Goal: Task Accomplishment & Management: Complete application form

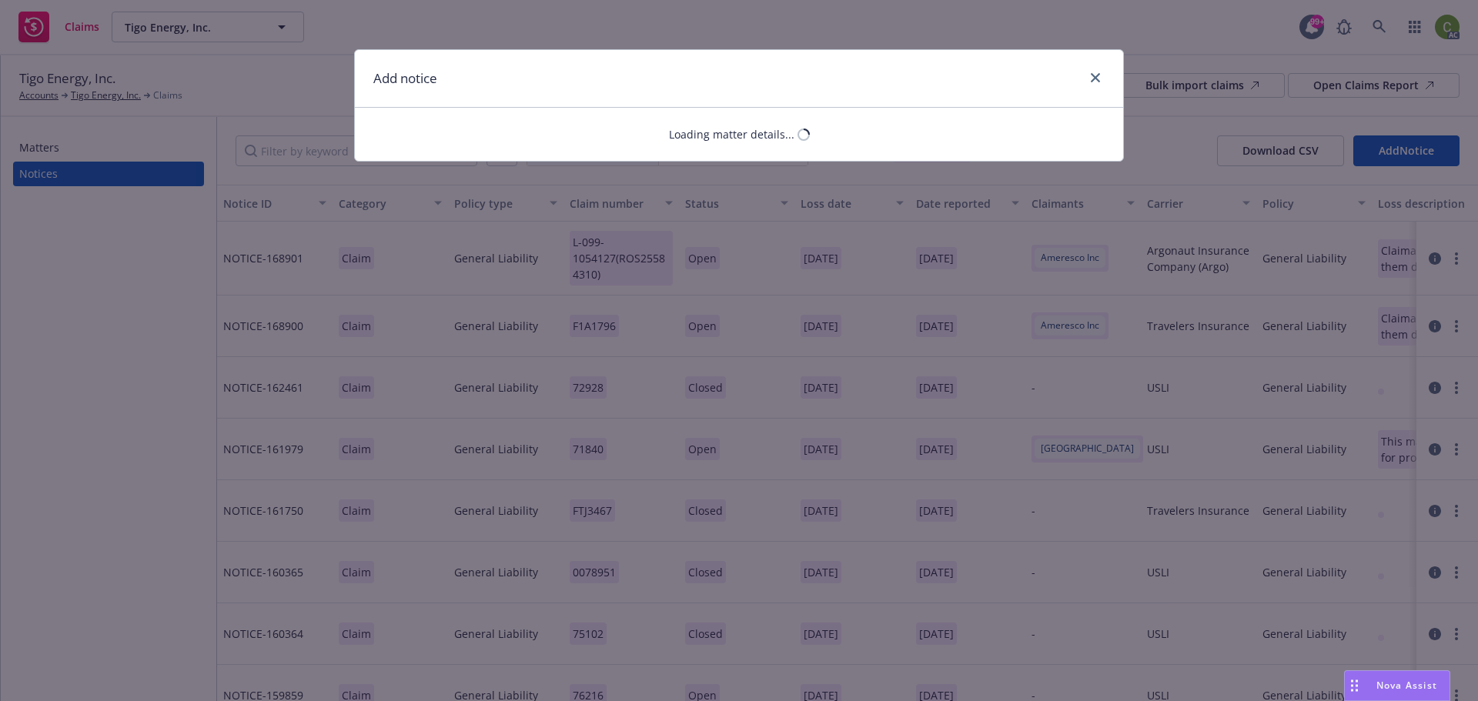
select select "UMBRELLA_EXCESS"
select select "open"
select select "CLAIM"
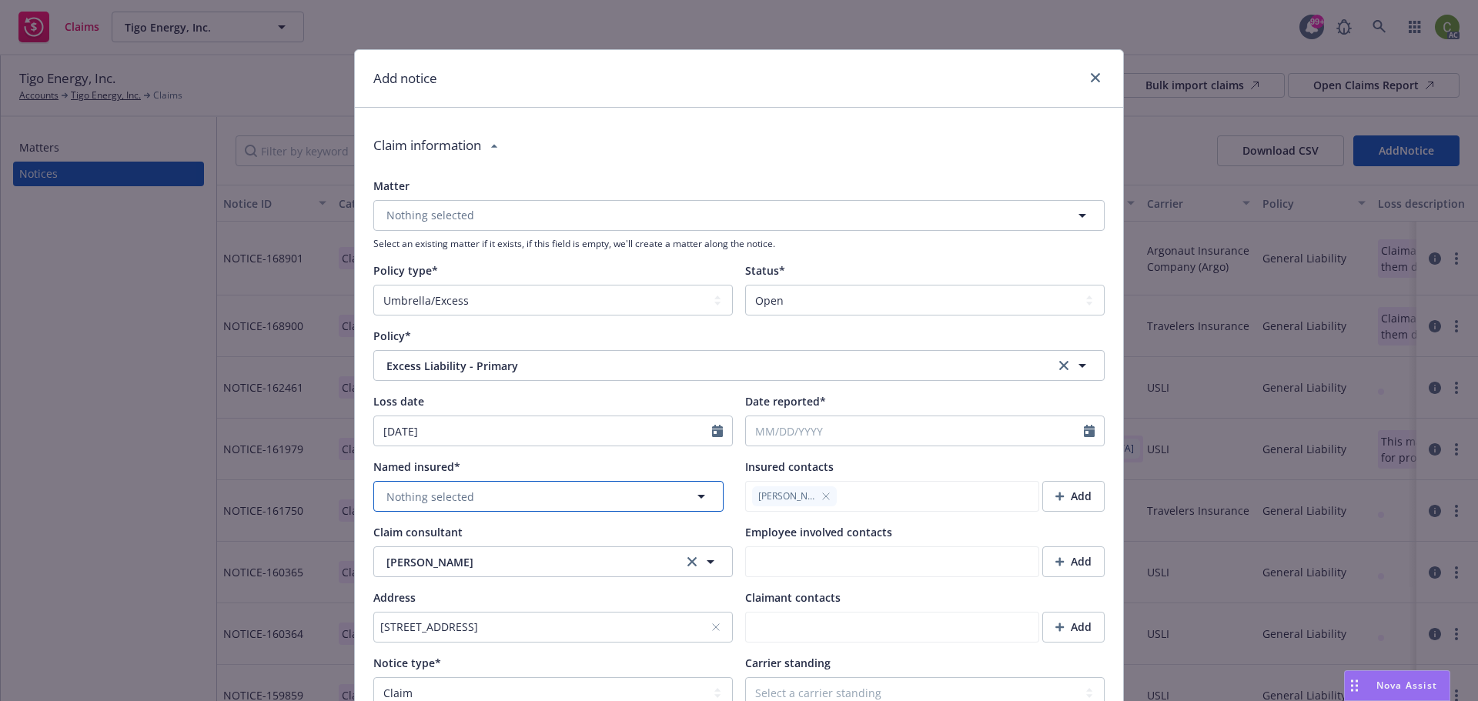
click at [699, 497] on icon "button" at bounding box center [701, 496] width 18 height 18
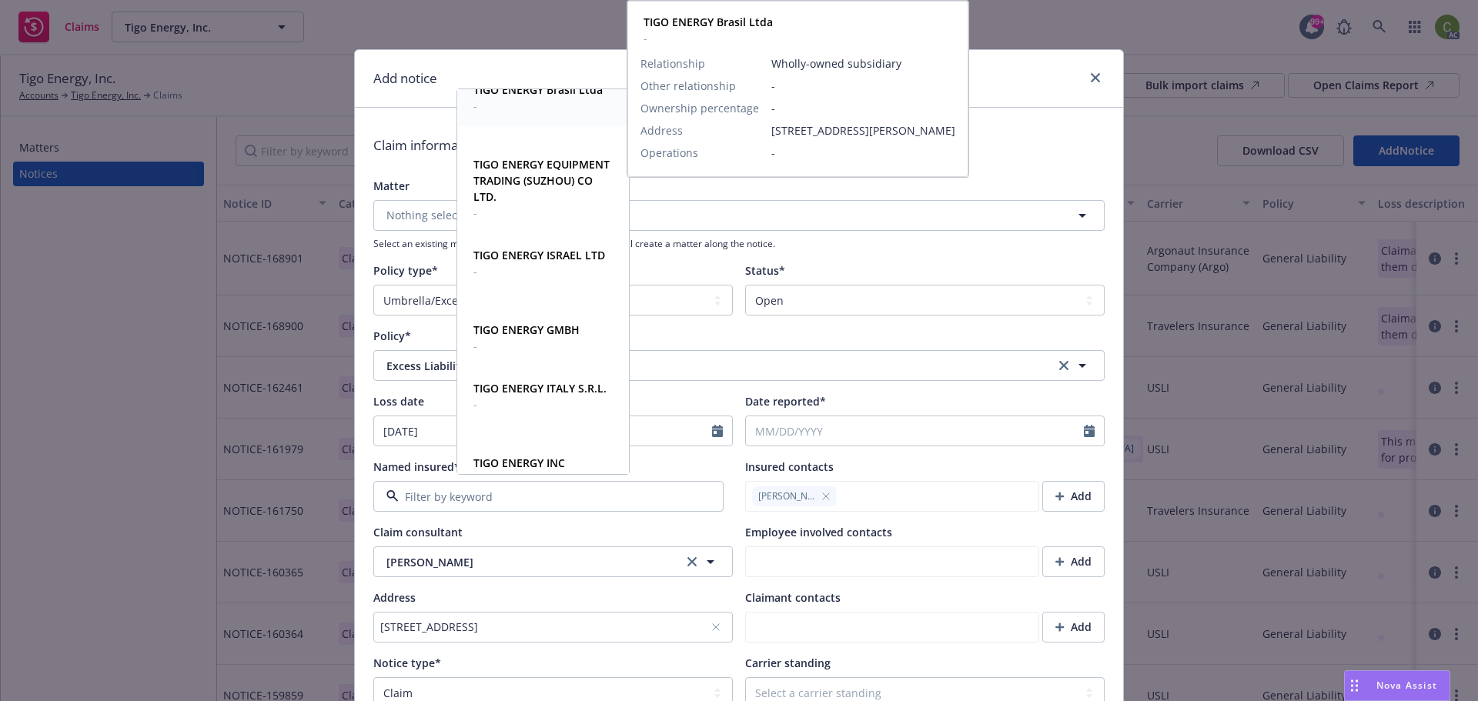
scroll to position [231, 0]
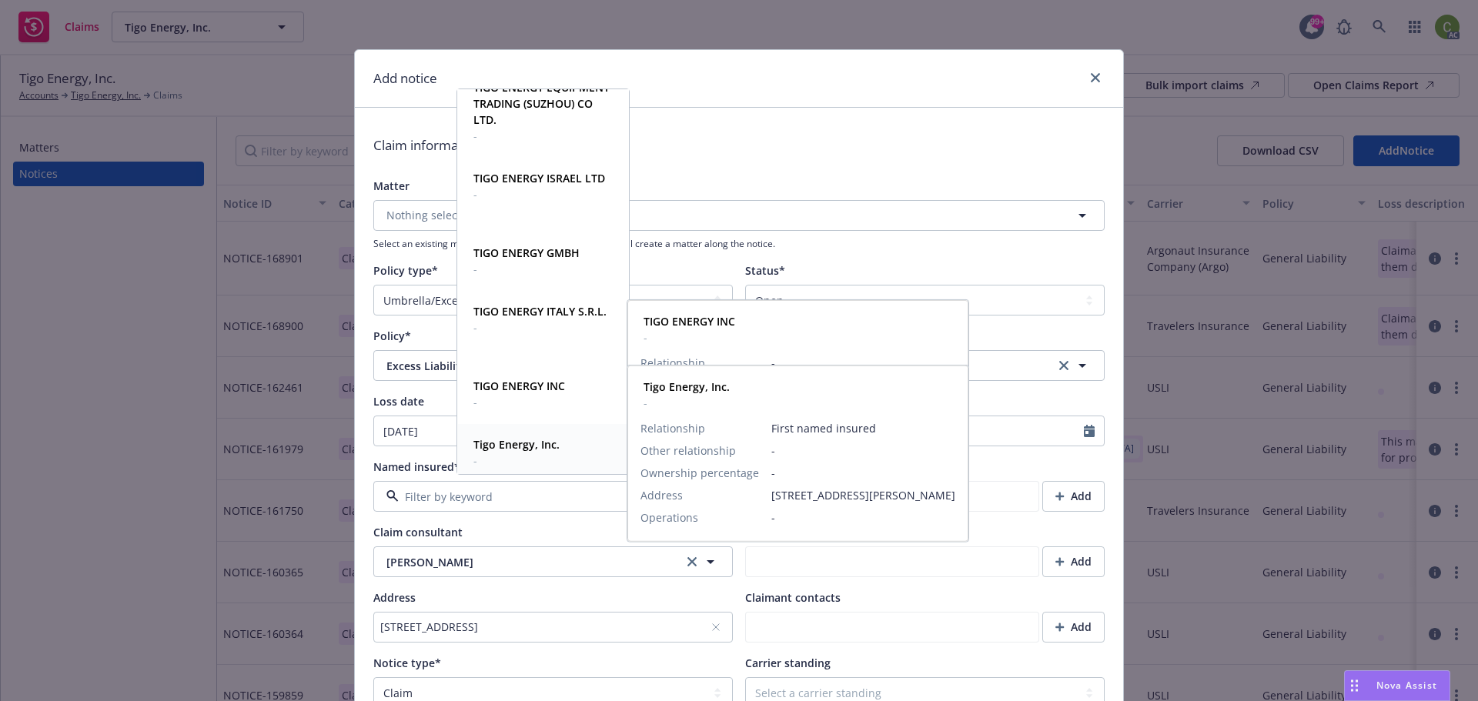
click at [531, 451] on strong "Tigo Energy, Inc." at bounding box center [517, 444] width 86 height 15
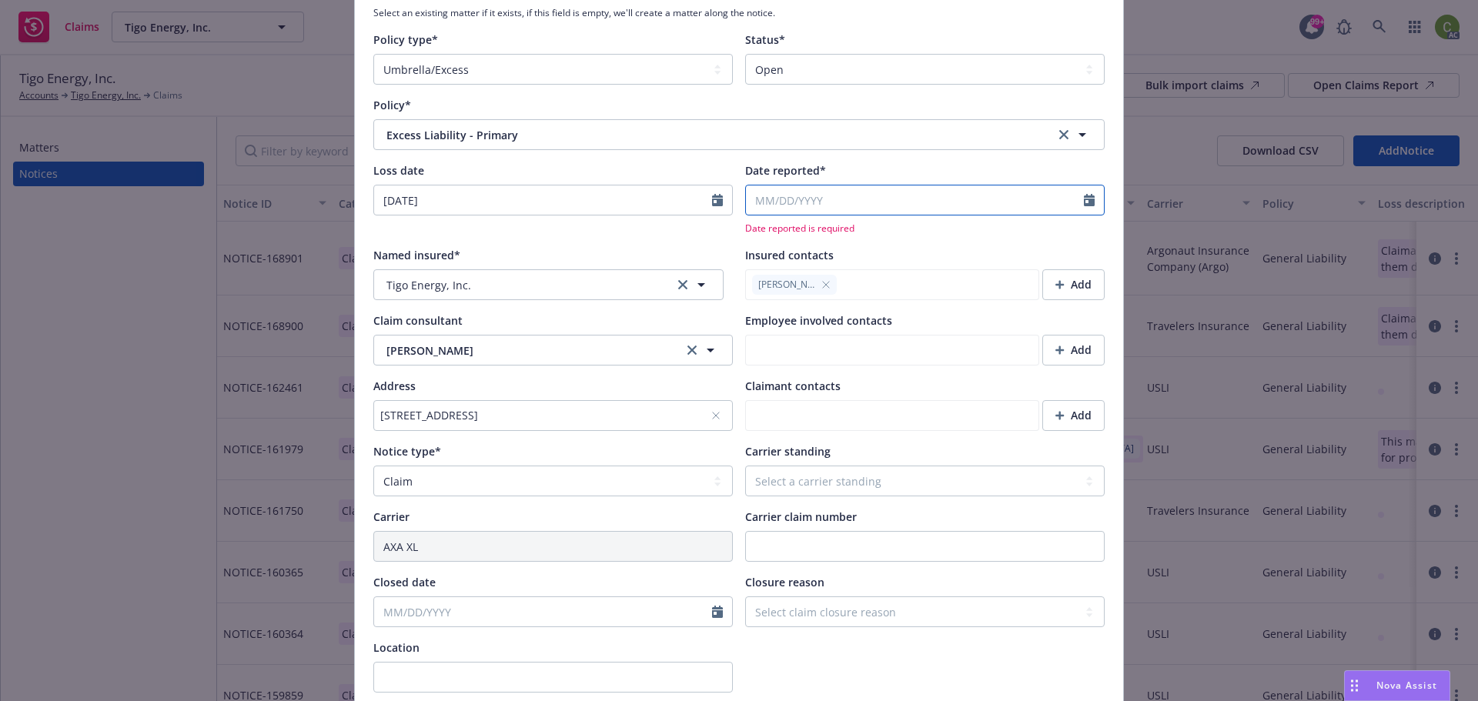
click at [853, 199] on input "Date reported*" at bounding box center [915, 200] width 338 height 29
type textarea "x"
select select "9"
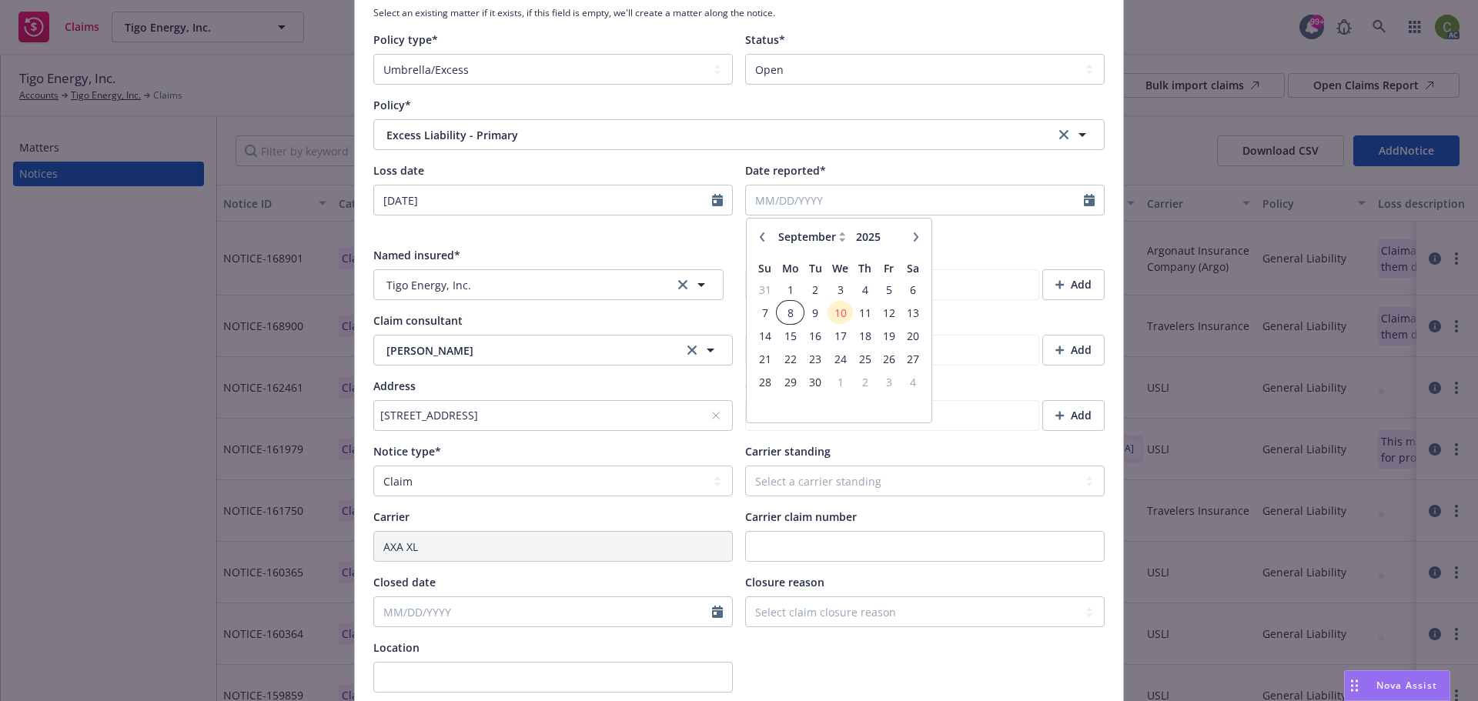
drag, startPoint x: 791, startPoint y: 316, endPoint x: 782, endPoint y: 327, distance: 14.8
click at [791, 313] on span "8" at bounding box center [789, 312] width 23 height 19
type textarea "x"
type input "[DATE]"
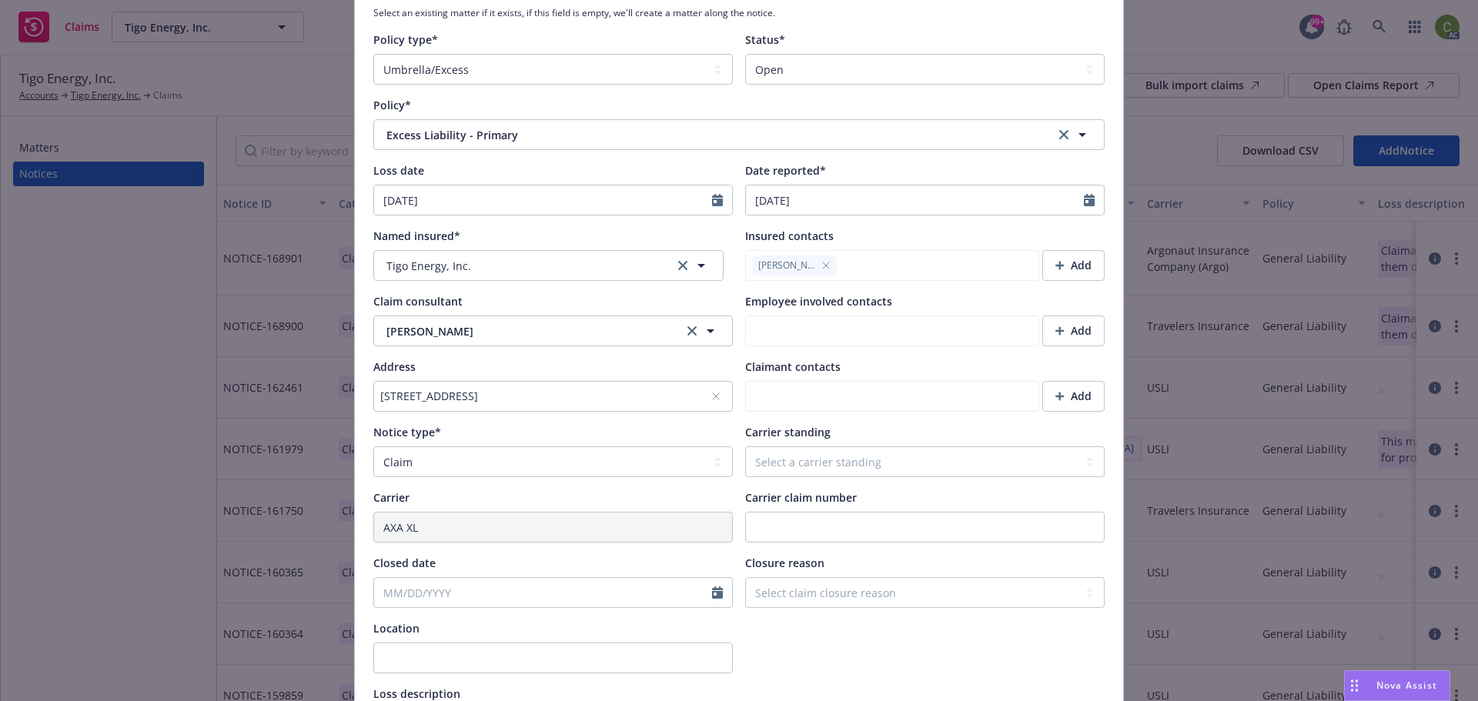
scroll to position [385, 0]
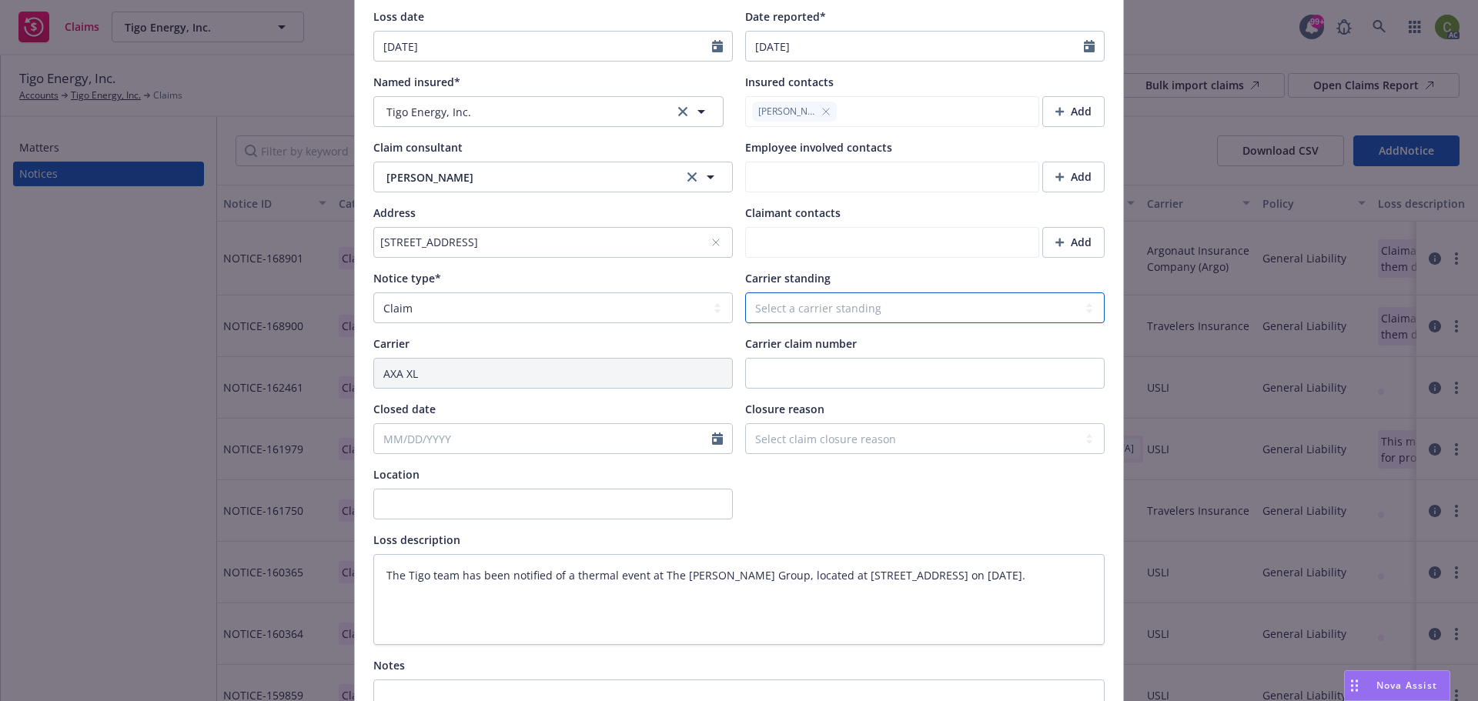
click at [768, 310] on select "Select a carrier standing Closed Not submitted Open Reopened Subrogated Withdra…" at bounding box center [925, 308] width 360 height 31
select select "OPEN"
click at [745, 293] on select "Select a carrier standing Closed Not submitted Open Reopened Subrogated Withdra…" at bounding box center [925, 308] width 360 height 31
click at [797, 446] on select "Select claim closure reason Administrative closure Closed Closed no liability f…" at bounding box center [925, 438] width 360 height 31
click at [727, 75] on div "Named insured*" at bounding box center [553, 82] width 360 height 16
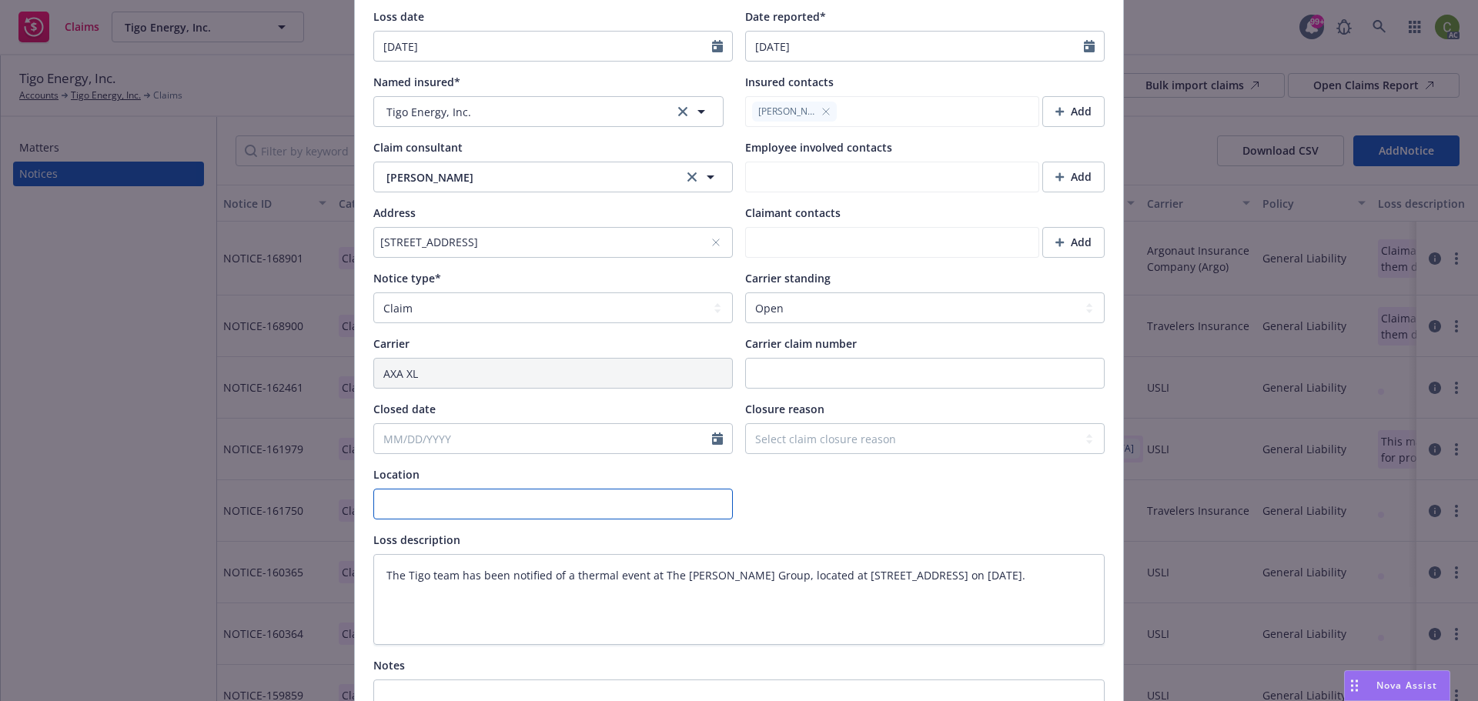
type textarea "x"
click at [430, 507] on input "Location" at bounding box center [553, 504] width 360 height 31
paste input "[STREET_ADDRESS]"
type input "[STREET_ADDRESS]"
click at [803, 624] on textarea "The Tigo team has been notified of a thermal event at The [PERSON_NAME] Group, …" at bounding box center [738, 599] width 731 height 91
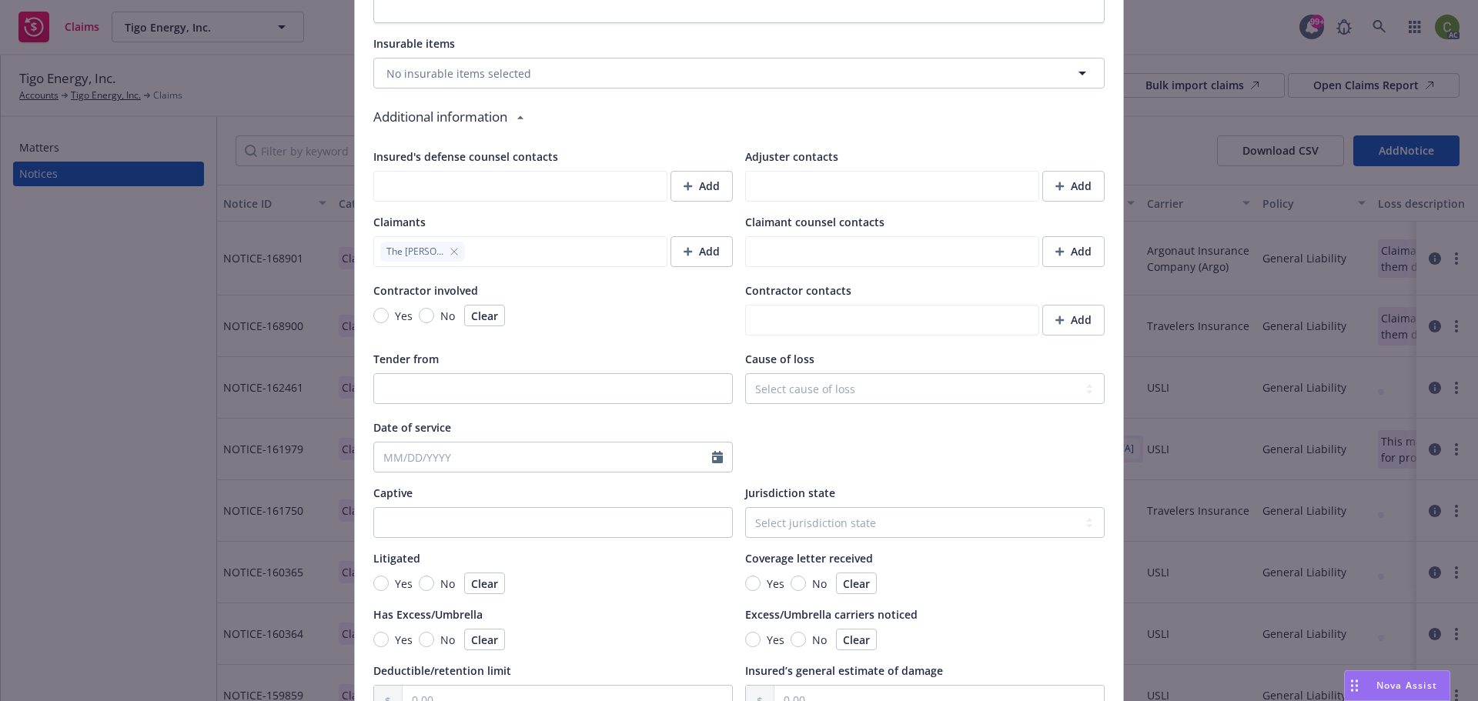
scroll to position [1232, 0]
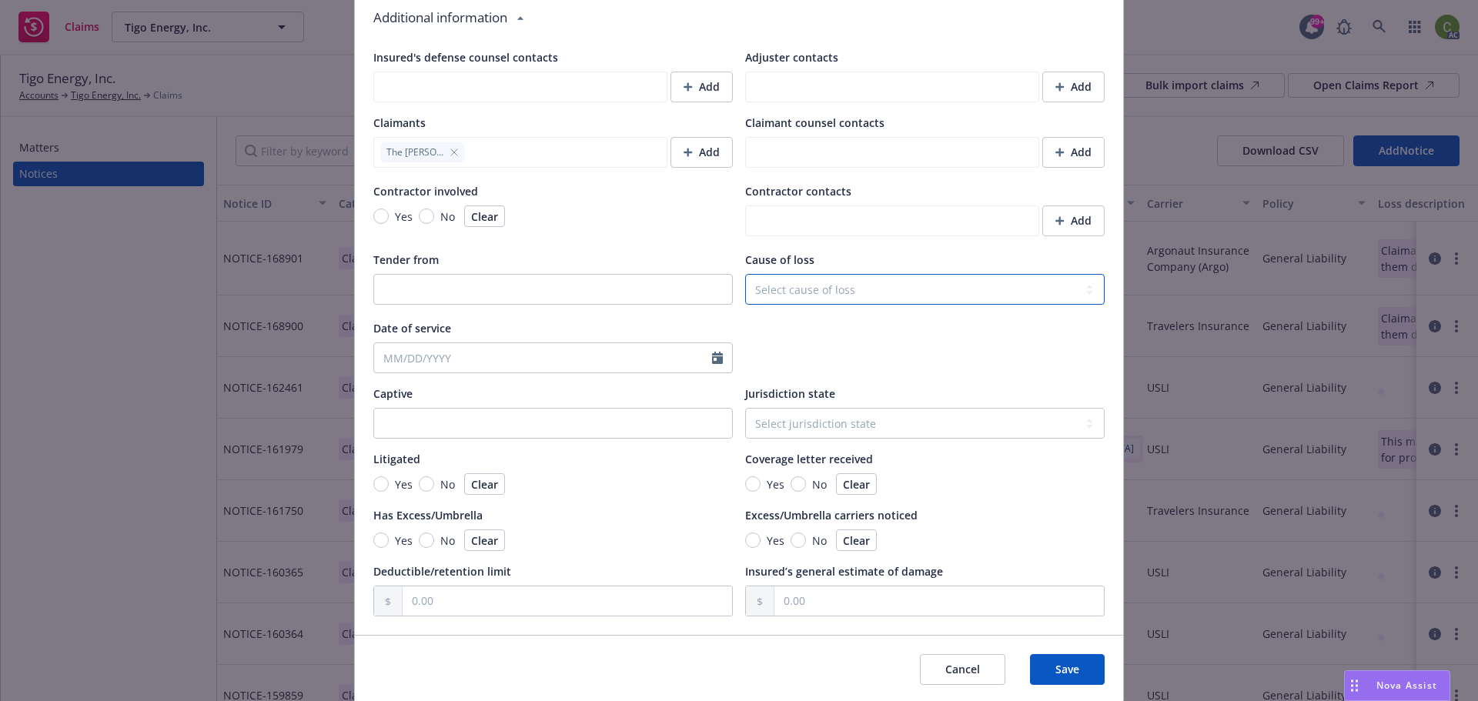
click at [854, 289] on select "Select cause of loss Burn or [MEDICAL_DATA] (Heat or Cold Exposures, Contact Wi…" at bounding box center [925, 289] width 360 height 31
type textarea "x"
select select "FIRE"
click at [745, 274] on select "Select cause of loss Burn or [MEDICAL_DATA] (Heat or Cold Exposures, Contact Wi…" at bounding box center [925, 289] width 360 height 31
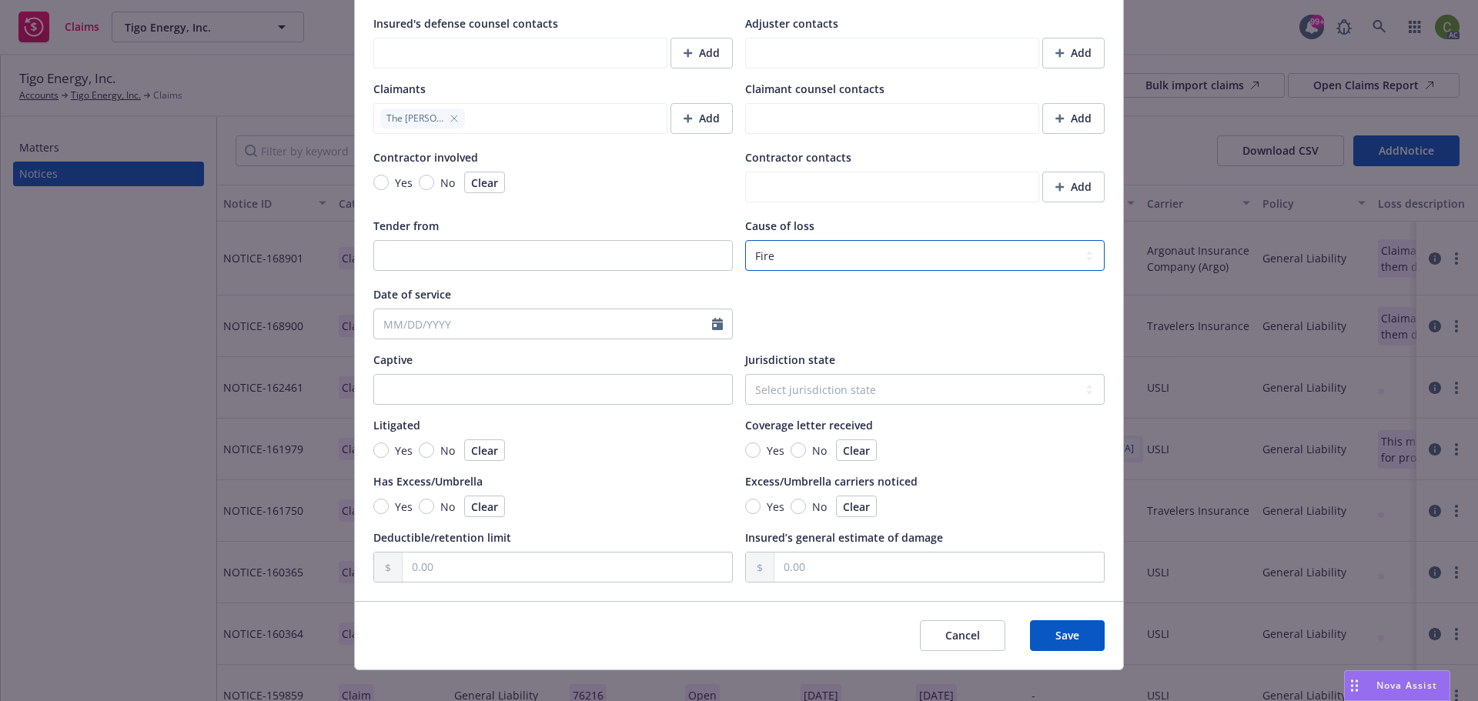
scroll to position [1284, 0]
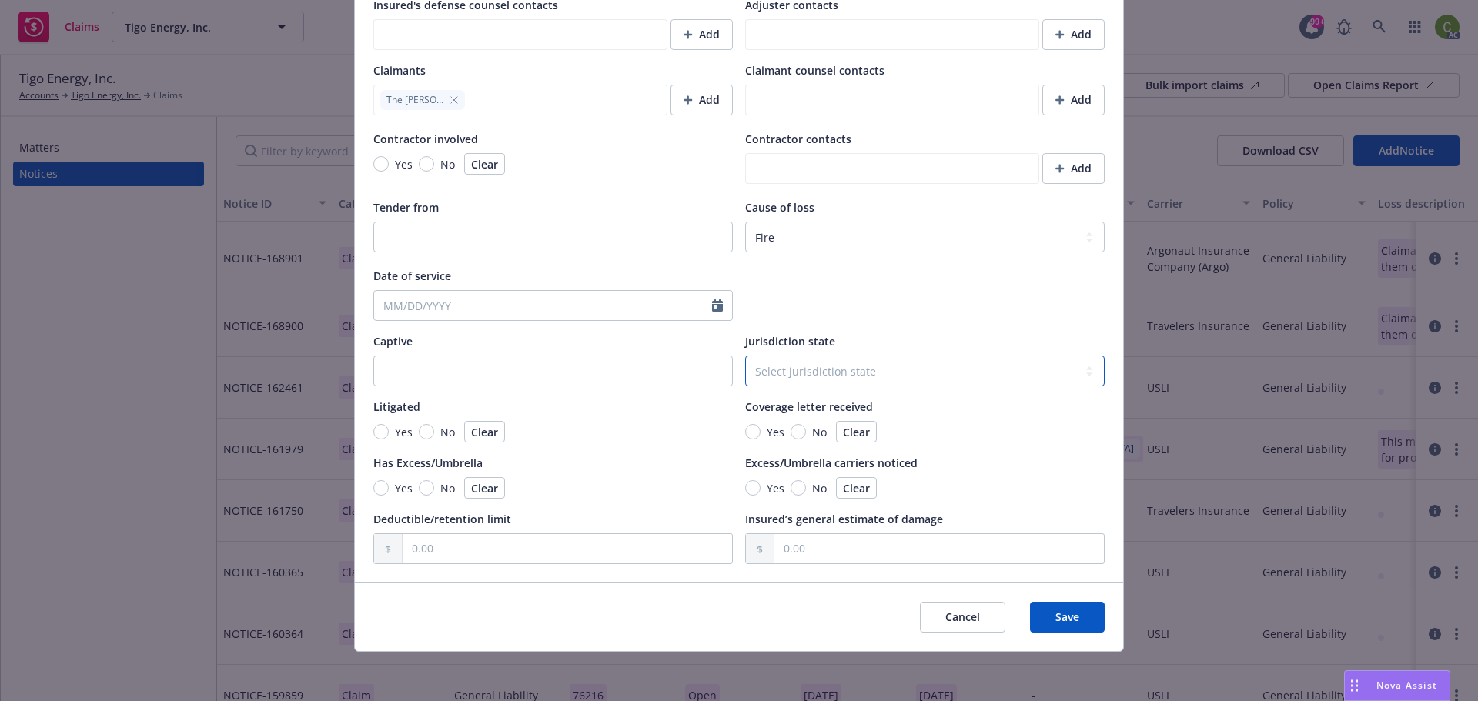
click at [839, 370] on select "Select jurisdiction state [US_STATE] [US_STATE] [US_STATE] [US_STATE] [US_STATE…" at bounding box center [925, 371] width 360 height 31
type textarea "x"
select select "NJ"
click at [745, 356] on select "Select jurisdiction state [US_STATE] [US_STATE] [US_STATE] [US_STATE] [US_STATE…" at bounding box center [925, 371] width 360 height 31
click at [1062, 628] on button "Save" at bounding box center [1067, 617] width 75 height 31
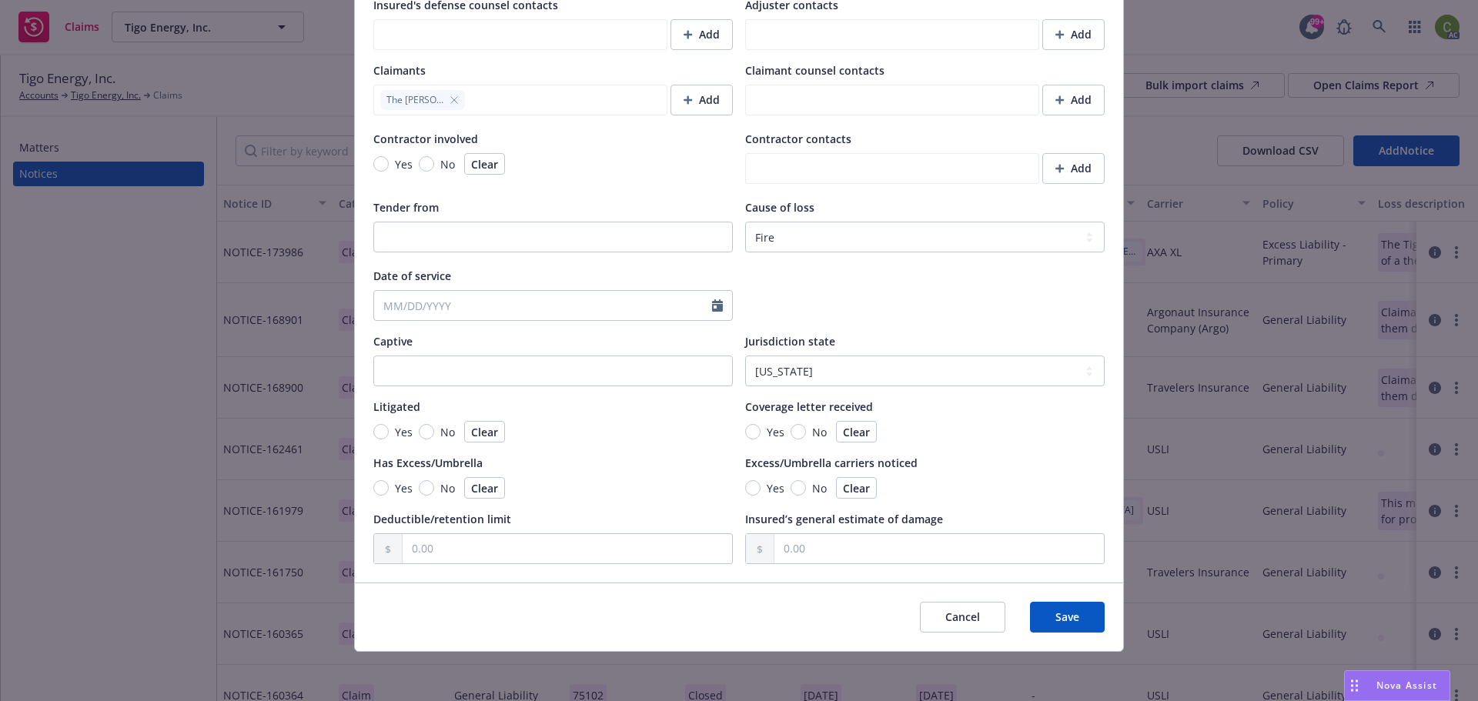
type textarea "x"
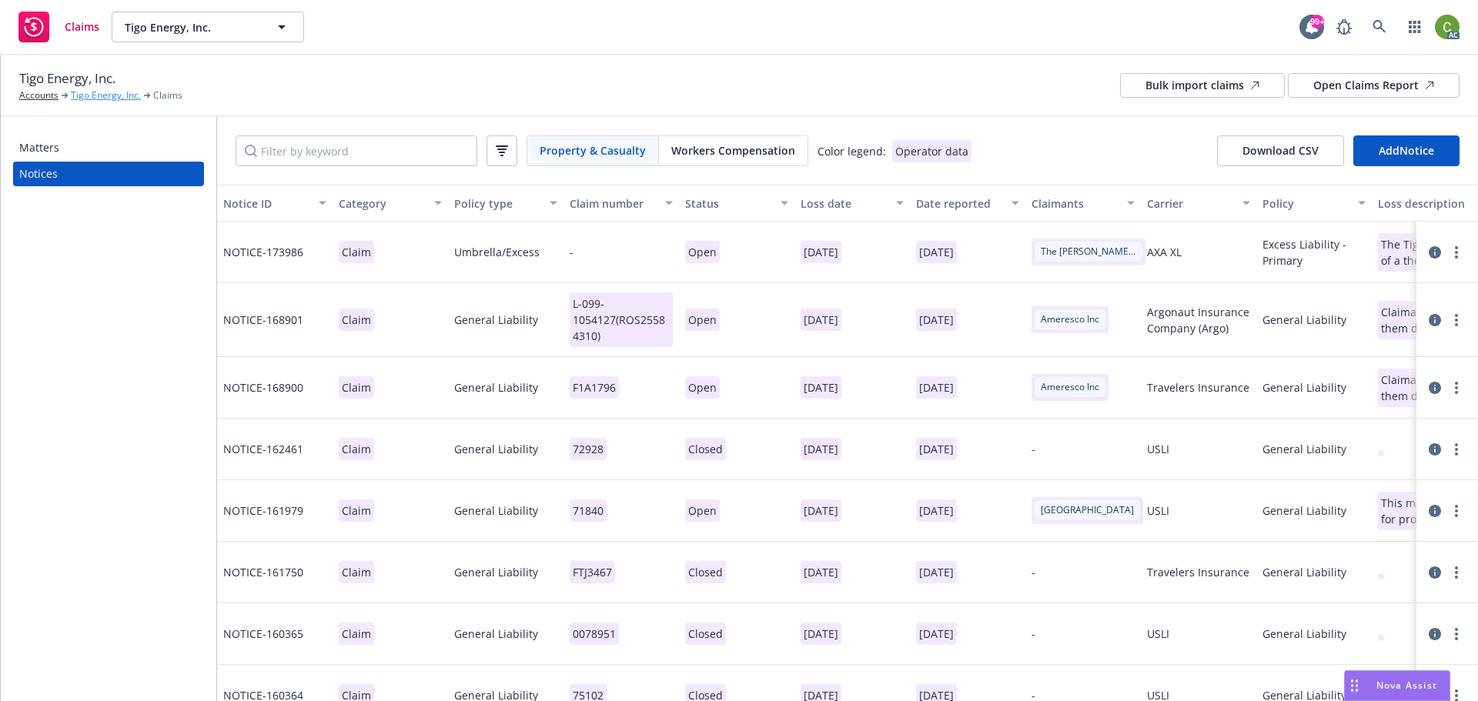
click at [99, 92] on link "Tigo Energy, Inc." at bounding box center [106, 96] width 70 height 14
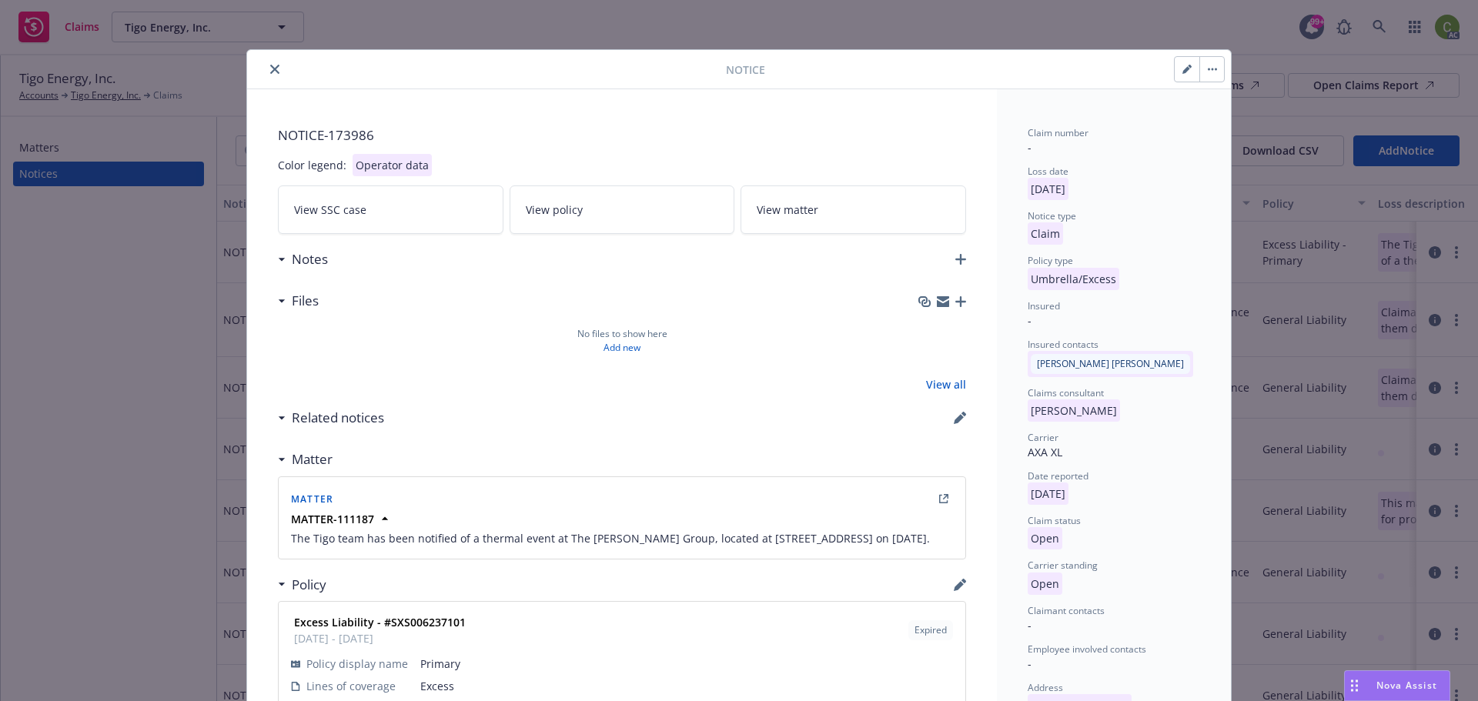
drag, startPoint x: 1173, startPoint y: 67, endPoint x: 1129, endPoint y: 109, distance: 61.5
click at [1175, 67] on button "button" at bounding box center [1187, 69] width 25 height 25
select select "UMBRELLA_EXCESS"
select select "open"
select select "CLAIM"
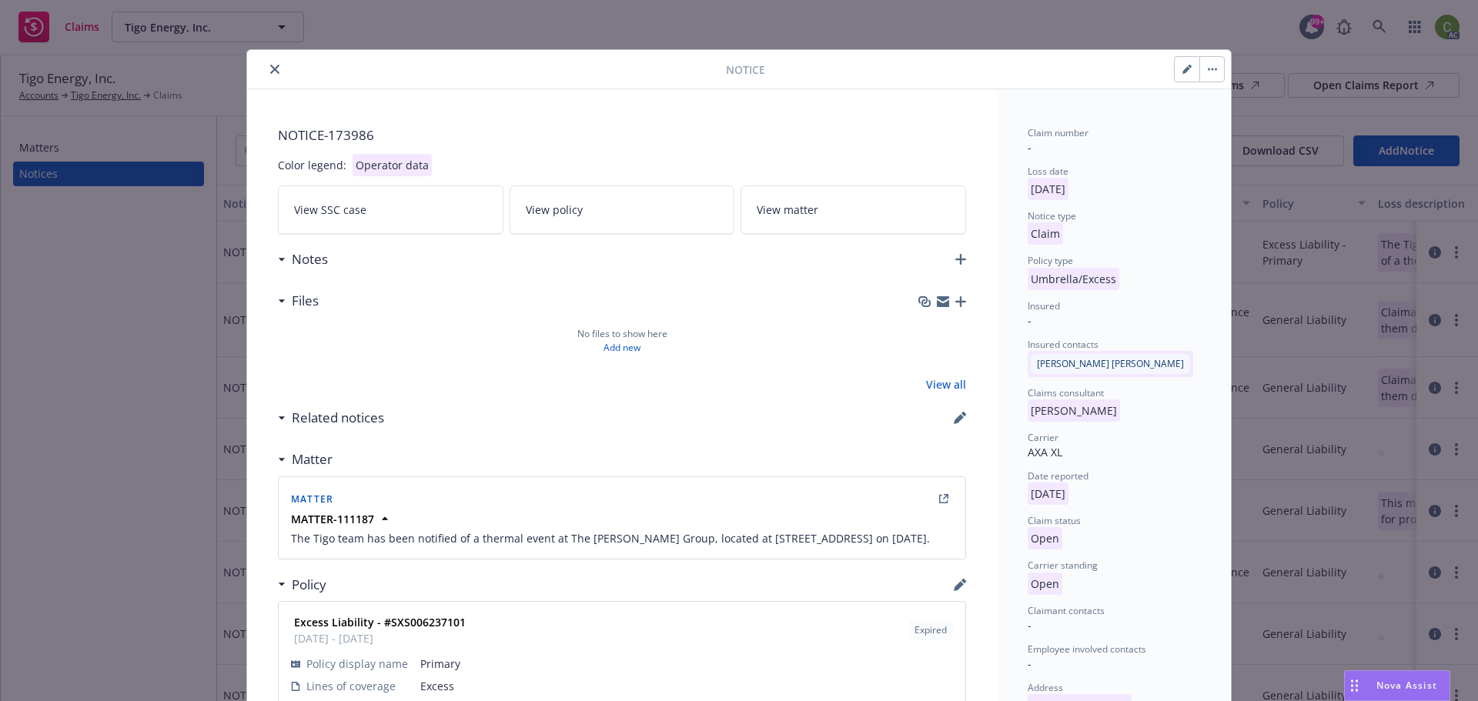
select select "OPEN"
select select "FIRE"
select select "NJ"
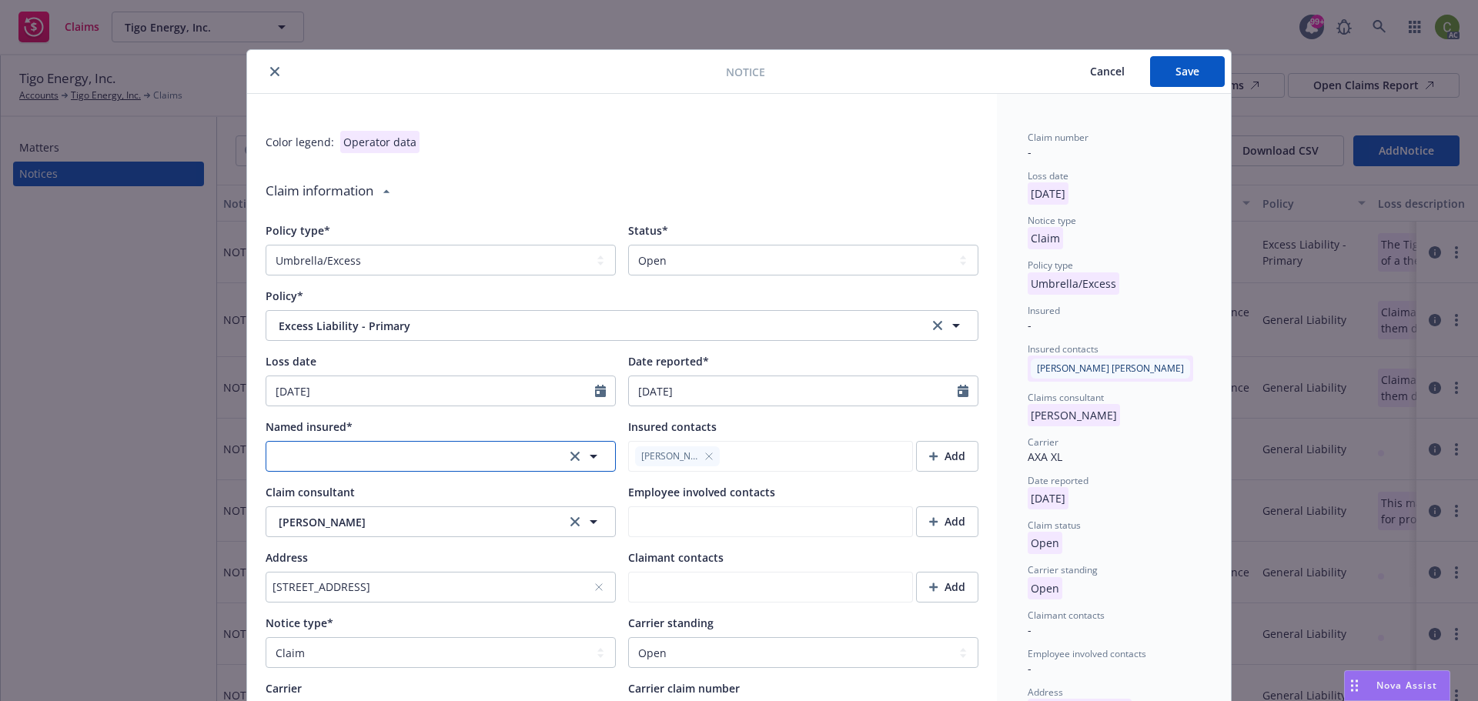
click at [591, 464] on icon "button" at bounding box center [593, 456] width 18 height 18
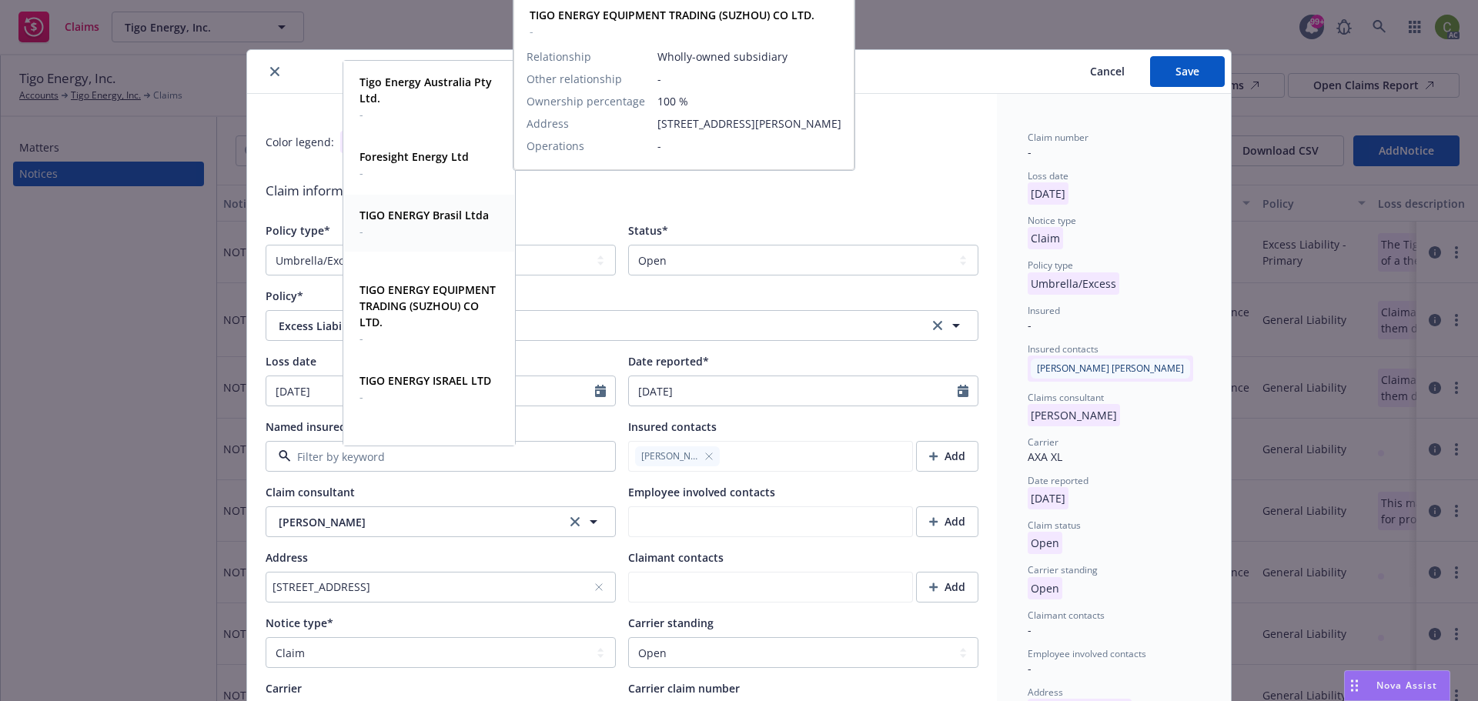
scroll to position [385, 0]
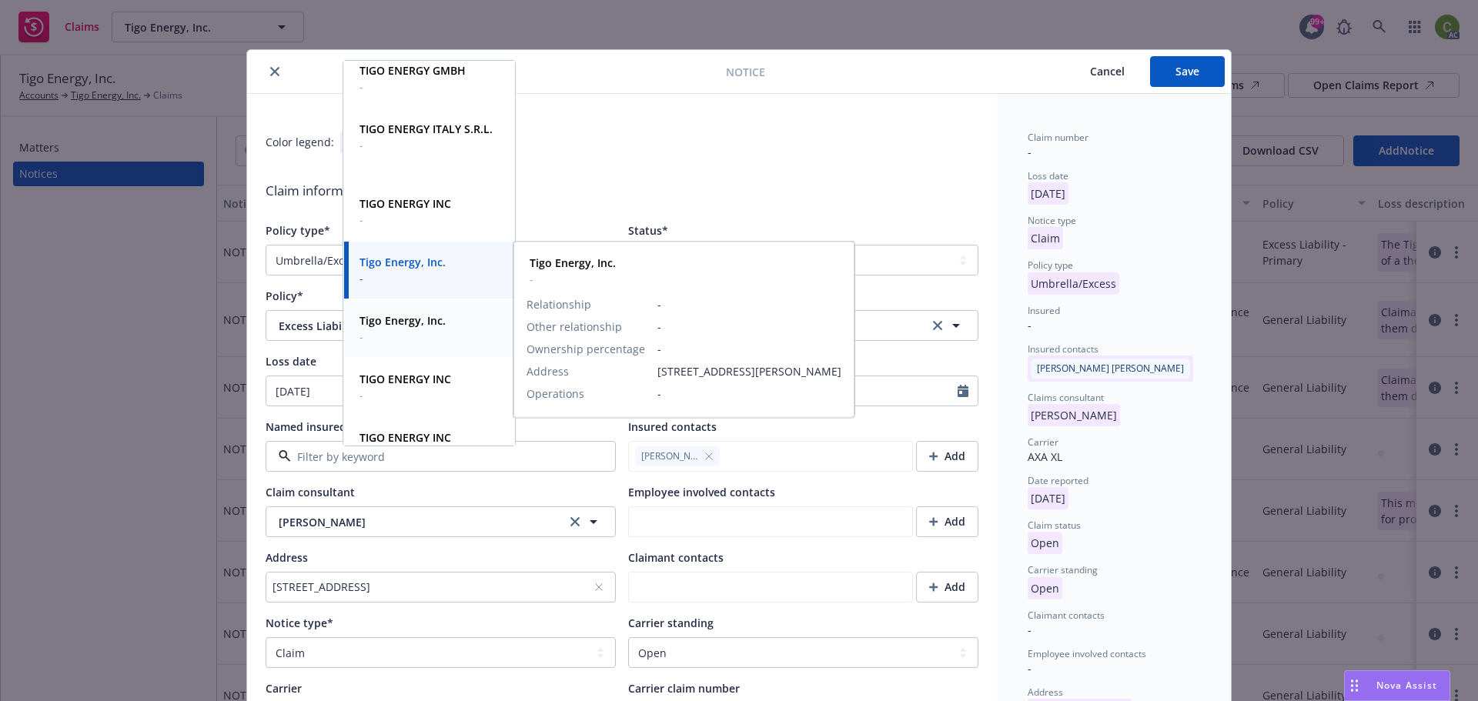
click at [425, 325] on strong "Tigo Energy, Inc." at bounding box center [403, 320] width 86 height 15
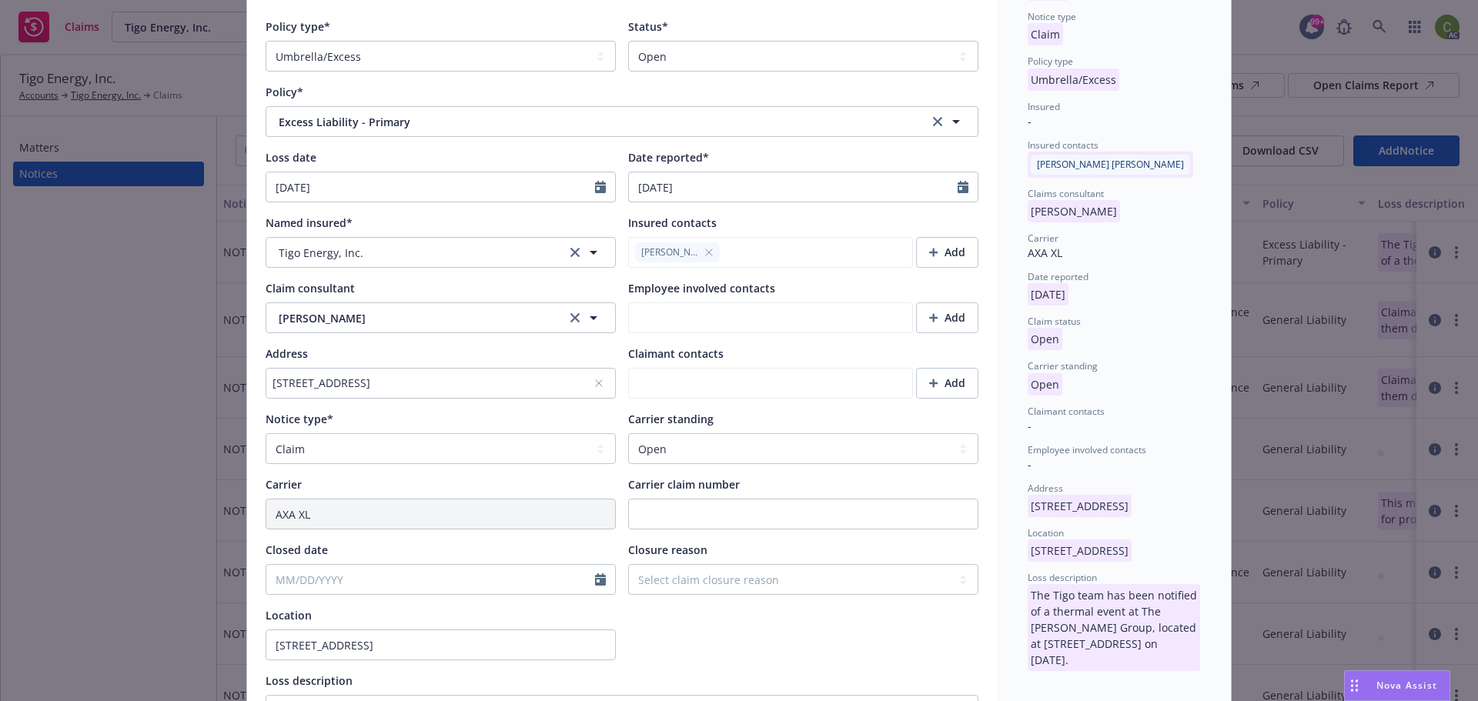
scroll to position [231, 0]
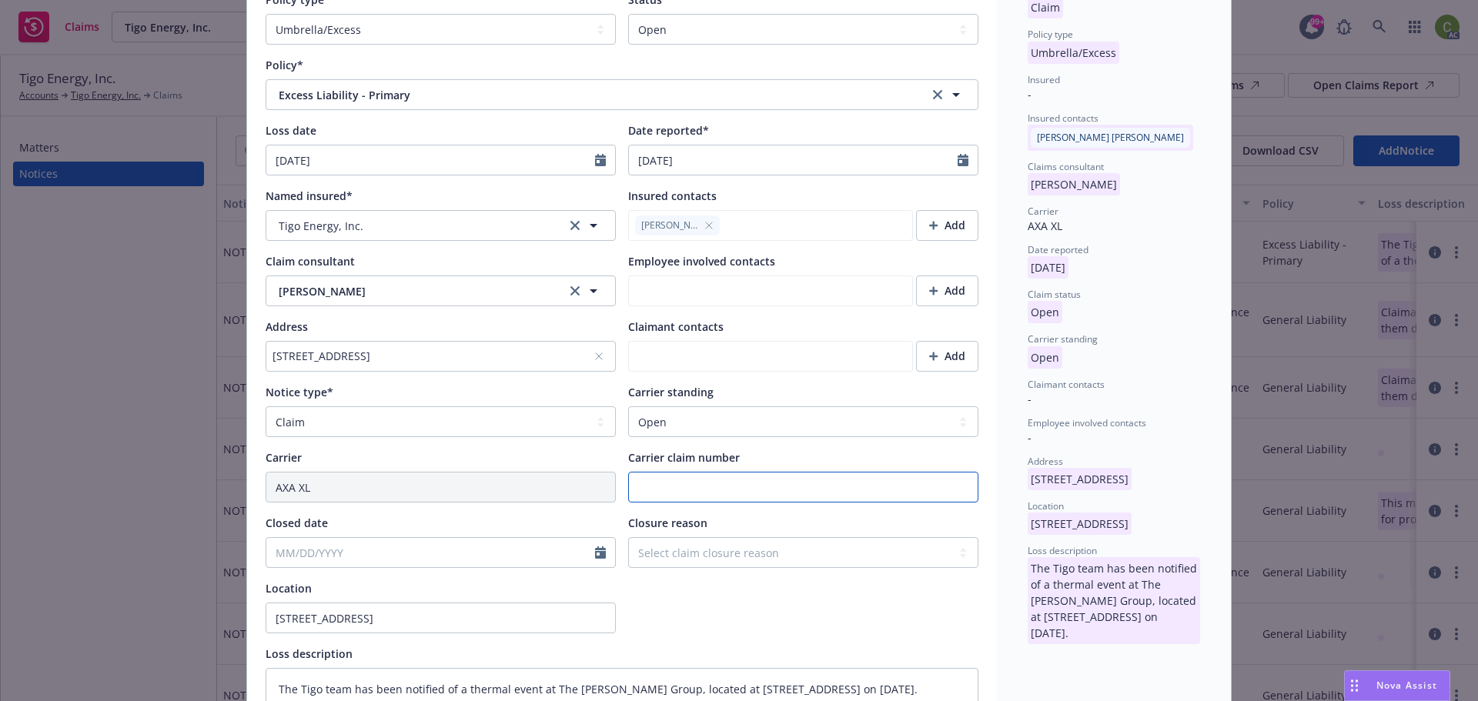
click at [664, 480] on input "Carrier claim number" at bounding box center [803, 487] width 350 height 31
paste input "0010901078"
type textarea "x"
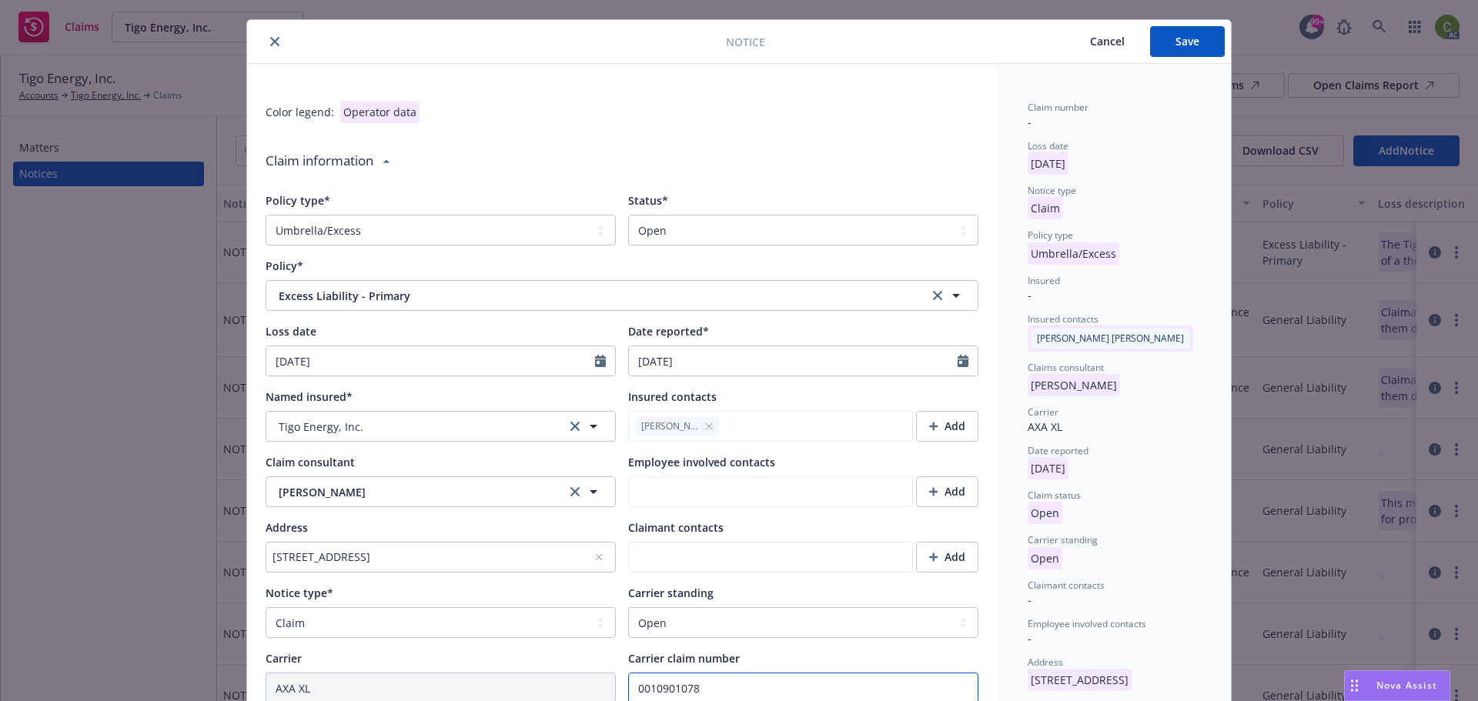
scroll to position [0, 0]
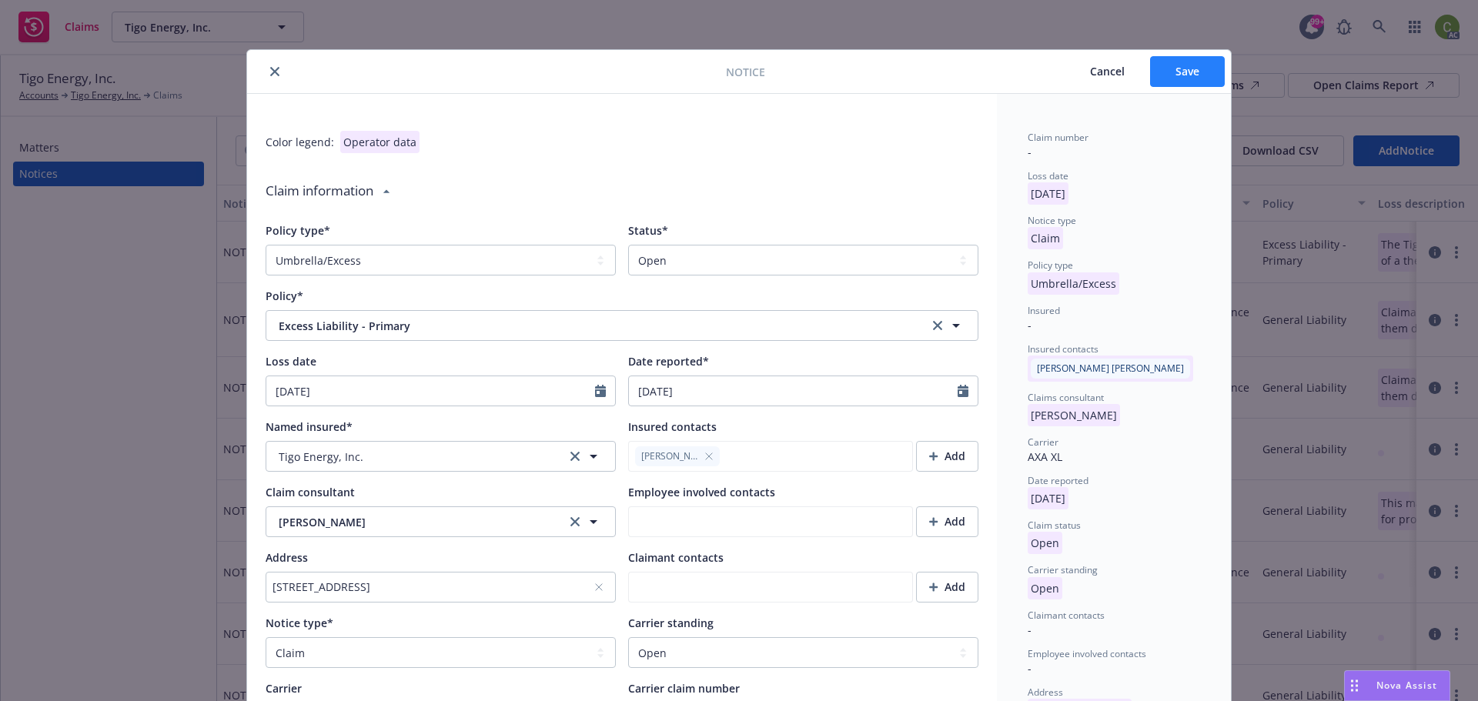
type input "0010901078"
click at [1184, 70] on span "Save" at bounding box center [1188, 71] width 24 height 15
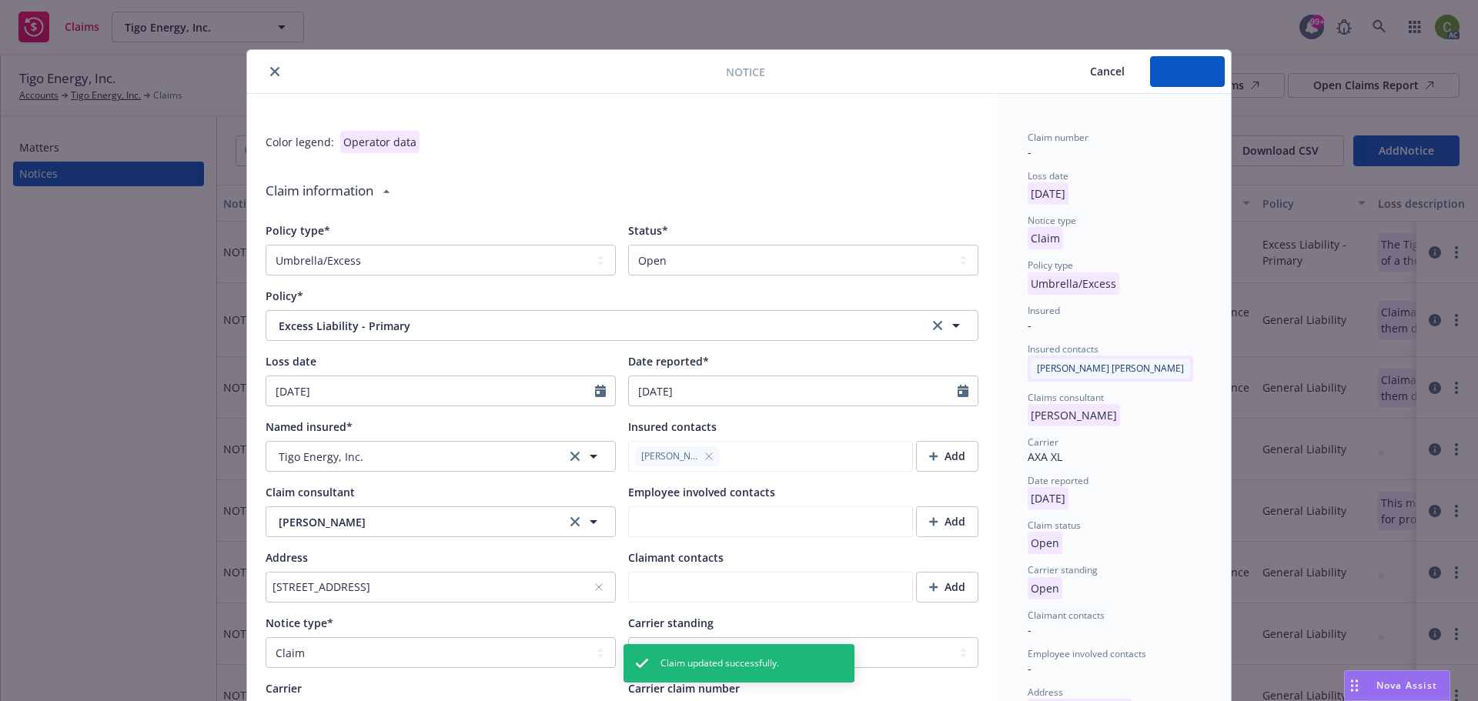
type textarea "x"
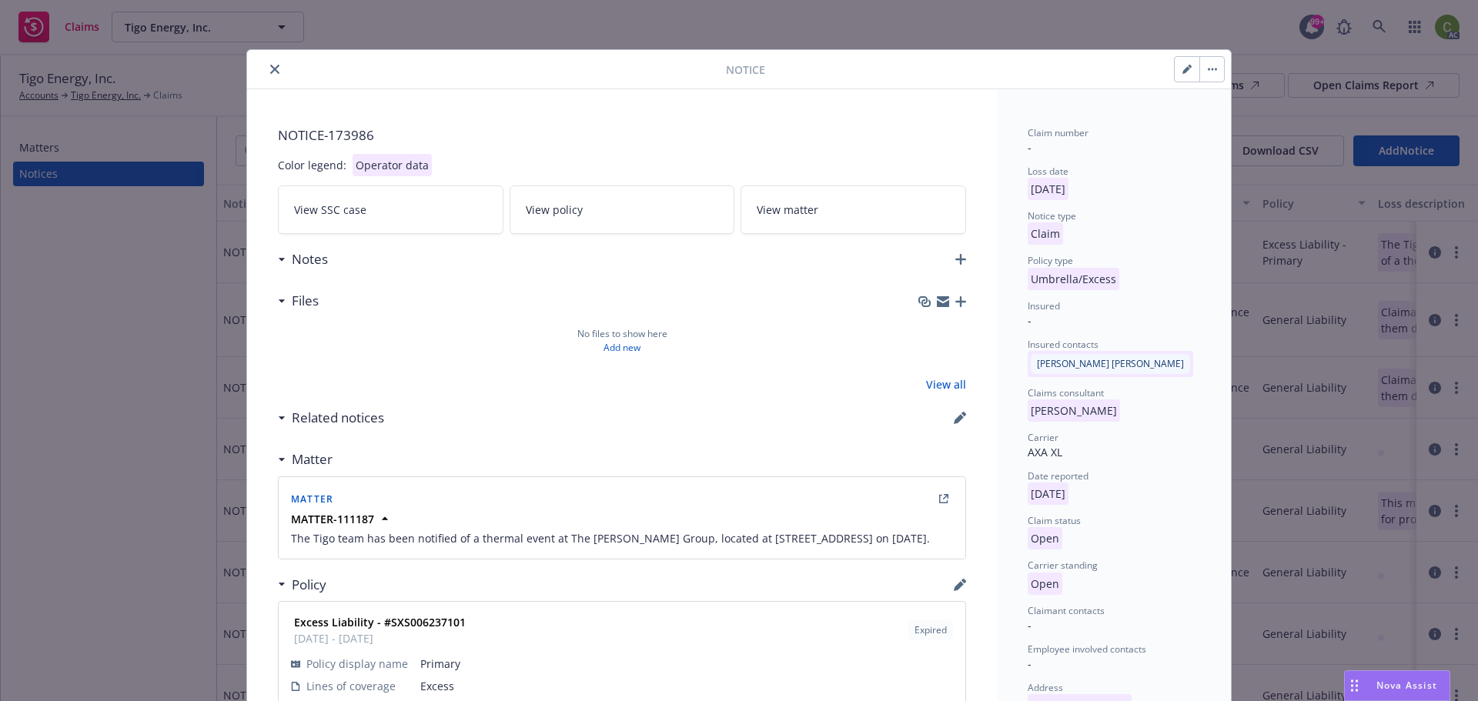
click at [270, 69] on icon "close" at bounding box center [274, 69] width 9 height 9
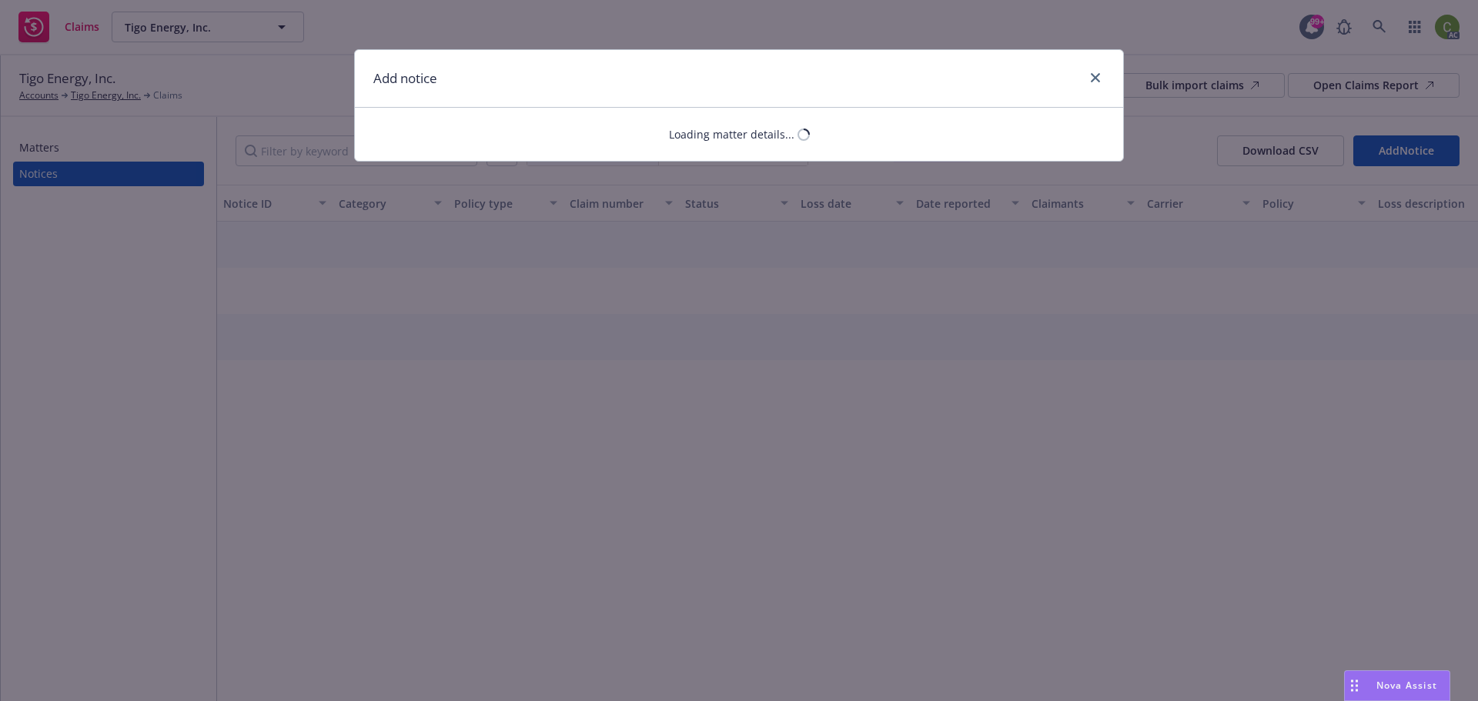
select select "UMBRELLA_EXCESS"
select select "open"
select select "CLAIM"
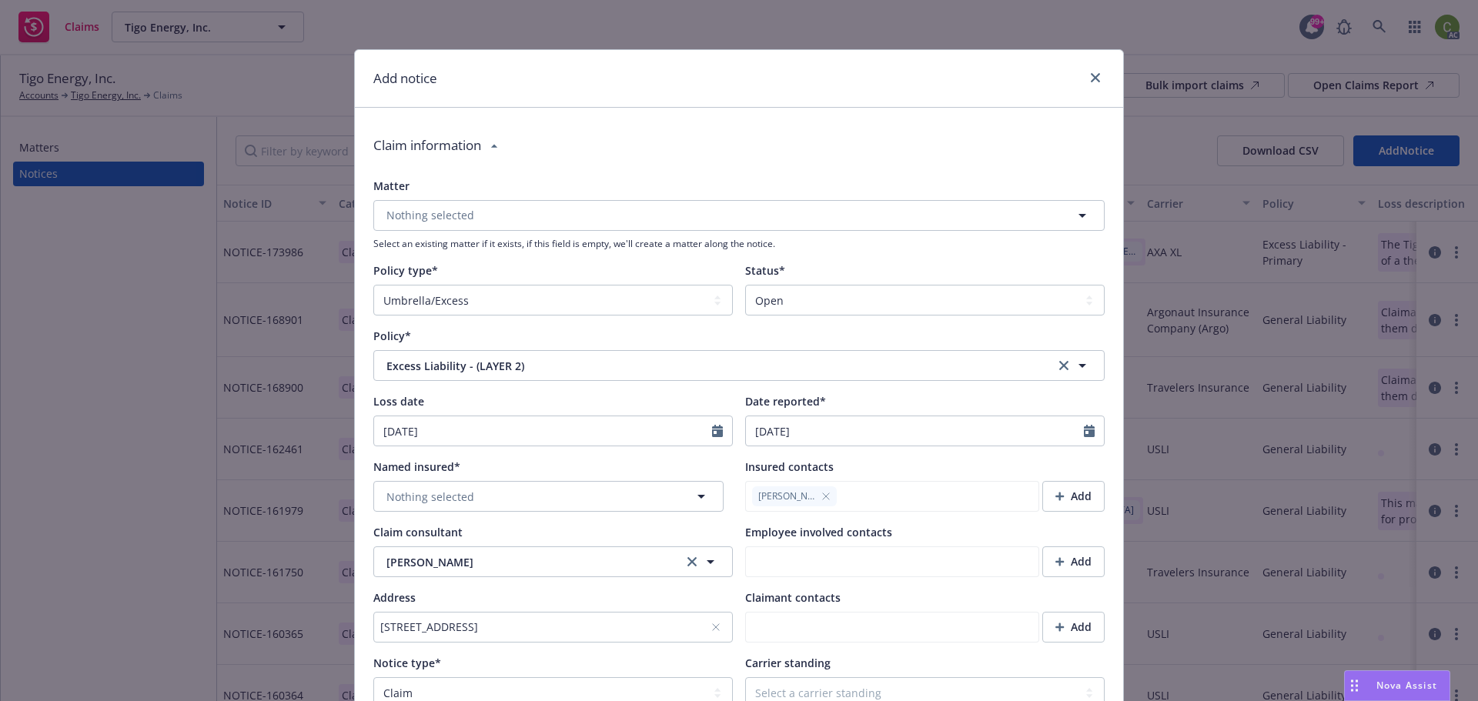
type textarea "x"
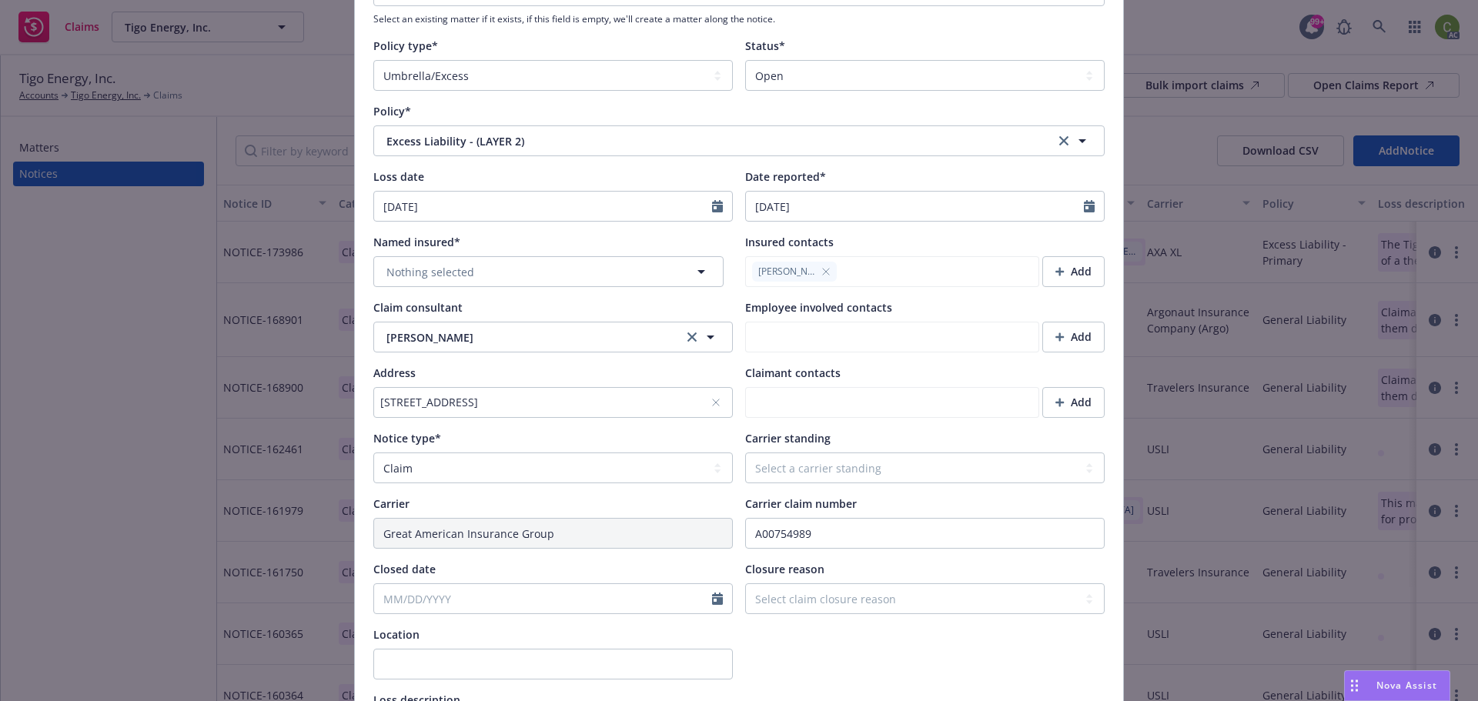
scroll to position [308, 0]
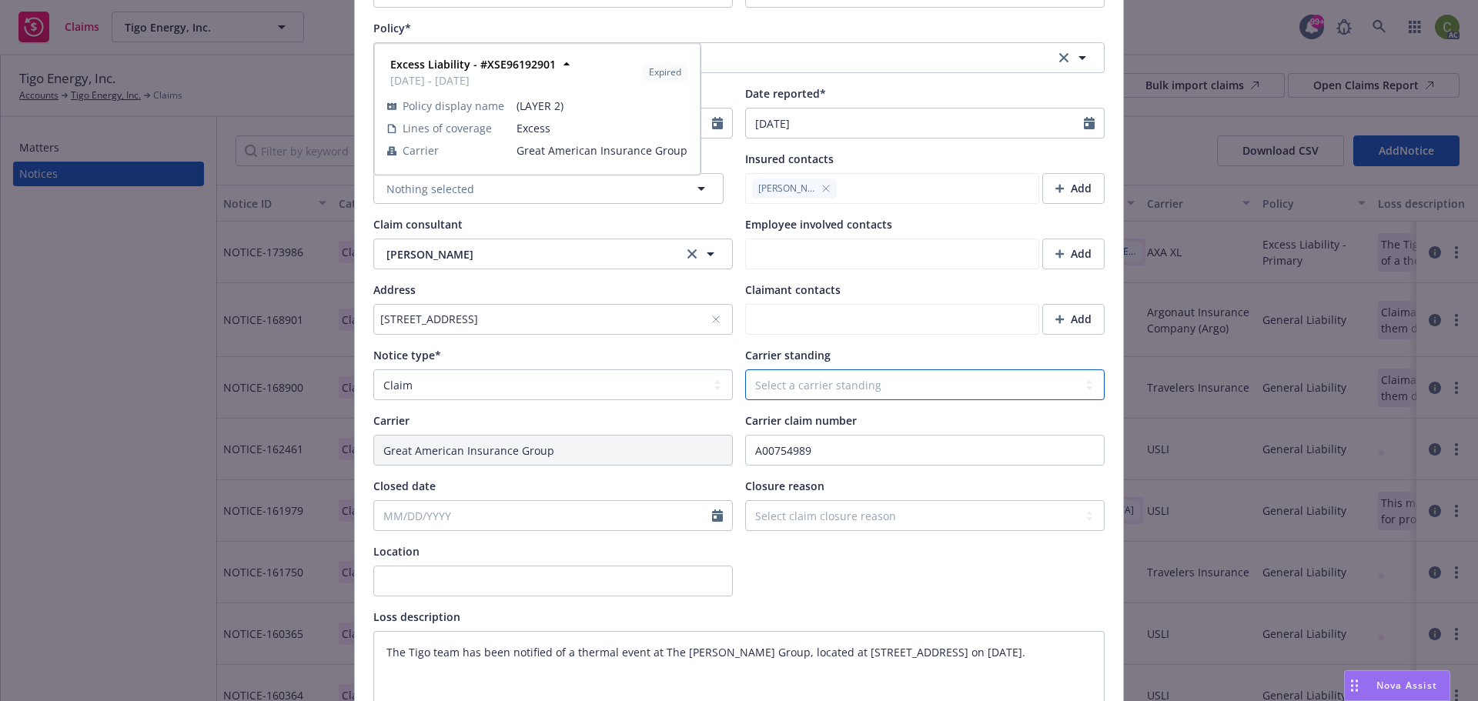
click at [855, 390] on select "Select a carrier standing Closed Not submitted Open Reopened Subrogated Withdra…" at bounding box center [925, 385] width 360 height 31
select select "OPEN"
click at [745, 389] on select "Select a carrier standing Closed Not submitted Open Reopened Subrogated Withdra…" at bounding box center [925, 385] width 360 height 31
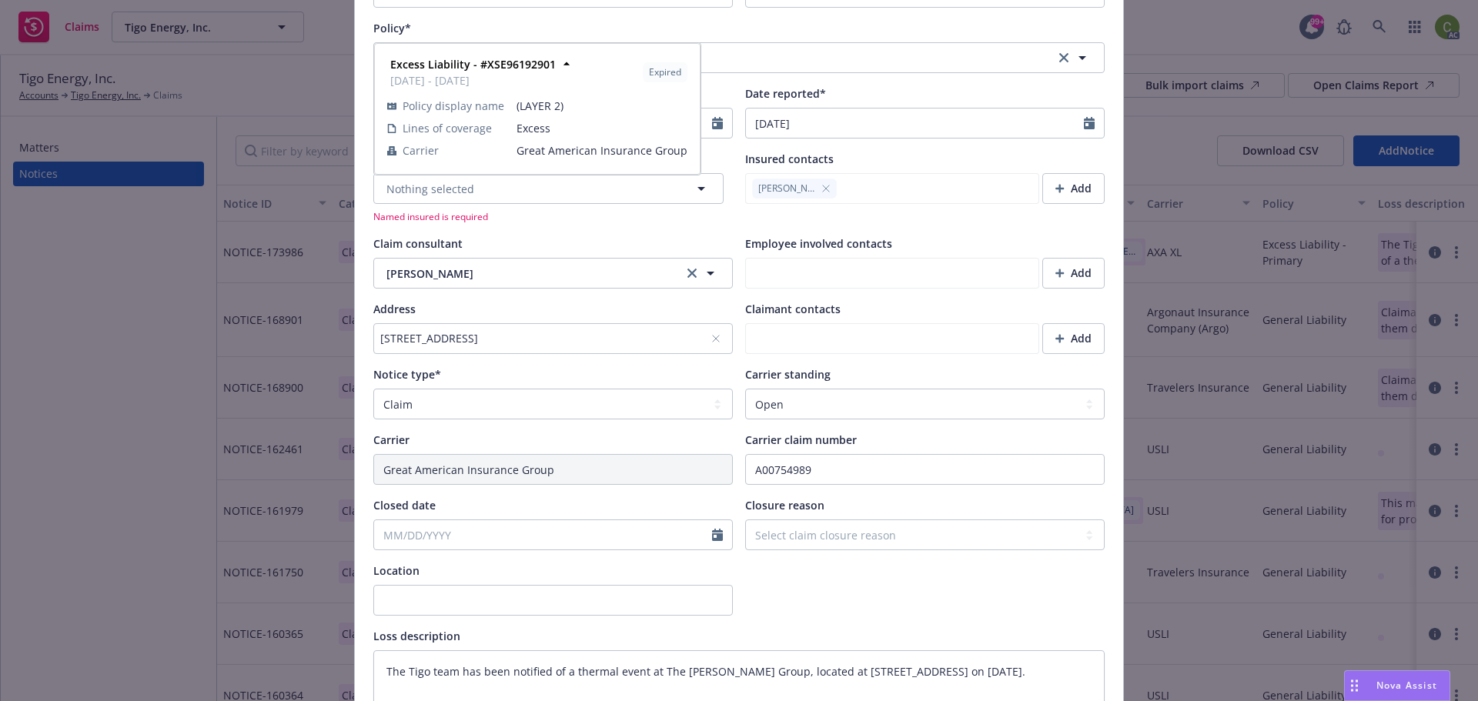
click at [816, 569] on div at bounding box center [925, 589] width 360 height 53
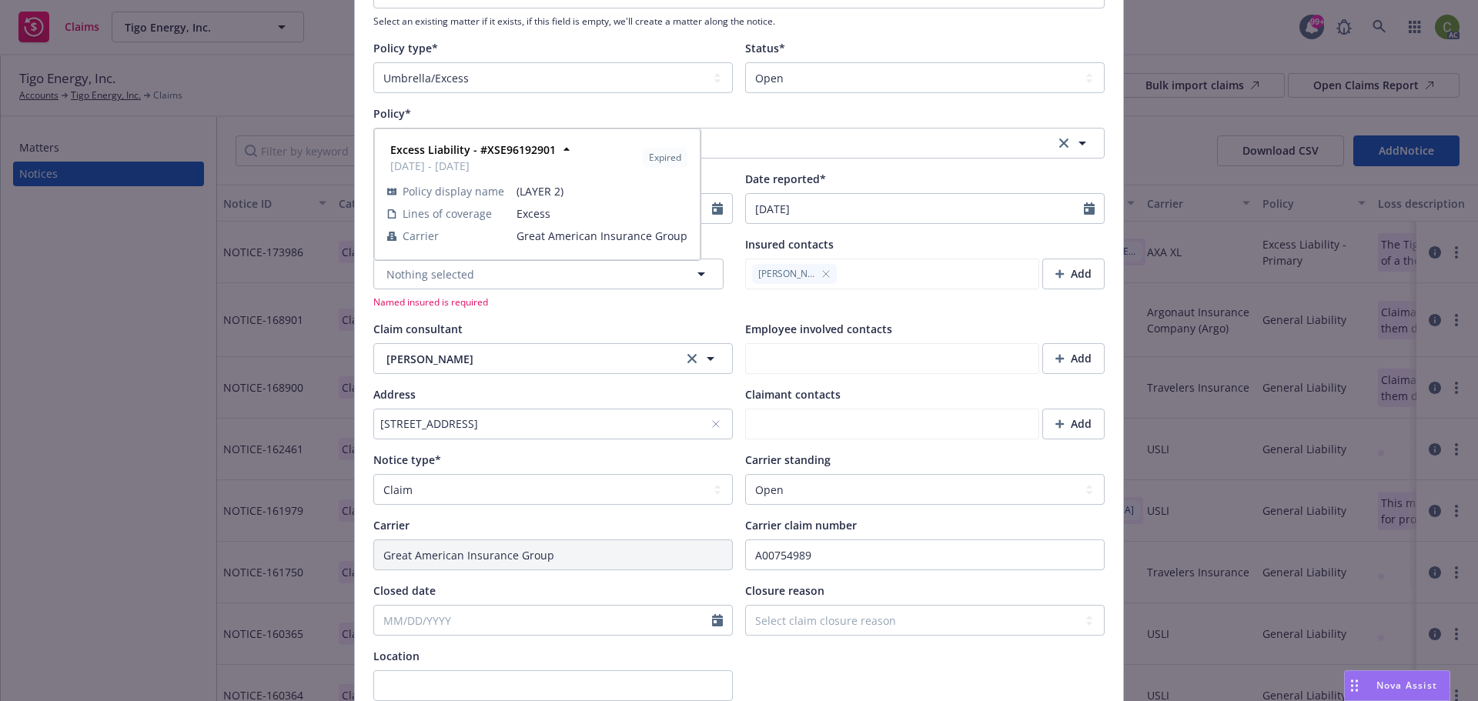
scroll to position [154, 0]
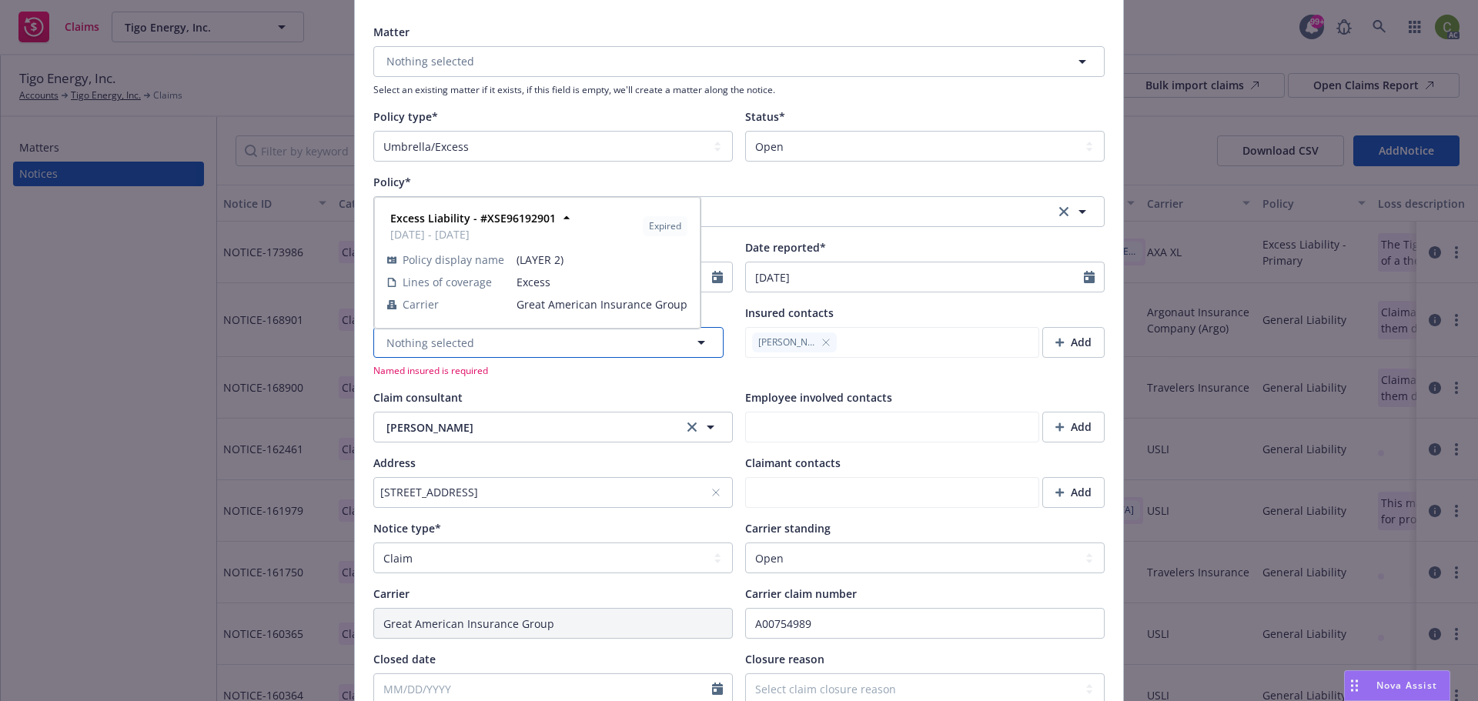
click at [693, 336] on icon "button" at bounding box center [701, 342] width 18 height 18
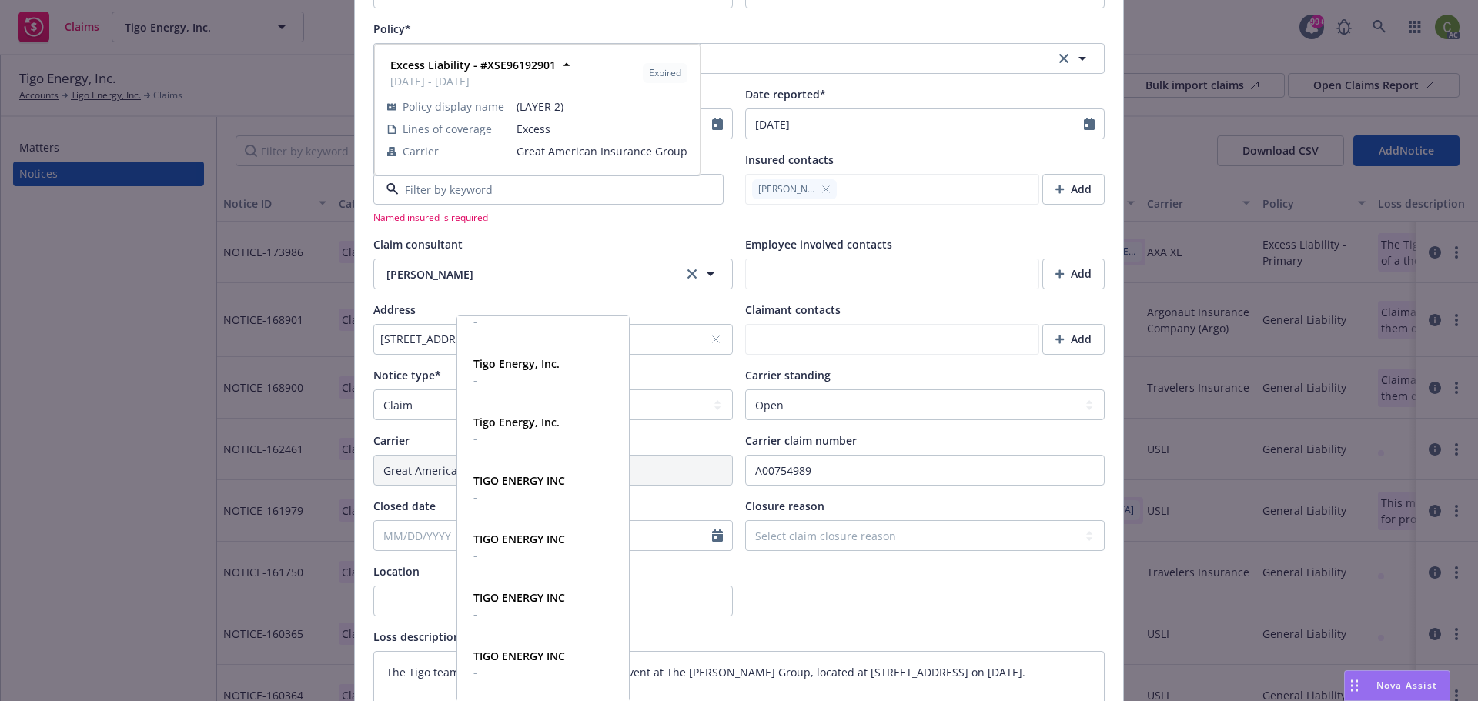
scroll to position [308, 0]
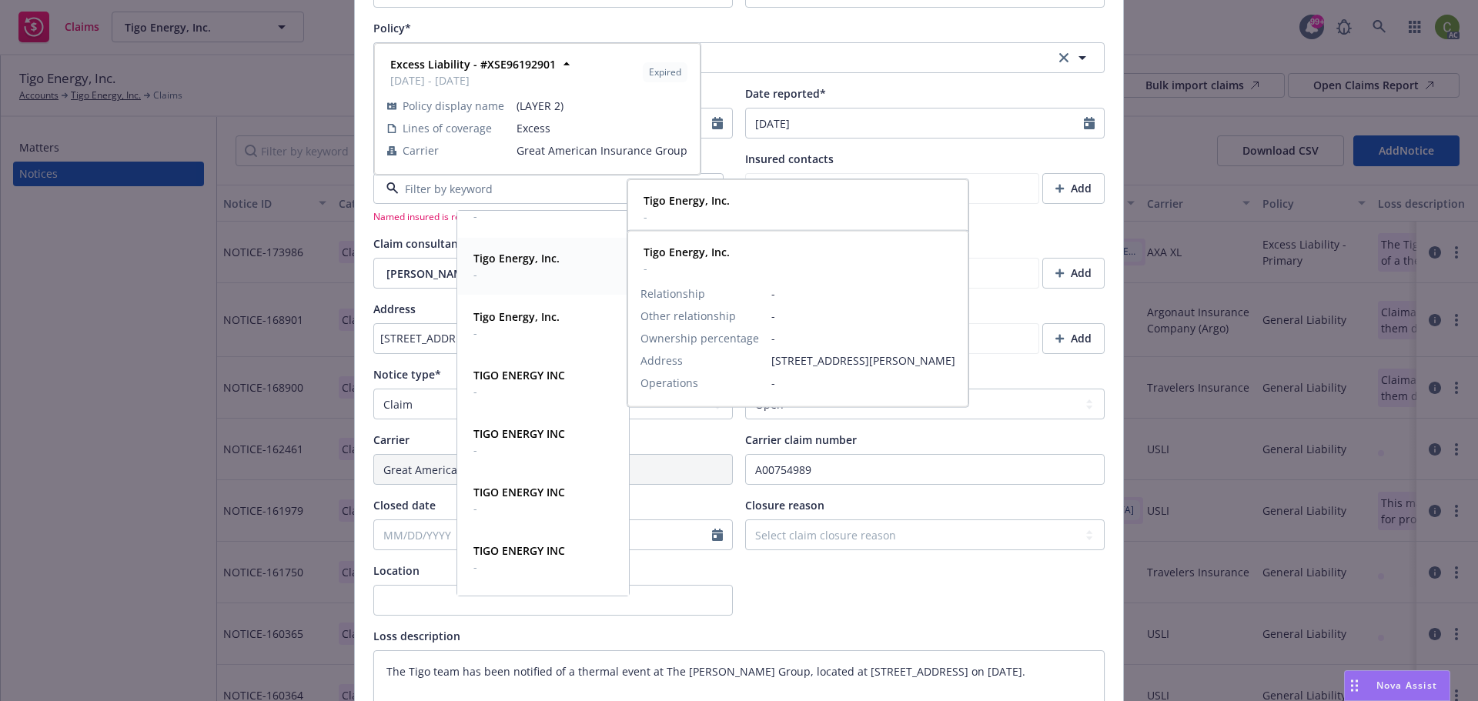
click at [547, 252] on strong "Tigo Energy, Inc." at bounding box center [517, 258] width 86 height 15
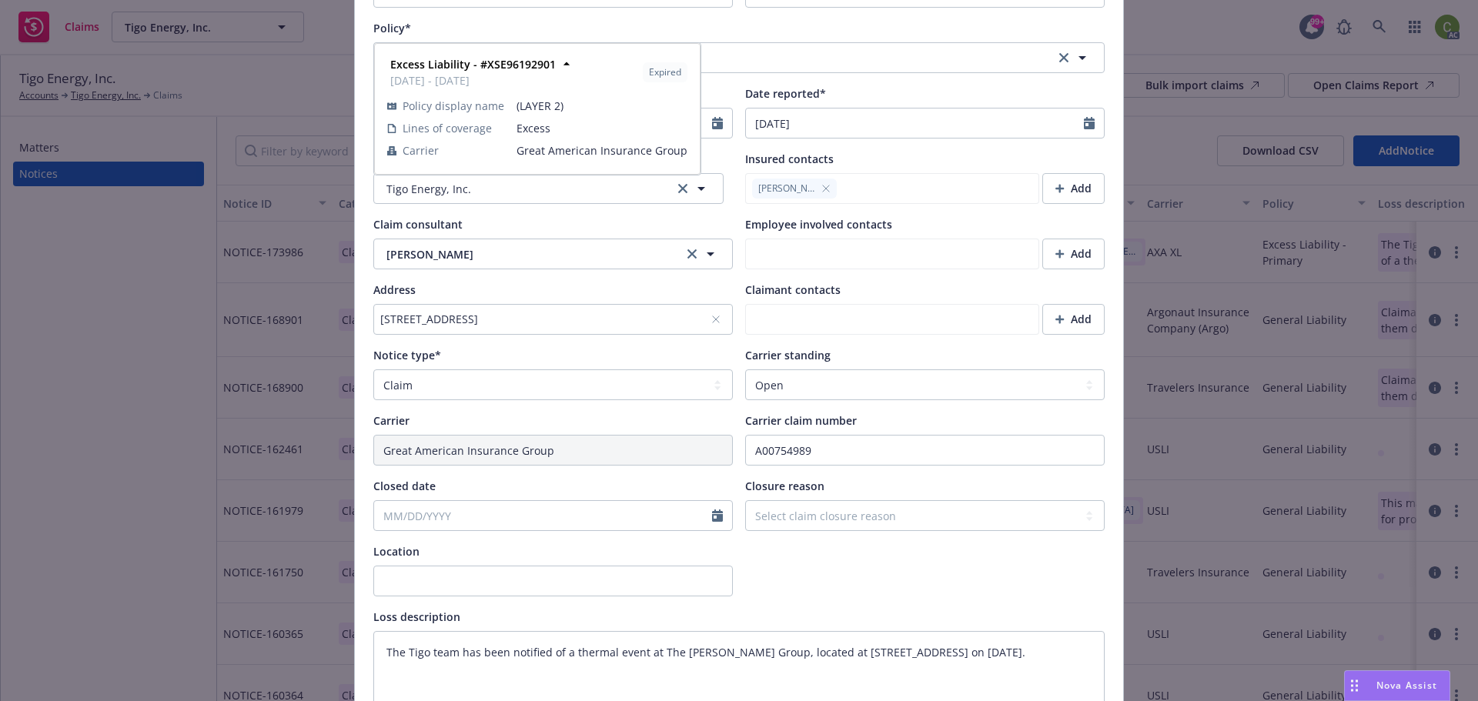
click at [793, 574] on div at bounding box center [925, 570] width 360 height 53
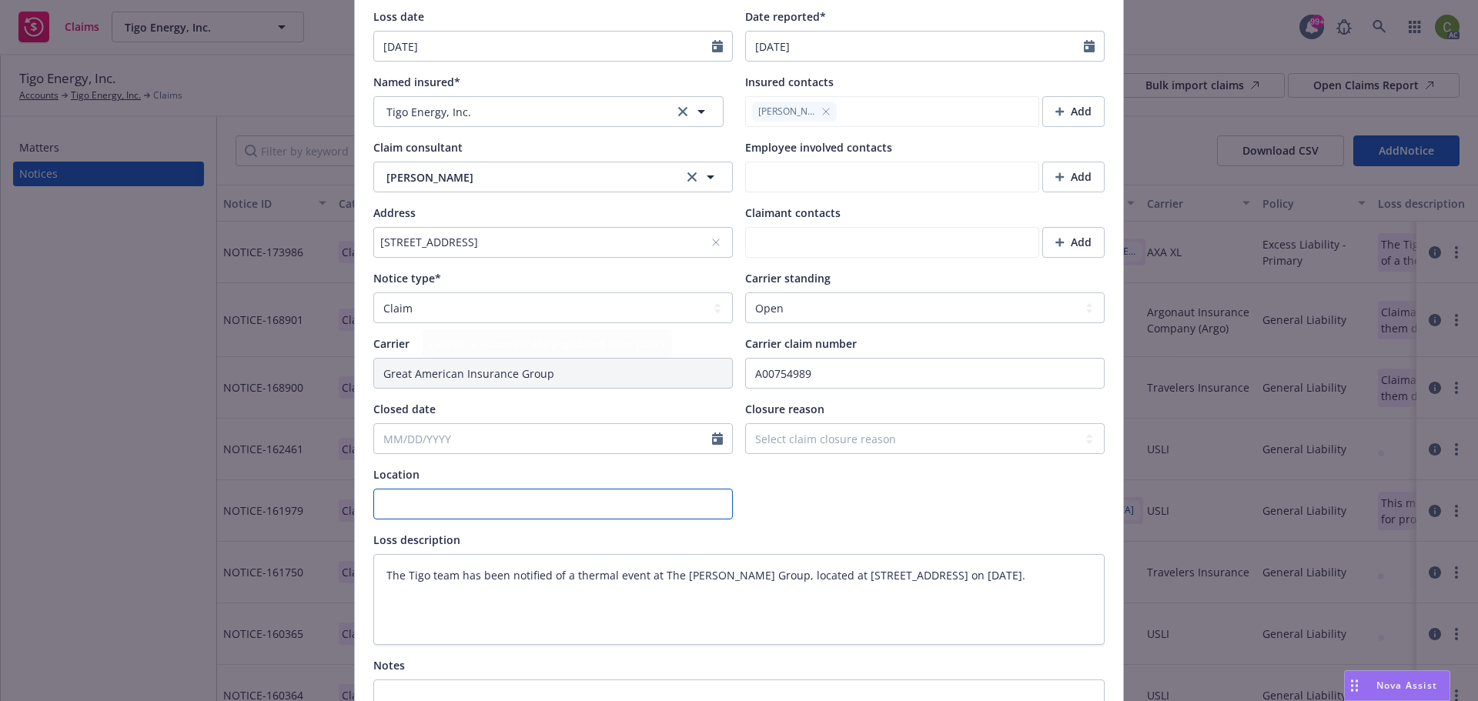
click at [413, 510] on input "Location" at bounding box center [553, 504] width 360 height 31
paste input "[STREET_ADDRESS]"
type textarea "x"
type input "[STREET_ADDRESS]"
click at [793, 508] on div at bounding box center [925, 493] width 360 height 53
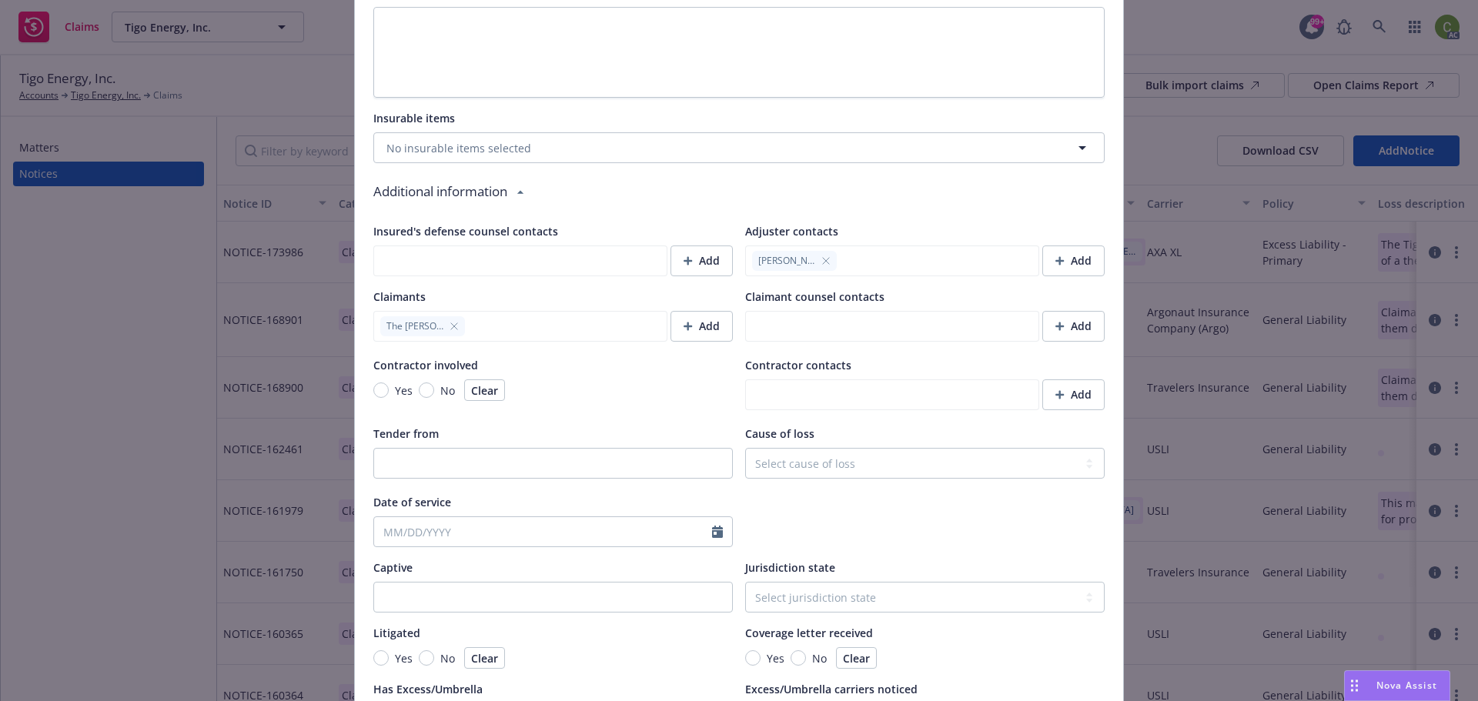
scroll to position [1232, 0]
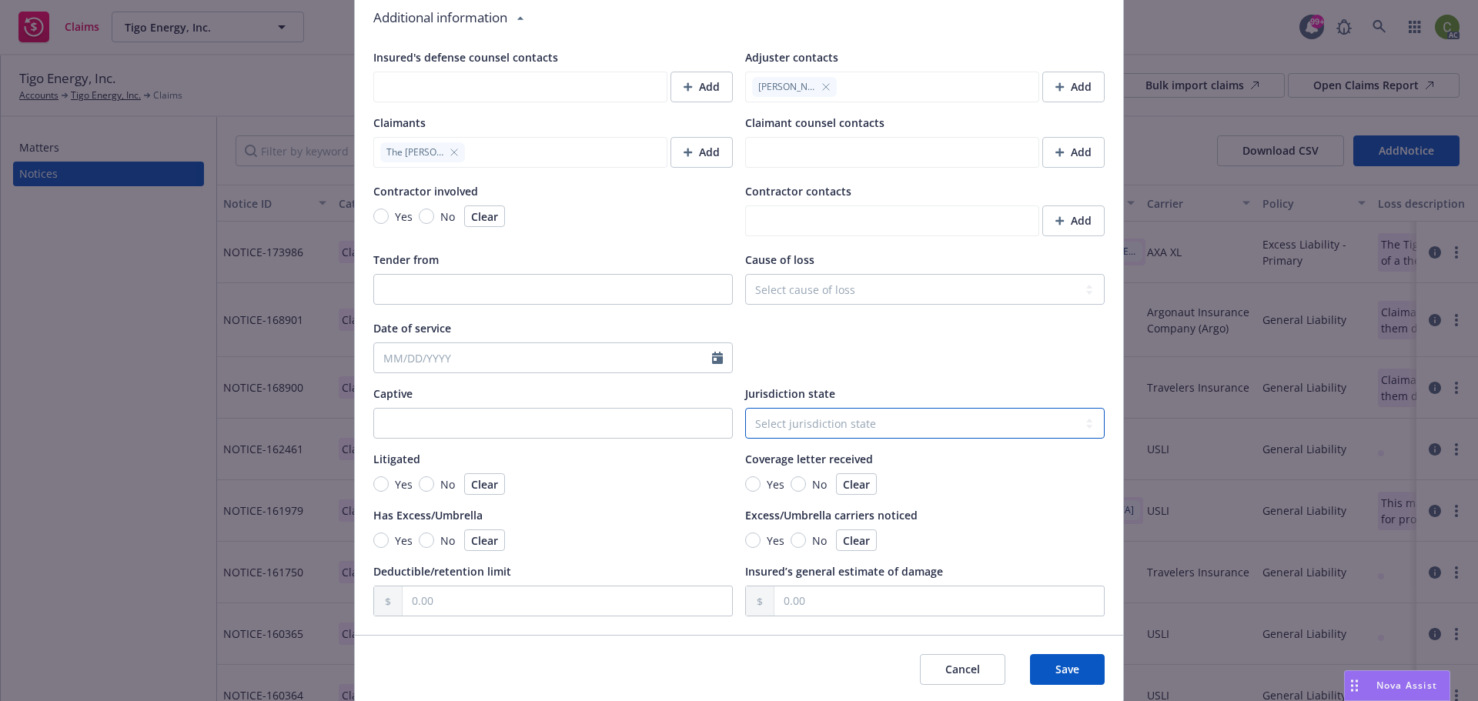
click at [863, 427] on select "Select jurisdiction state [US_STATE] [US_STATE] [US_STATE] [US_STATE] [US_STATE…" at bounding box center [925, 423] width 360 height 31
select select "NJ"
click at [745, 408] on select "Select jurisdiction state [US_STATE] [US_STATE] [US_STATE] [US_STATE] [US_STATE…" at bounding box center [925, 423] width 360 height 31
click at [1056, 670] on span "Save" at bounding box center [1068, 669] width 24 height 15
type textarea "x"
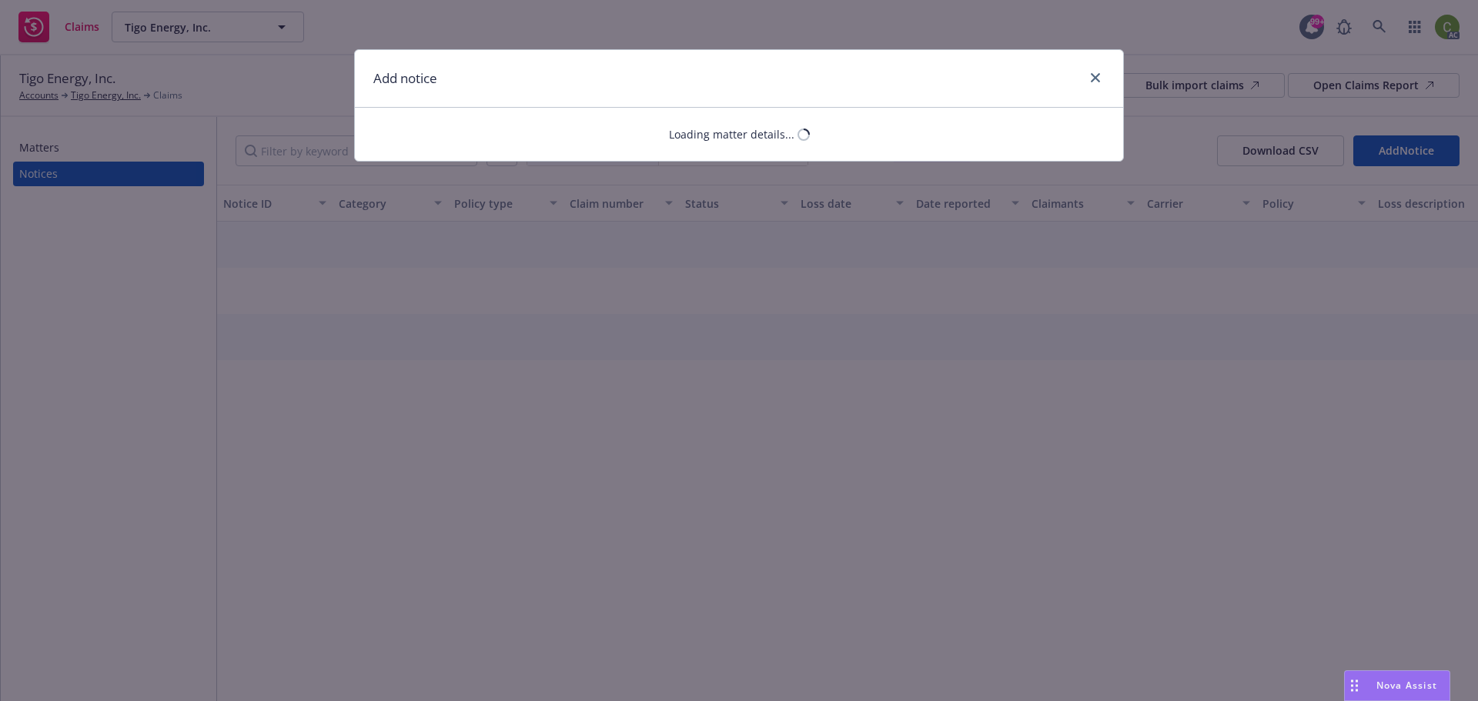
select select "UMBRELLA_EXCESS"
select select "open"
select select "CLAIM"
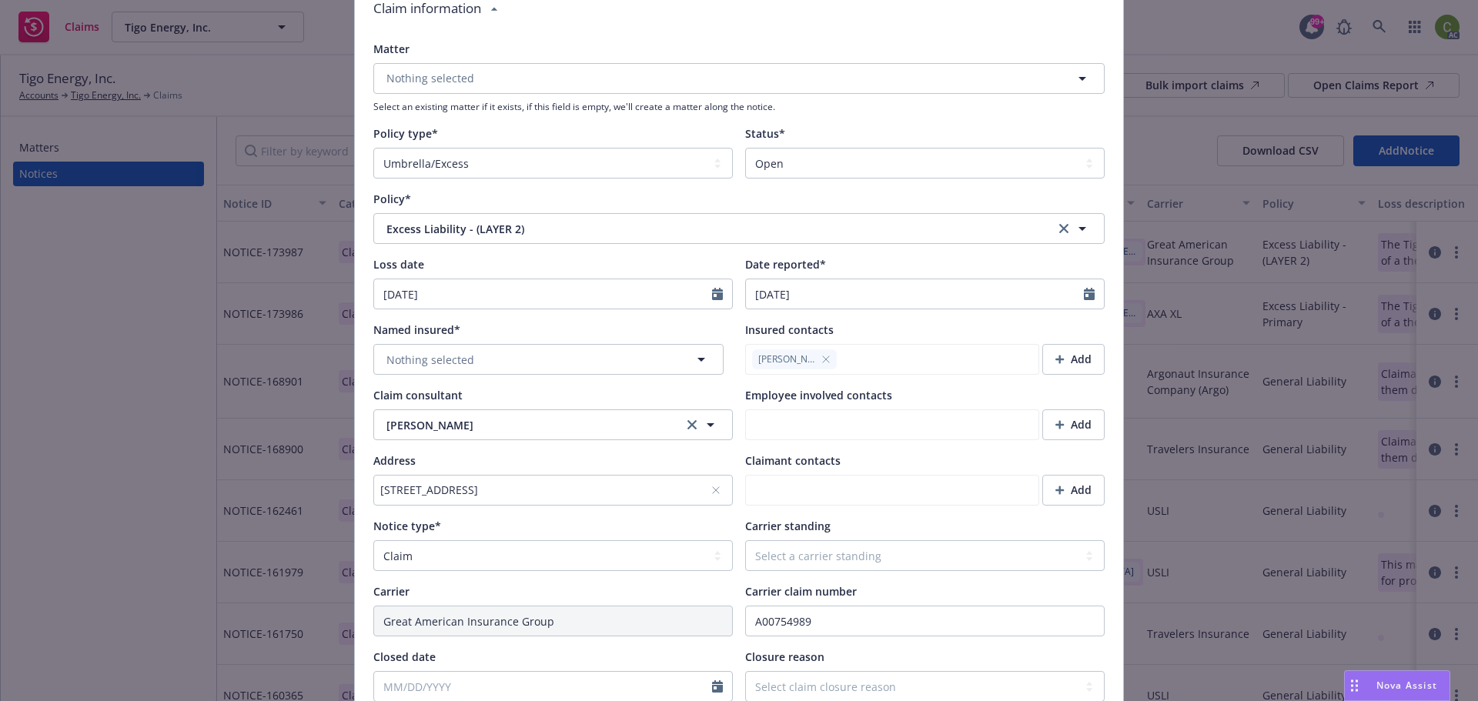
scroll to position [154, 0]
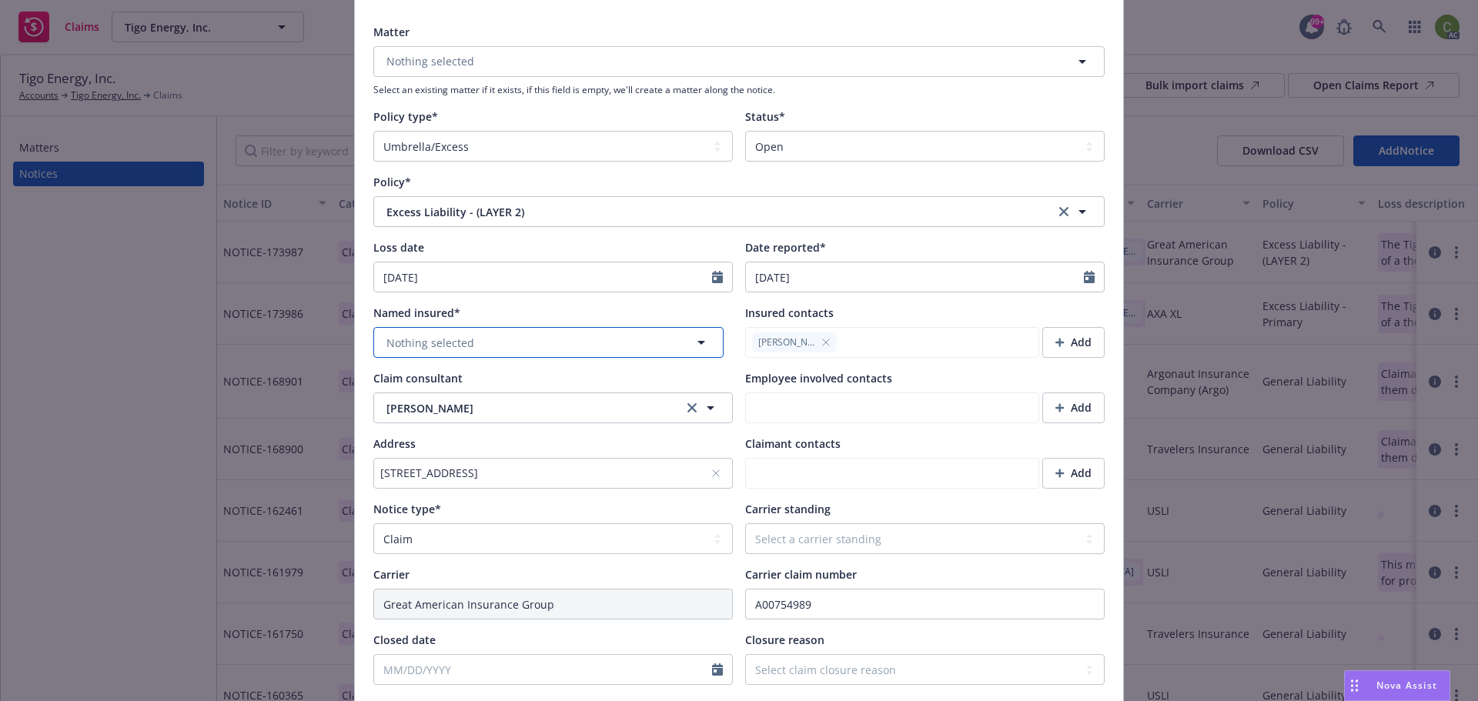
click at [489, 340] on button "Nothing selected" at bounding box center [548, 342] width 350 height 31
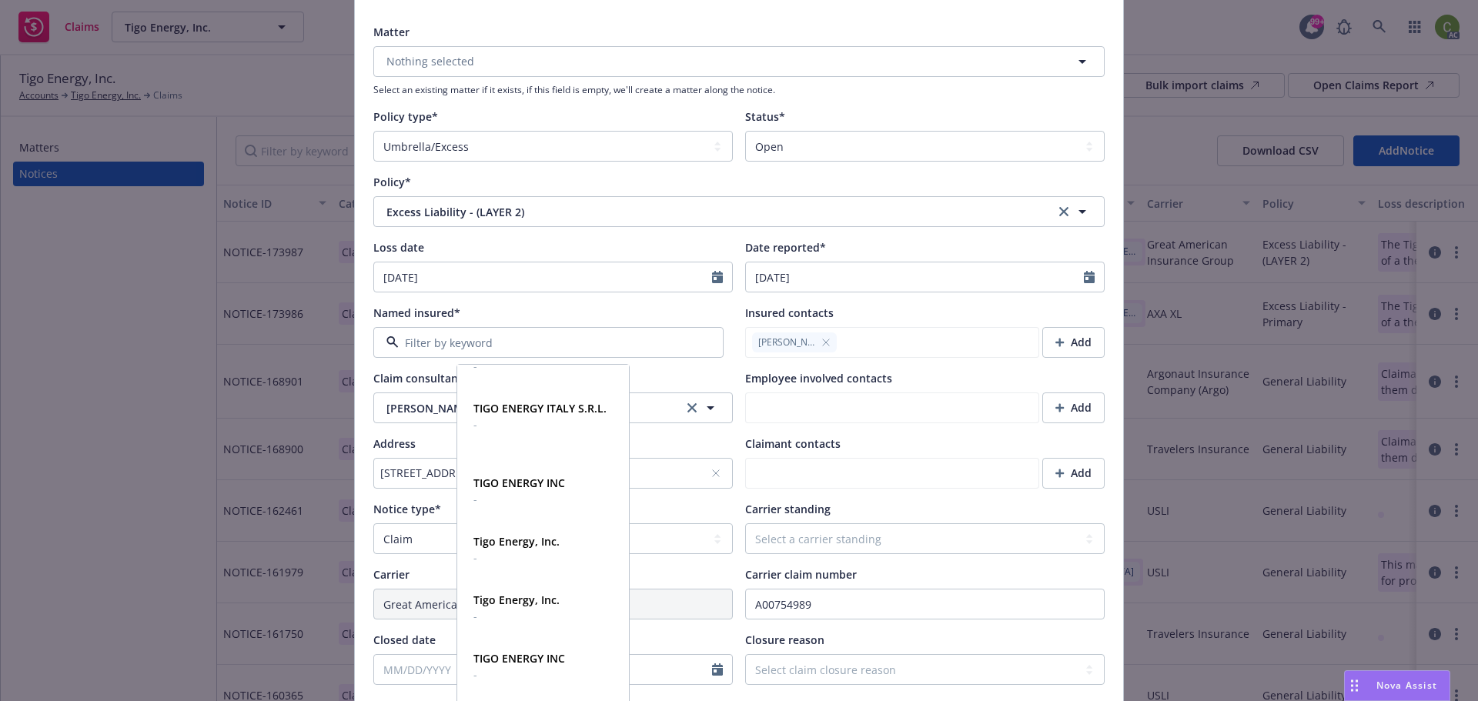
scroll to position [462, 0]
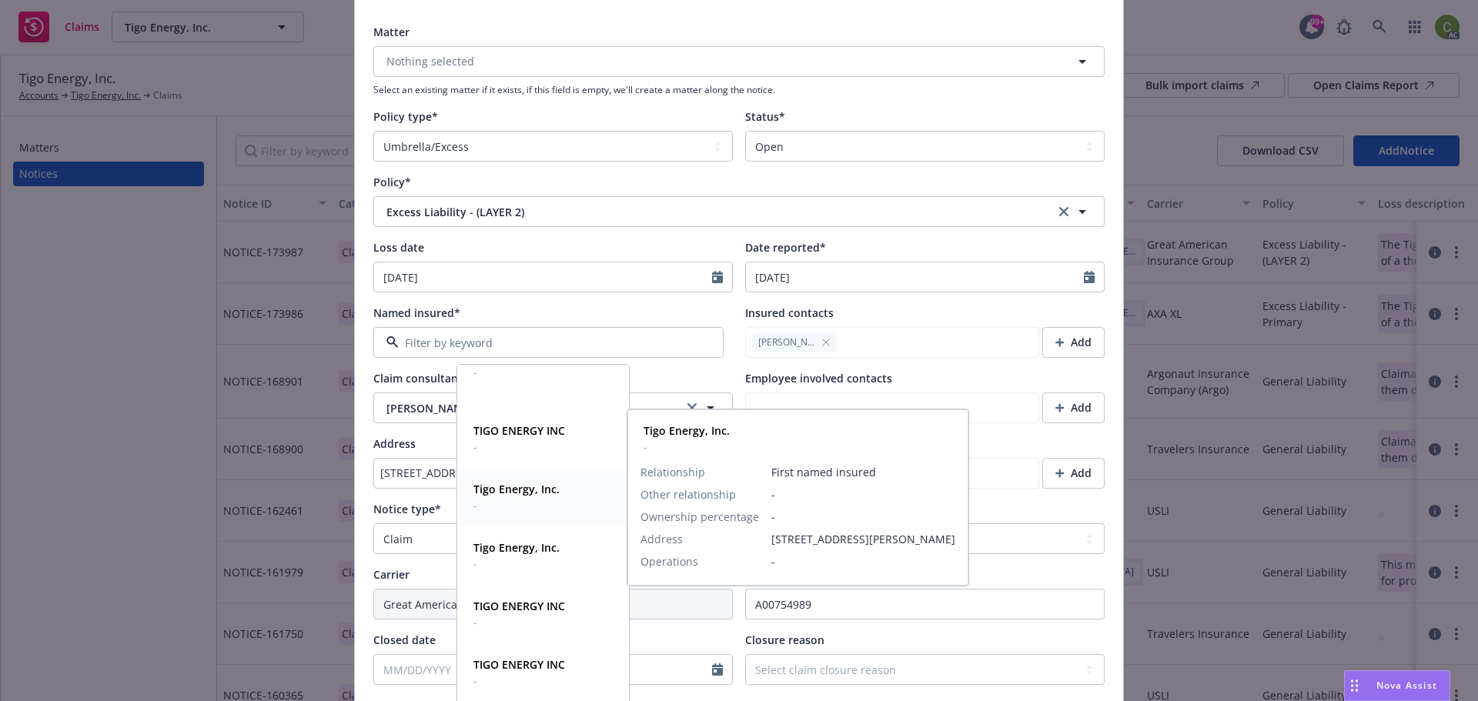
click at [556, 491] on strong "Tigo Energy, Inc." at bounding box center [517, 489] width 86 height 15
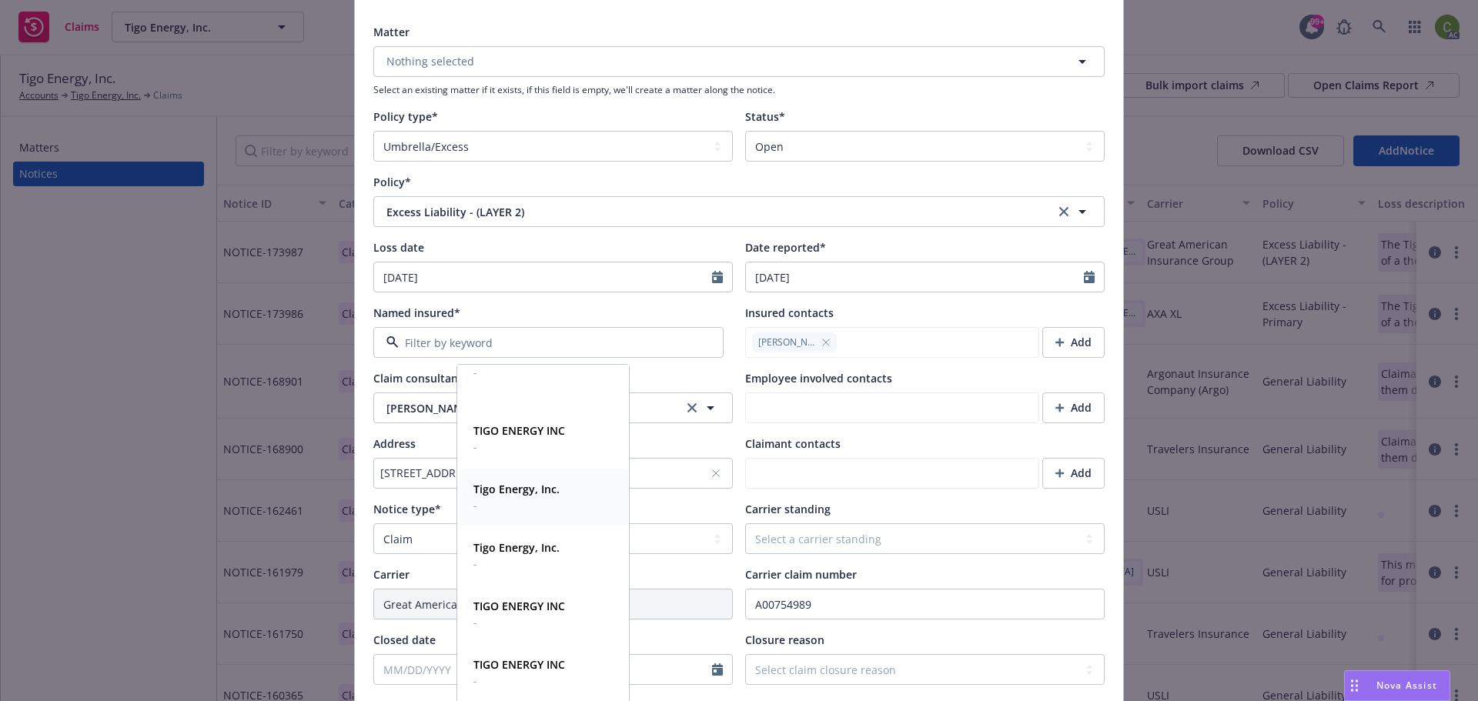
type textarea "x"
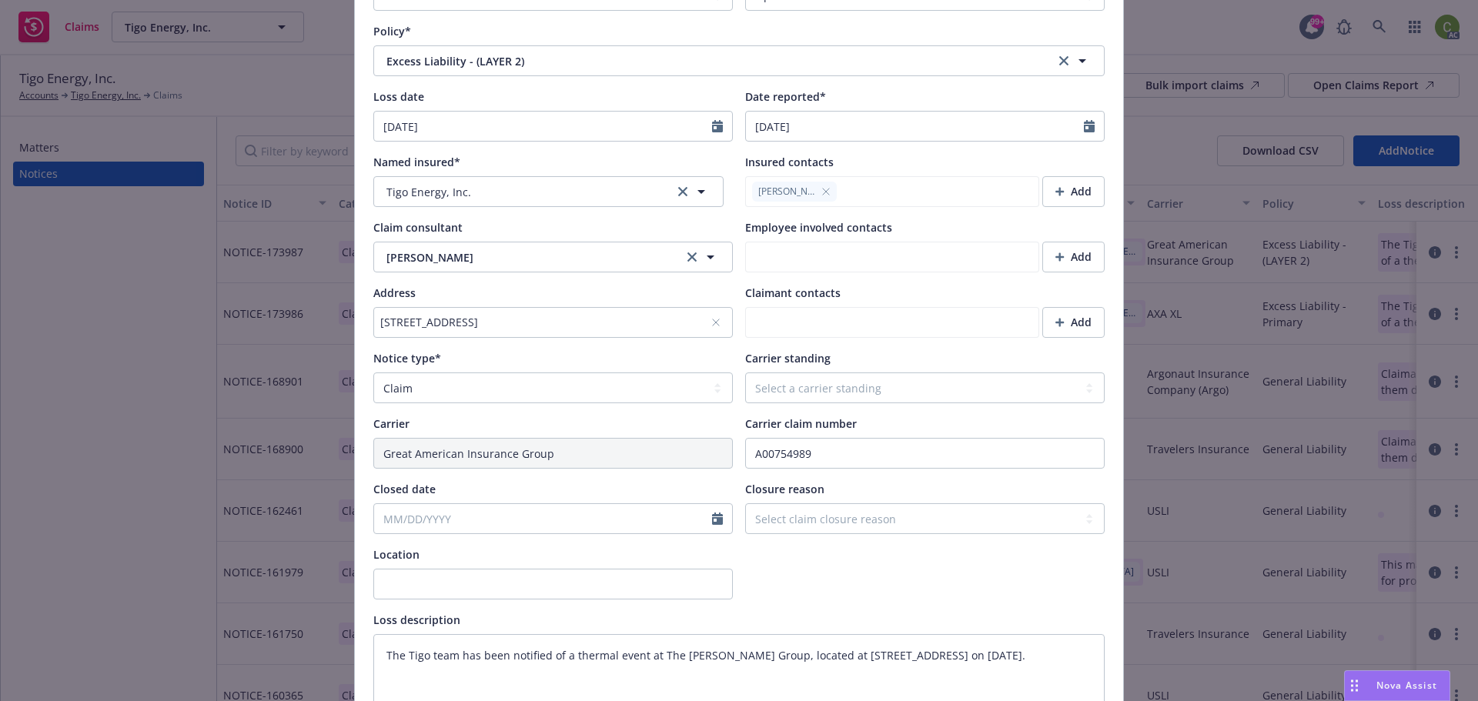
scroll to position [308, 0]
drag, startPoint x: 885, startPoint y: 398, endPoint x: 894, endPoint y: 393, distance: 10.7
click at [885, 396] on select "Select a carrier standing Closed Not submitted Open Reopened Subrogated Withdra…" at bounding box center [925, 385] width 360 height 31
select select "OPEN"
click at [745, 370] on select "Select a carrier standing Closed Not submitted Open Reopened Subrogated Withdra…" at bounding box center [925, 385] width 360 height 31
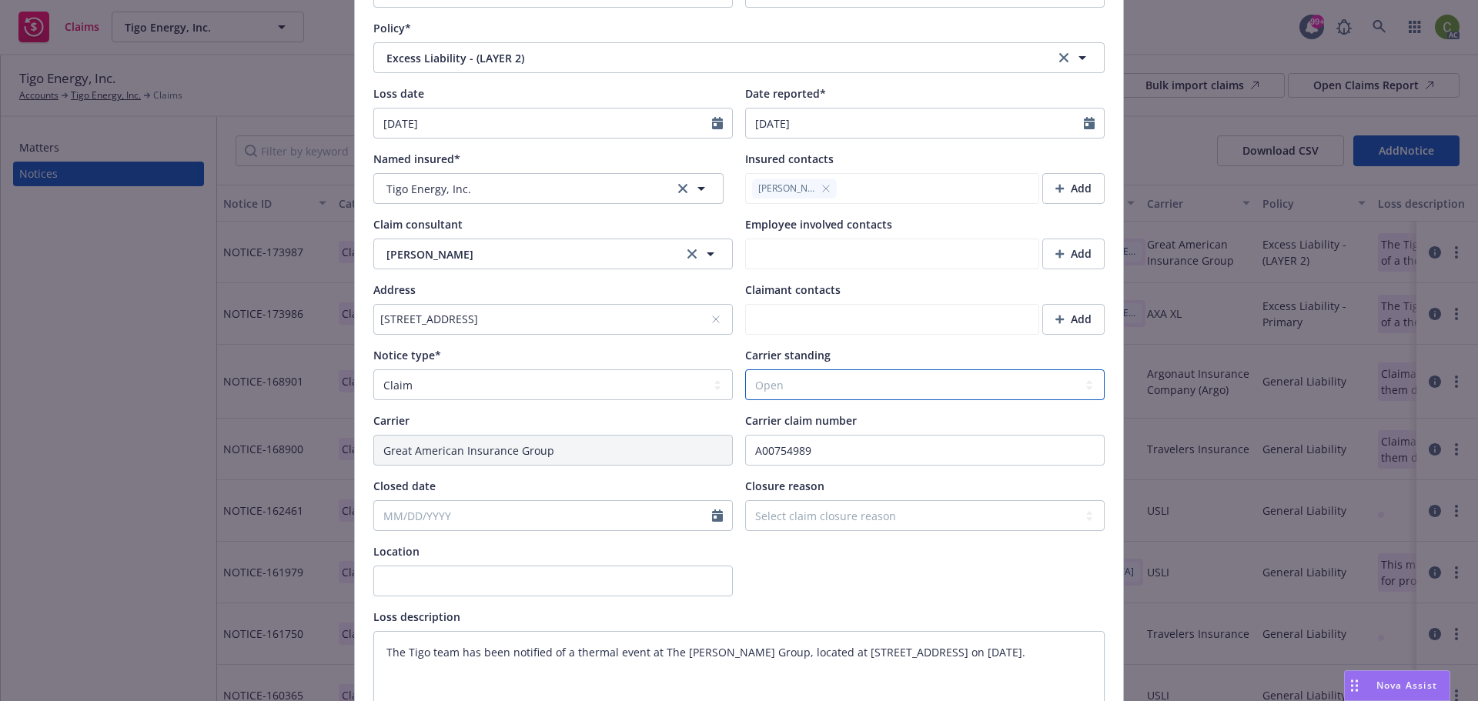
type textarea "x"
drag, startPoint x: 758, startPoint y: 564, endPoint x: 766, endPoint y: 565, distance: 7.7
click at [759, 565] on div at bounding box center [925, 570] width 360 height 53
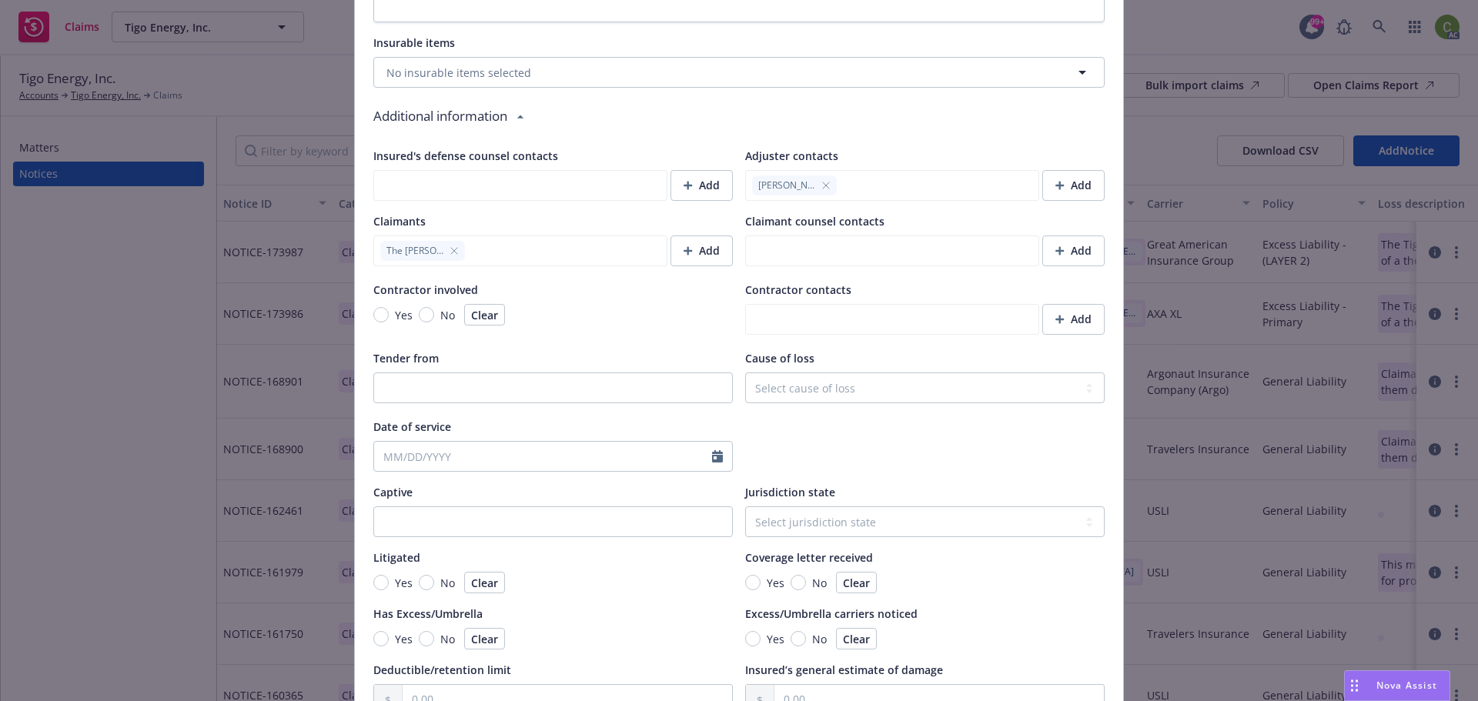
scroll to position [1232, 0]
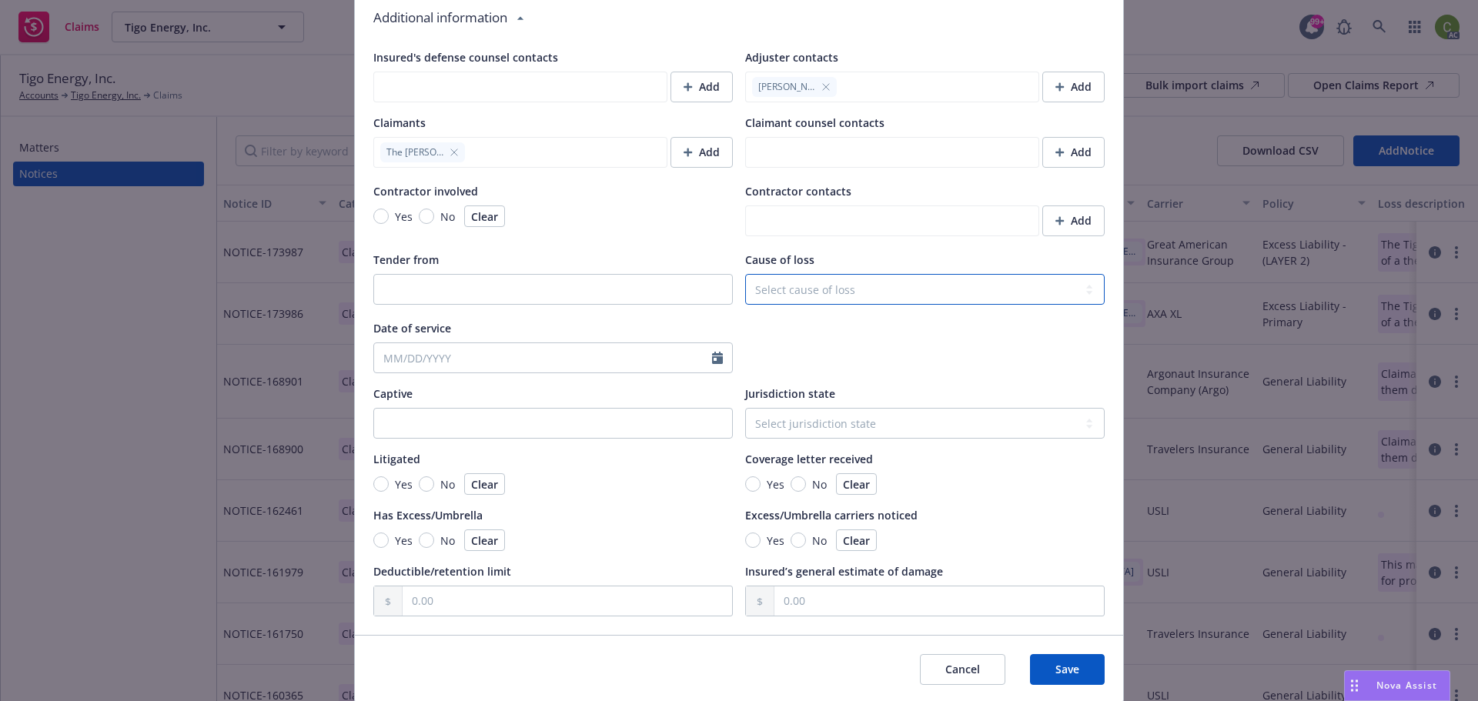
click at [780, 293] on select "Select cause of loss Burn or [MEDICAL_DATA] (Heat or Cold Exposures, Contact Wi…" at bounding box center [925, 289] width 360 height 31
select select "FIRE"
click at [745, 274] on select "Select cause of loss Burn or [MEDICAL_DATA] (Heat or Cold Exposures, Contact Wi…" at bounding box center [925, 289] width 360 height 31
type textarea "x"
click at [849, 413] on select "Select jurisdiction state [US_STATE] [US_STATE] [US_STATE] [US_STATE] [US_STATE…" at bounding box center [925, 423] width 360 height 31
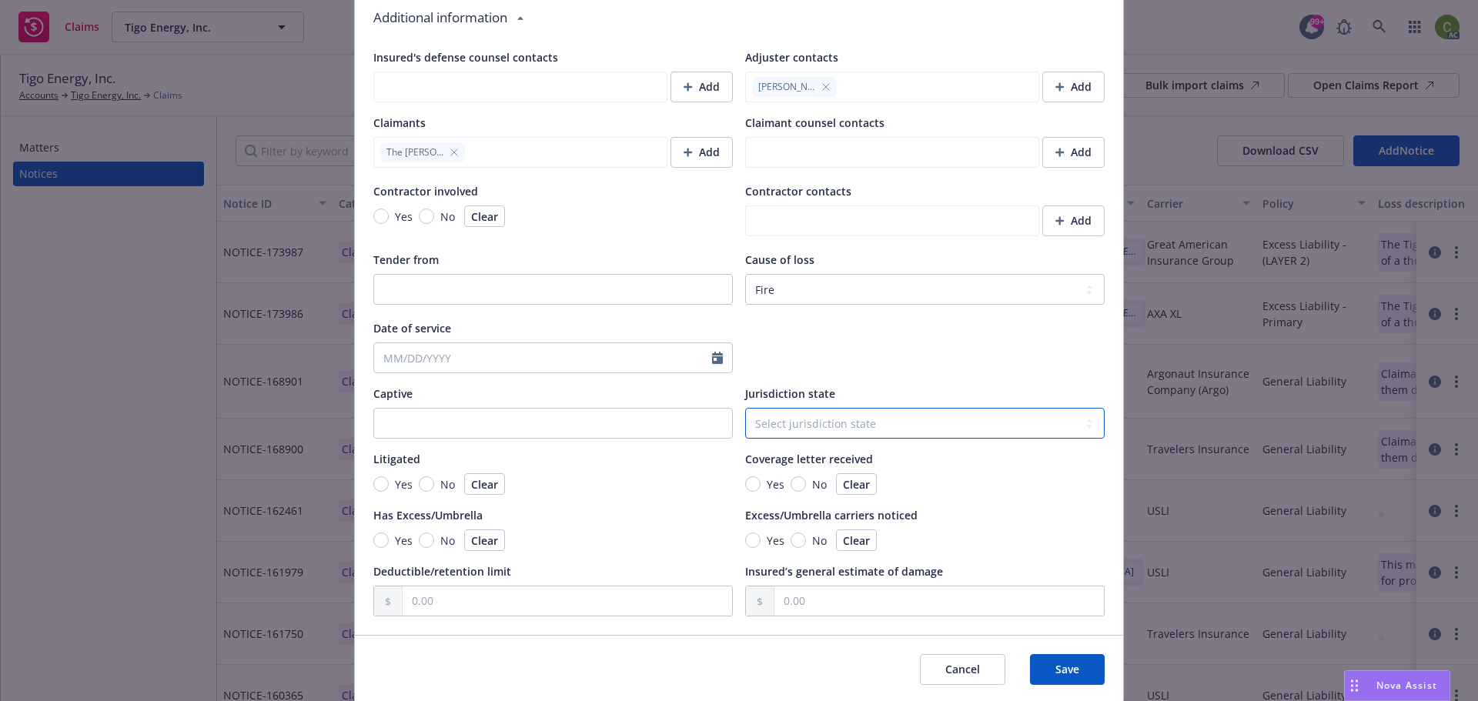
select select "NJ"
click at [745, 408] on select "Select jurisdiction state [US_STATE] [US_STATE] [US_STATE] [US_STATE] [US_STATE…" at bounding box center [925, 423] width 360 height 31
click at [1059, 678] on button "Save" at bounding box center [1067, 669] width 75 height 31
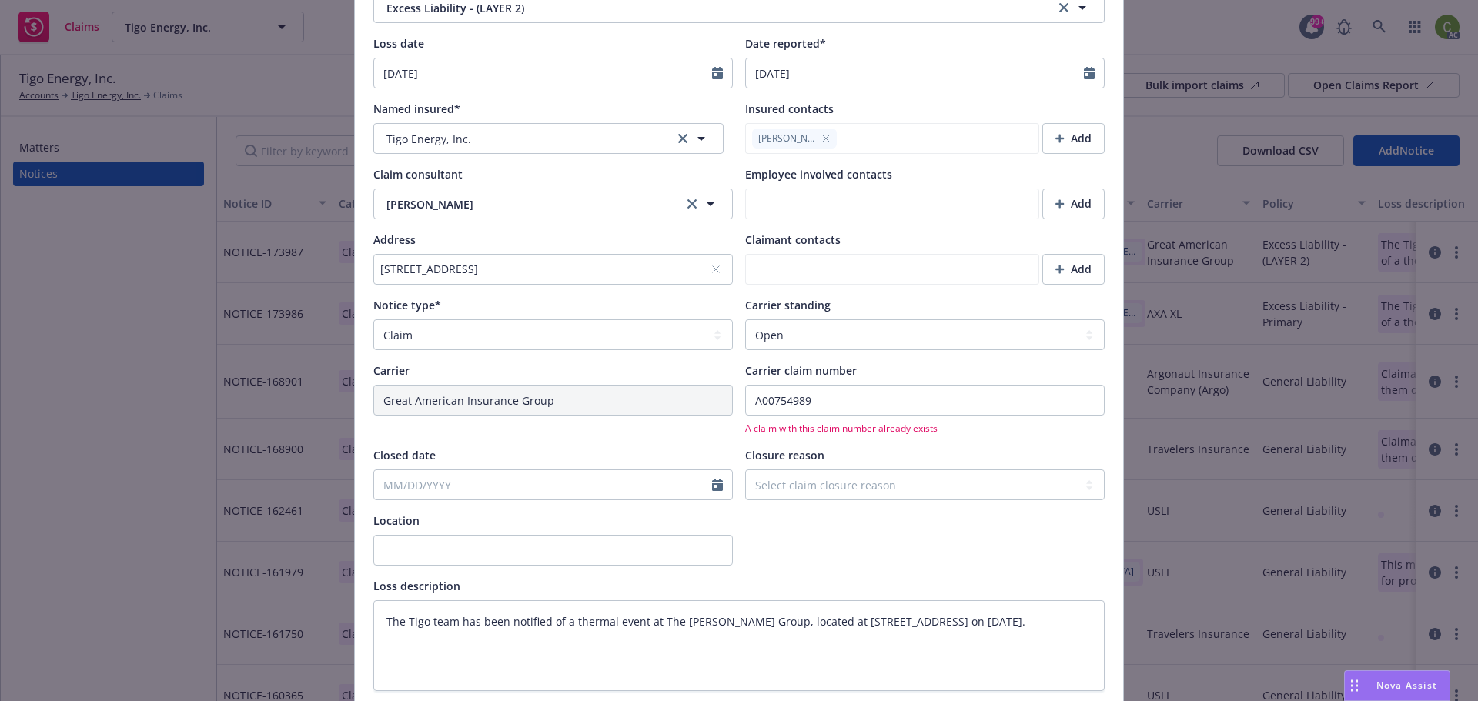
scroll to position [404, 0]
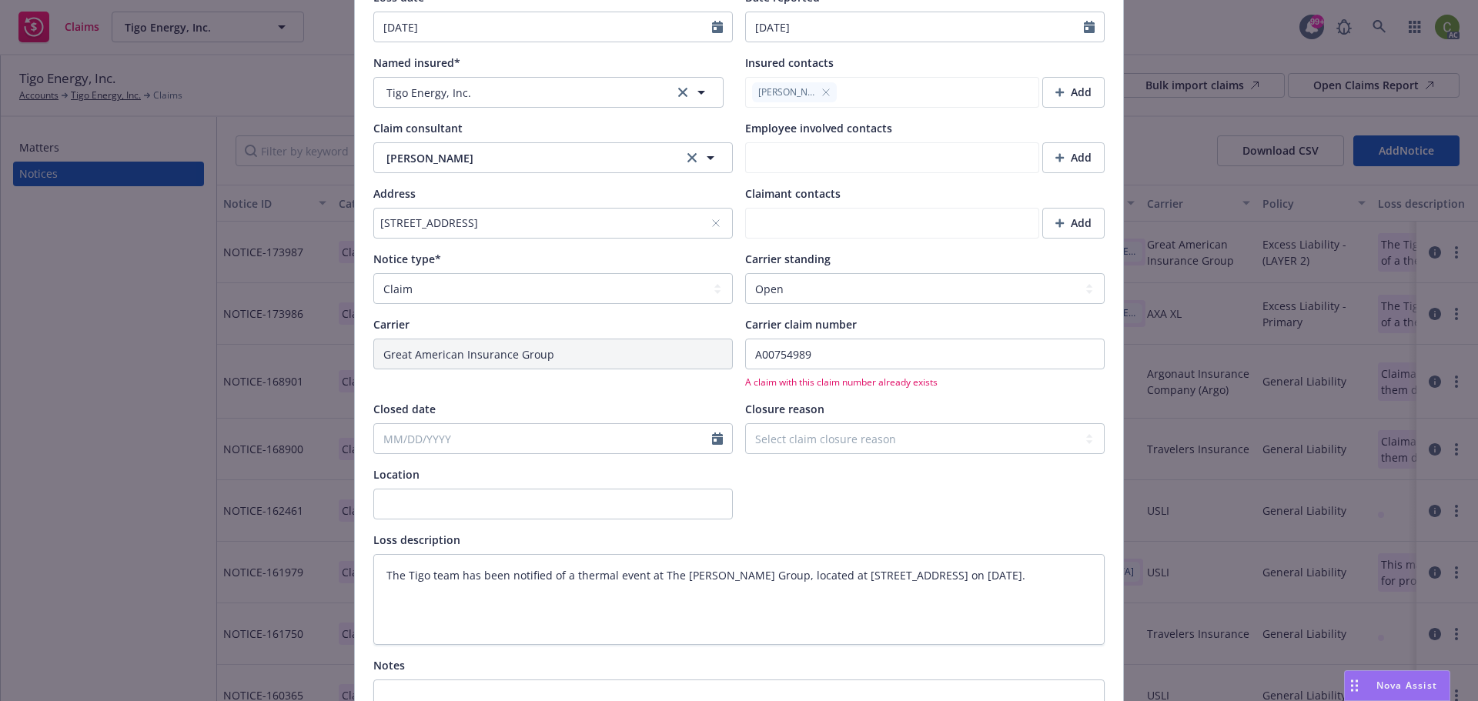
type textarea "x"
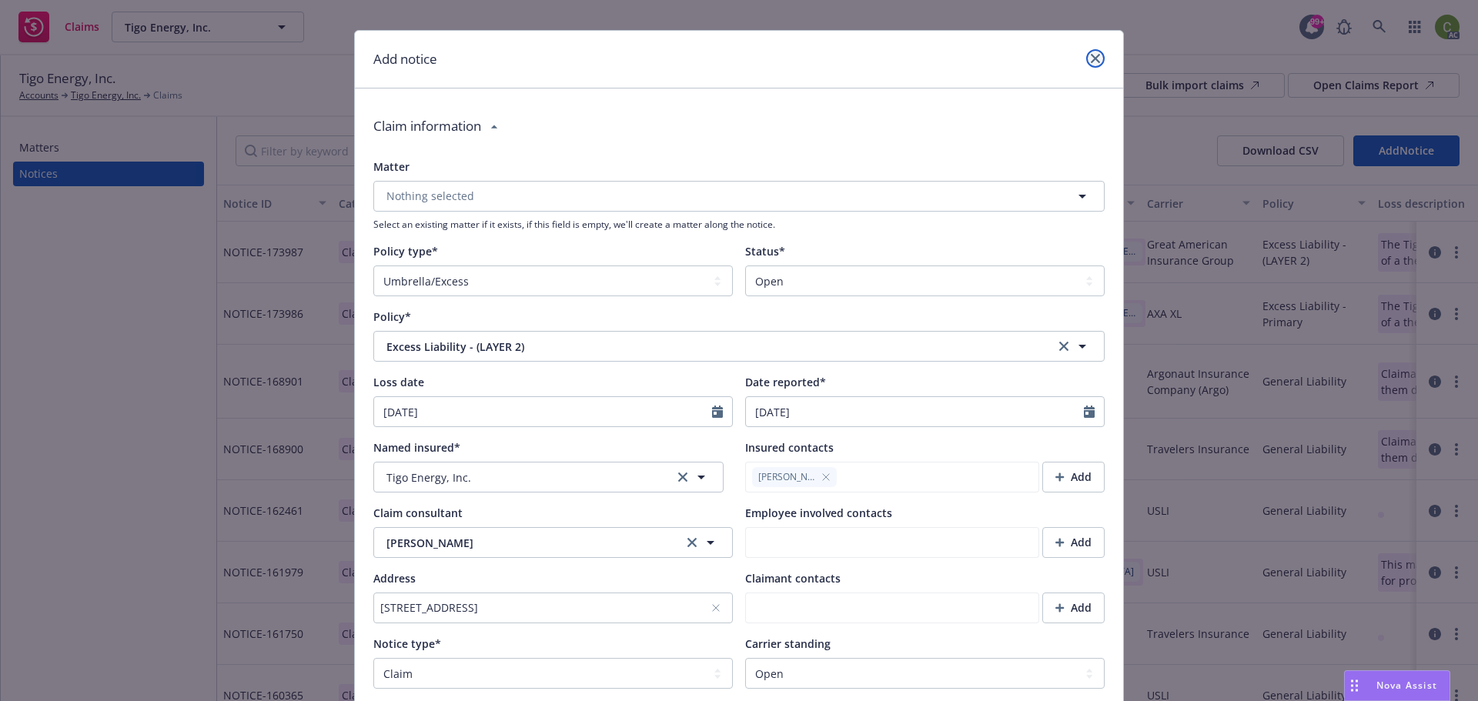
click at [1088, 64] on link "close" at bounding box center [1095, 58] width 18 height 18
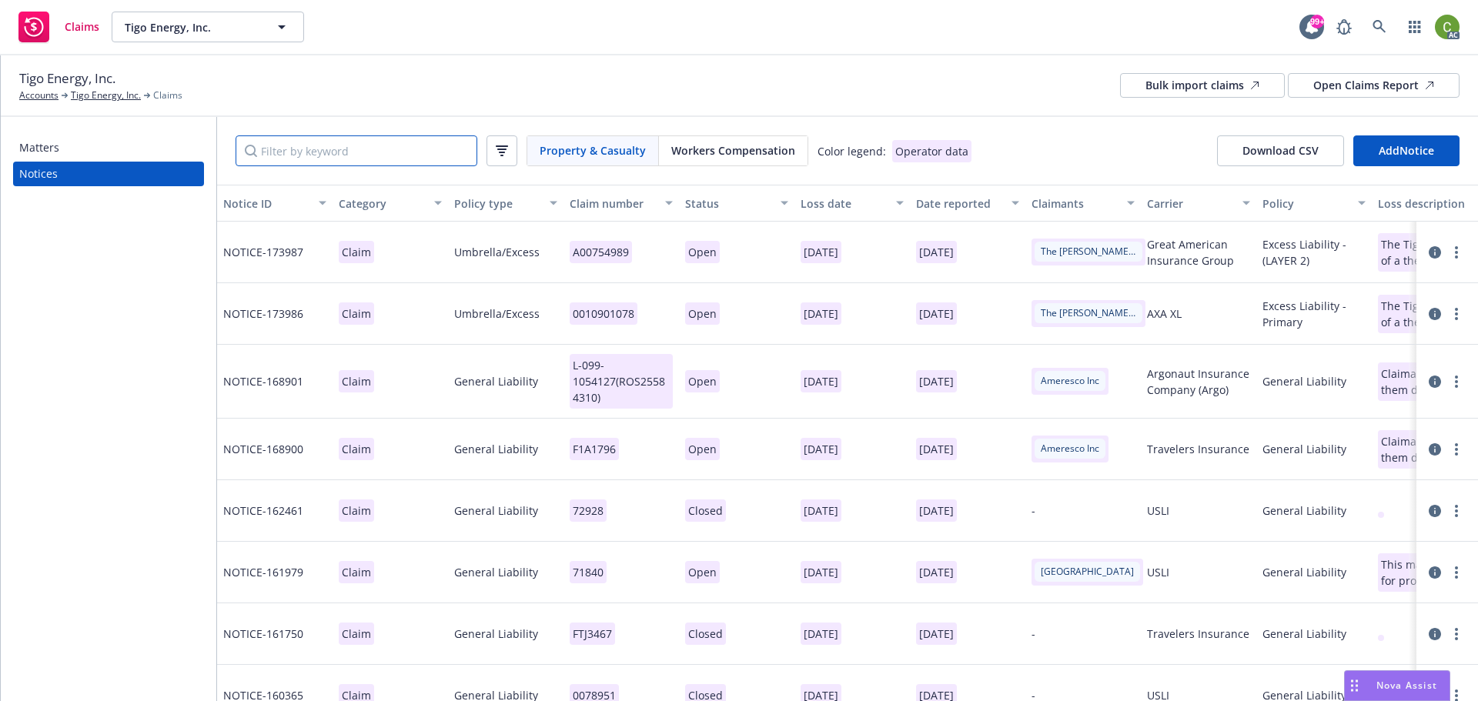
click at [321, 155] on input "Filter by keyword" at bounding box center [357, 151] width 242 height 31
paste input "A00754989"
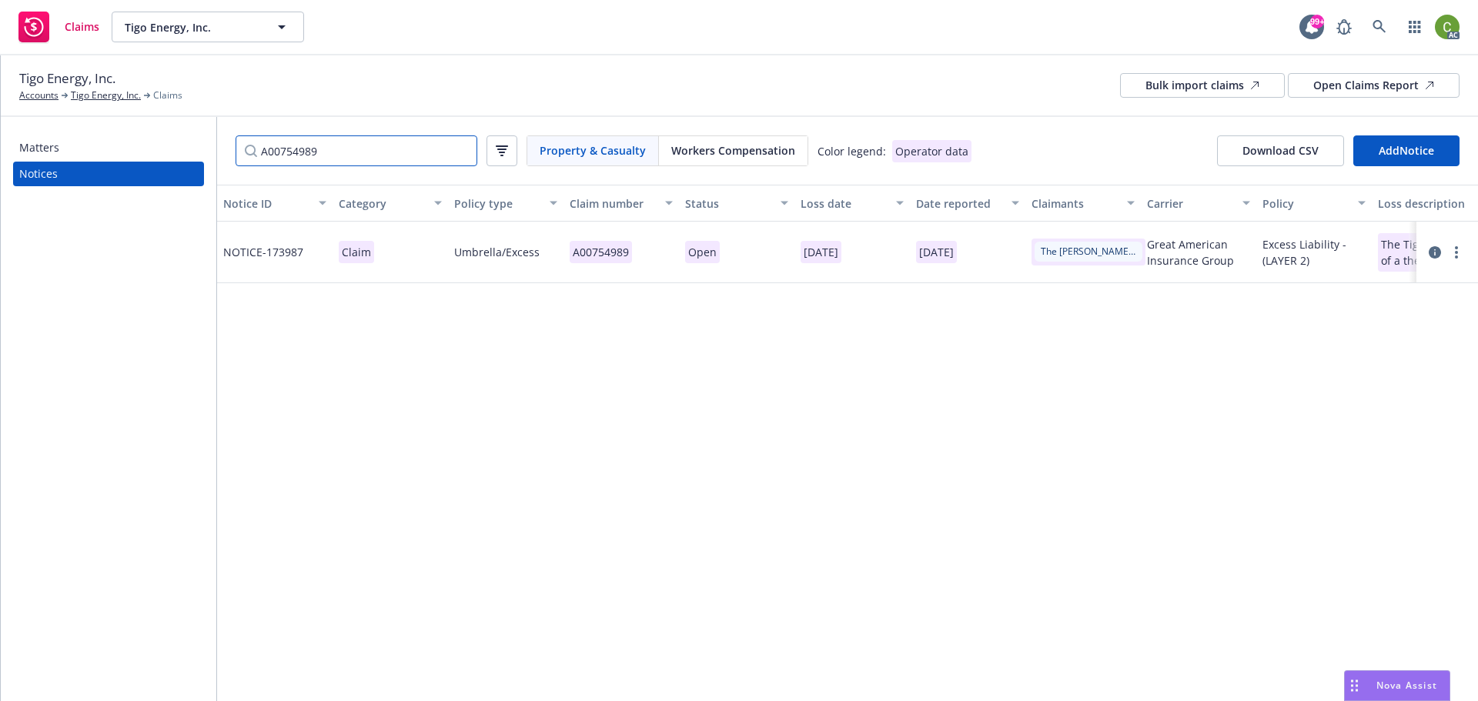
type input "A00754989"
click at [1441, 254] on icon at bounding box center [1435, 252] width 12 height 12
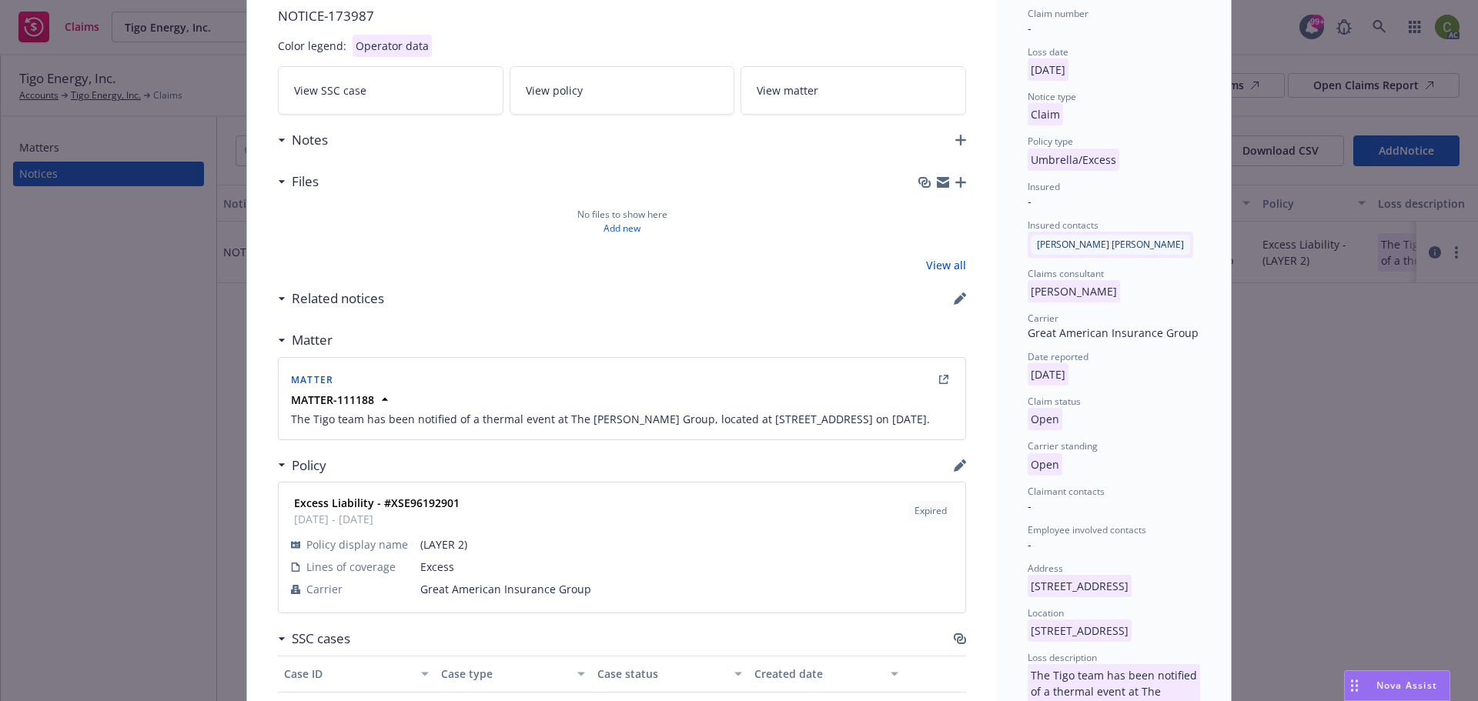
scroll to position [385, 0]
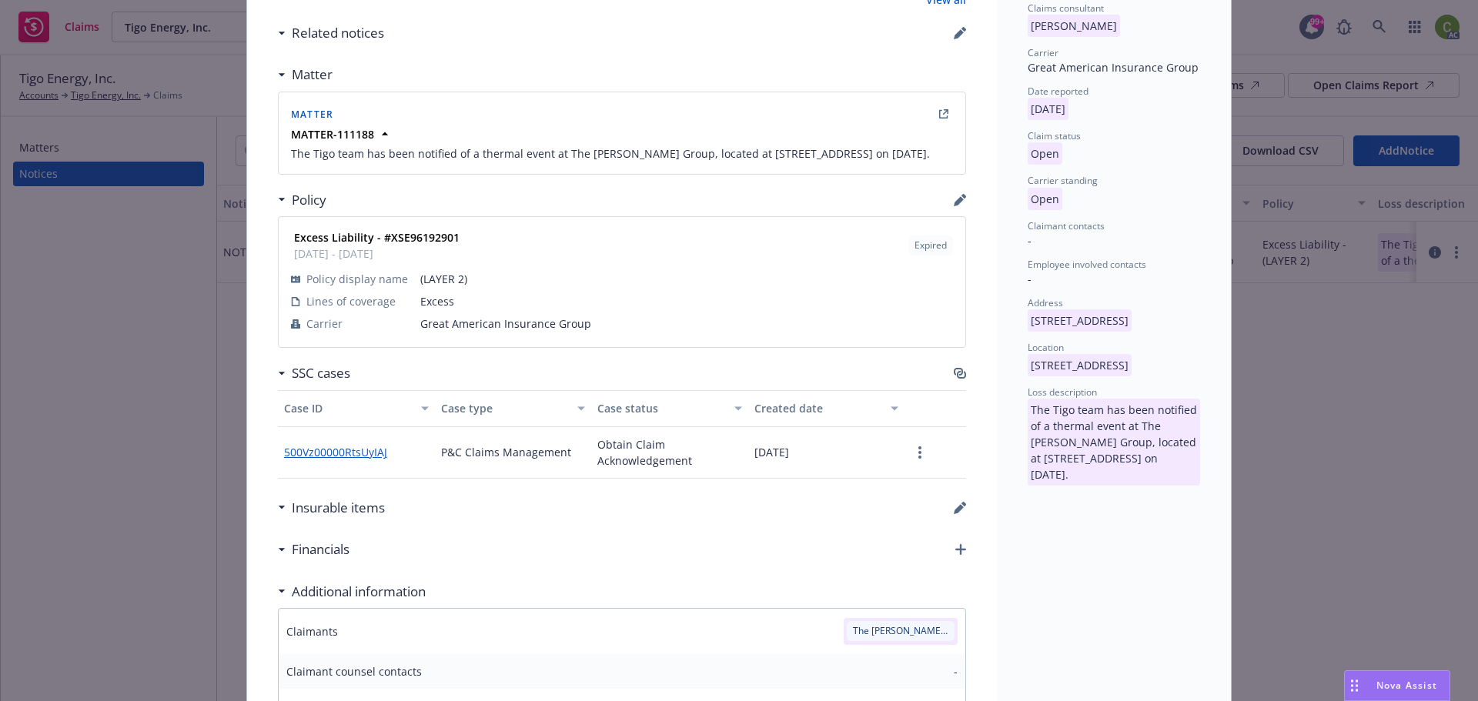
click at [355, 460] on link "500Vz00000RtsUyIAJ" at bounding box center [341, 452] width 115 height 16
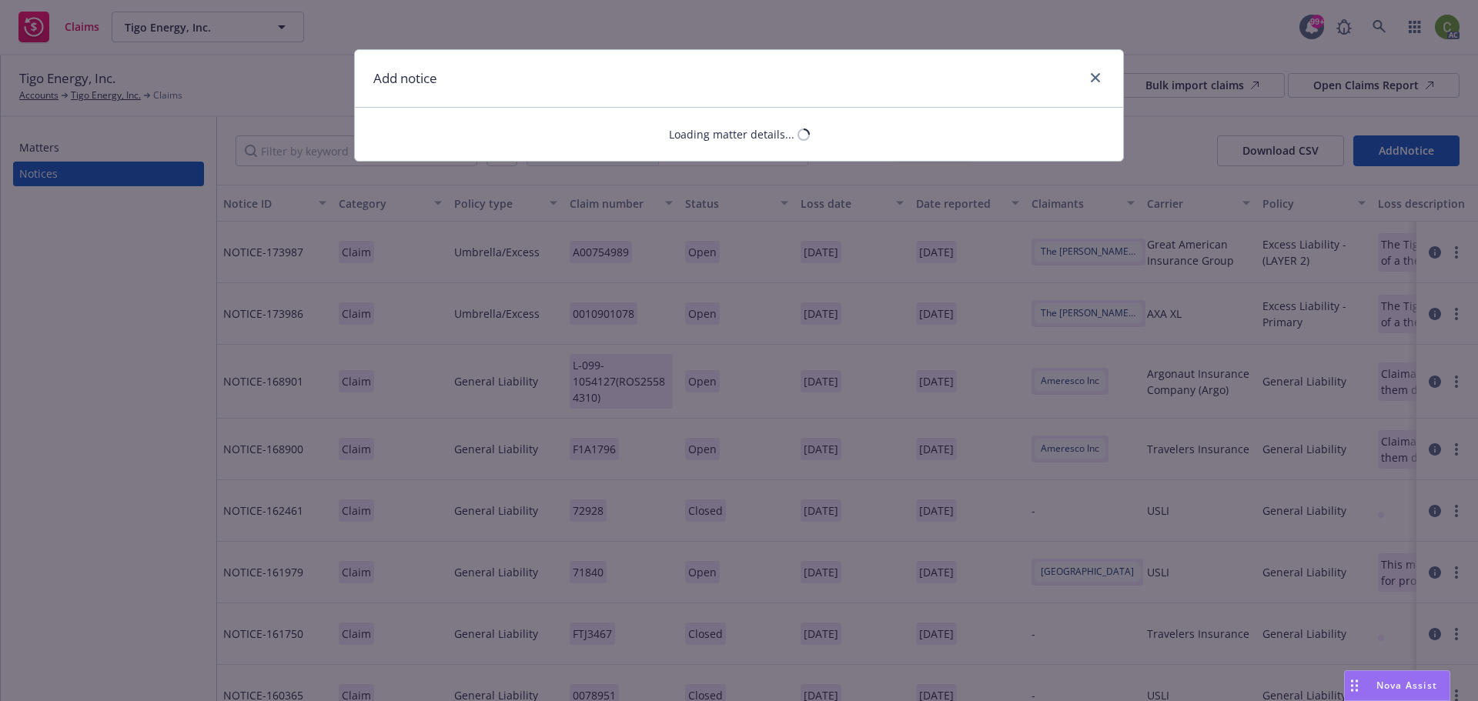
select select "UMBRELLA_EXCESS"
select select "open"
select select "CLAIM"
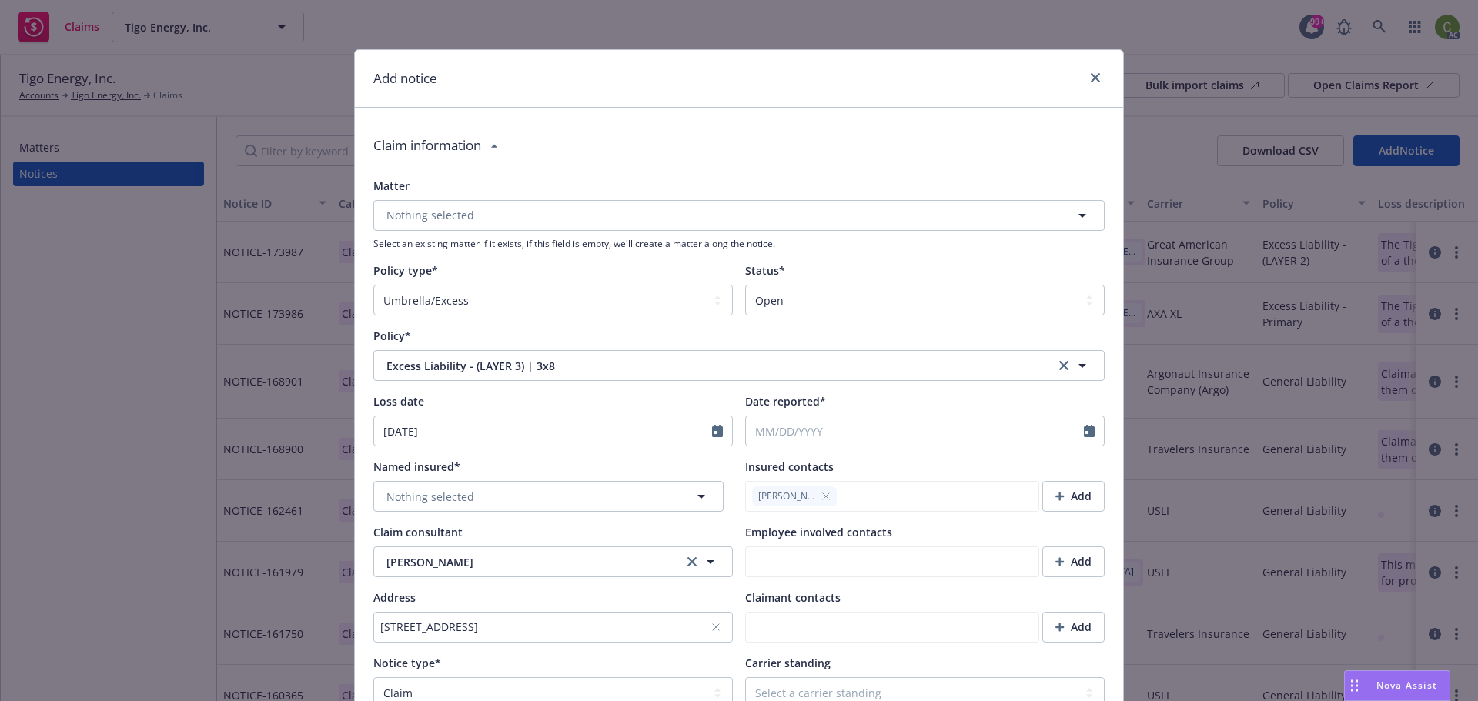
type textarea "x"
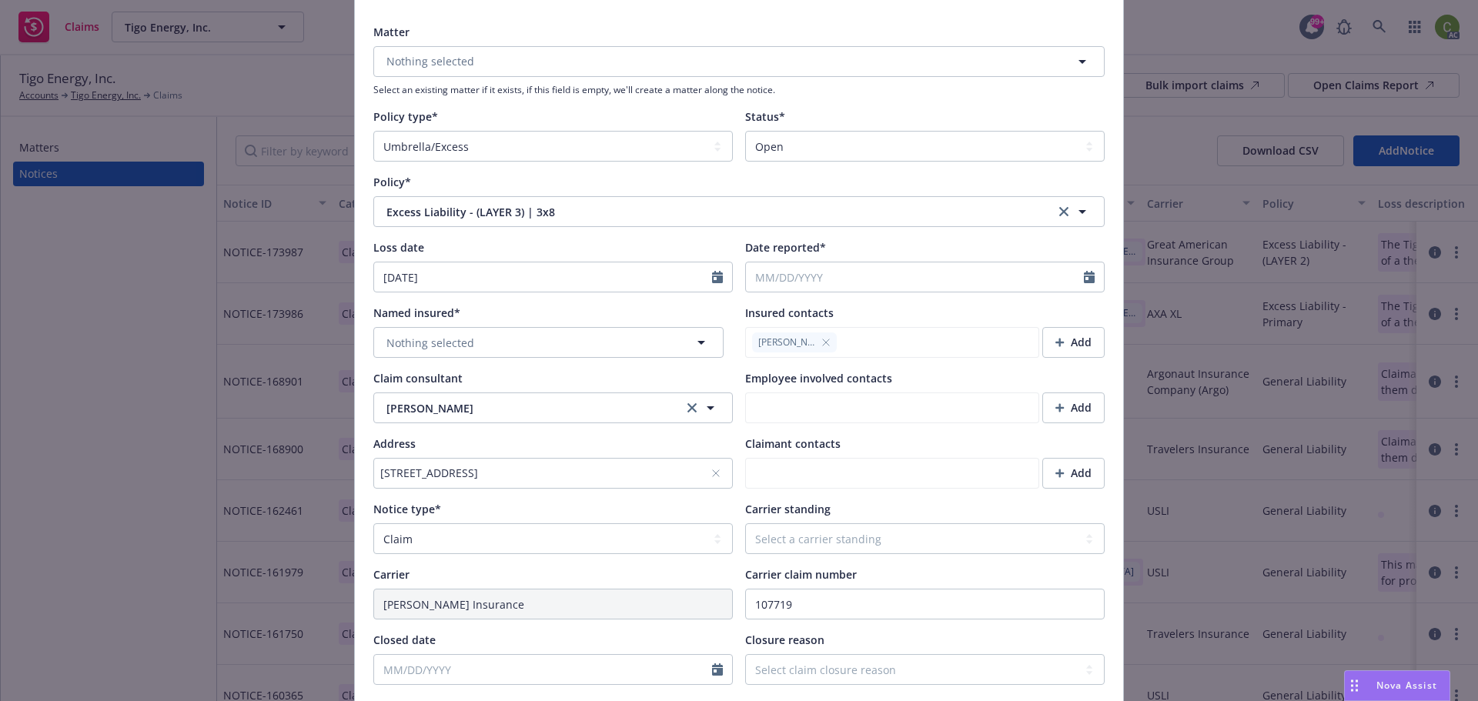
scroll to position [231, 0]
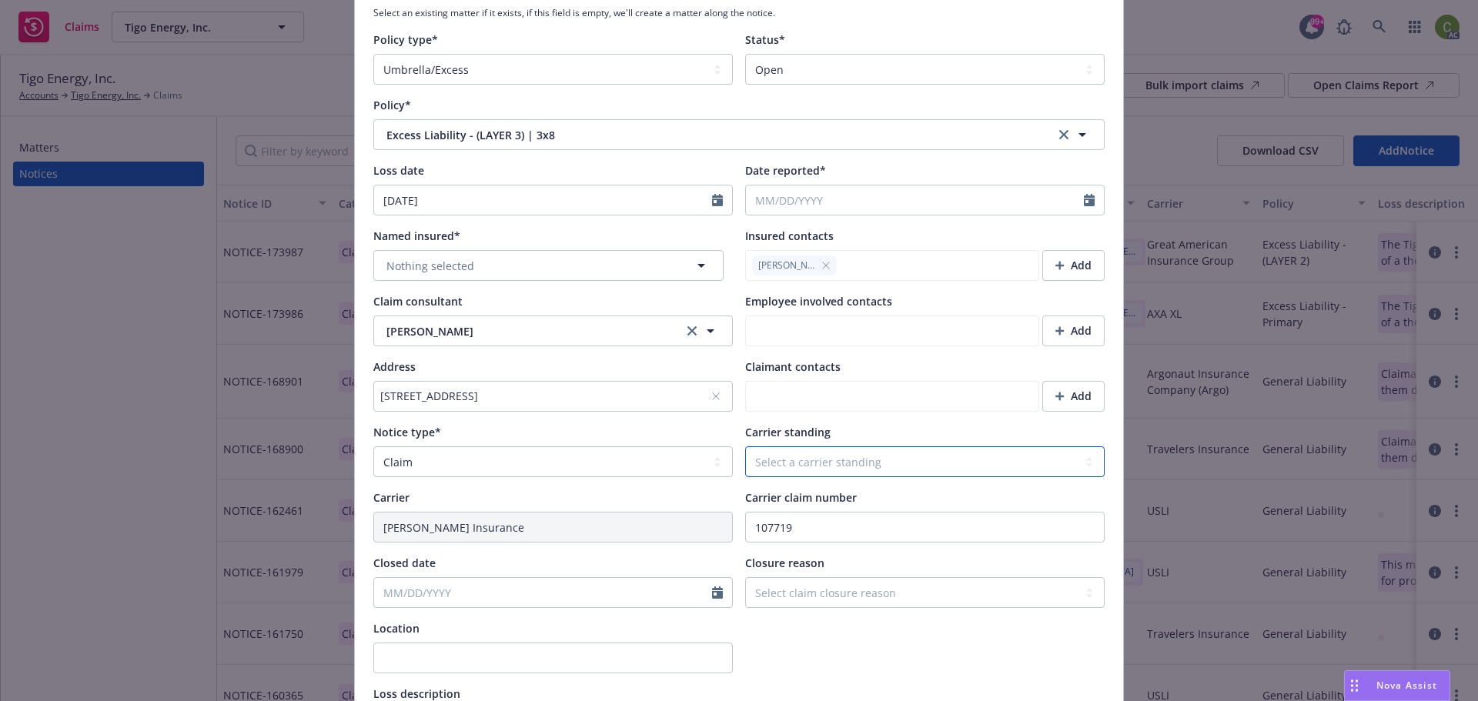
click at [875, 464] on select "Select a carrier standing Closed Not submitted Open Reopened Subrogated Withdra…" at bounding box center [925, 462] width 360 height 31
select select "OPEN"
click at [745, 477] on select "Select a carrier standing Closed Not submitted Open Reopened Subrogated Withdra…" at bounding box center [925, 462] width 360 height 31
type textarea "x"
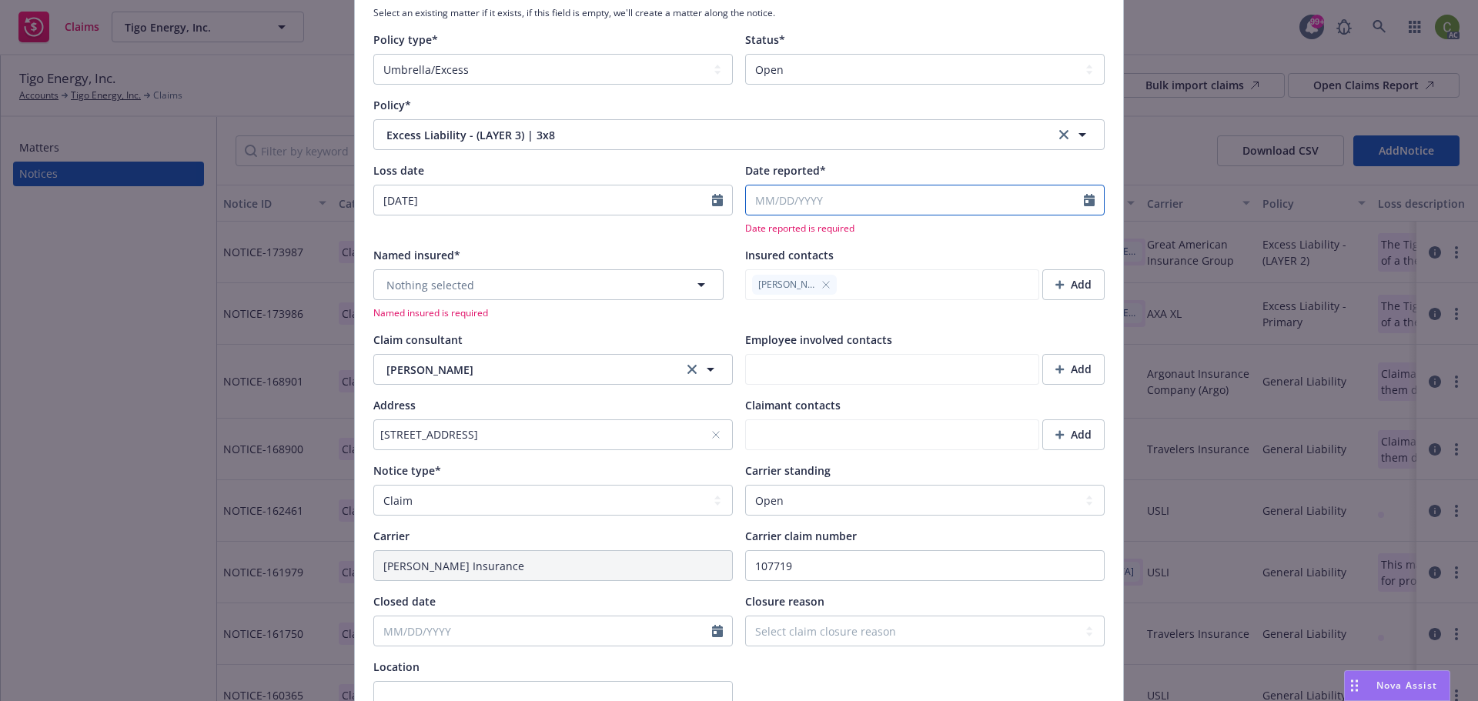
click at [909, 196] on input "Date reported*" at bounding box center [915, 200] width 338 height 29
select select "9"
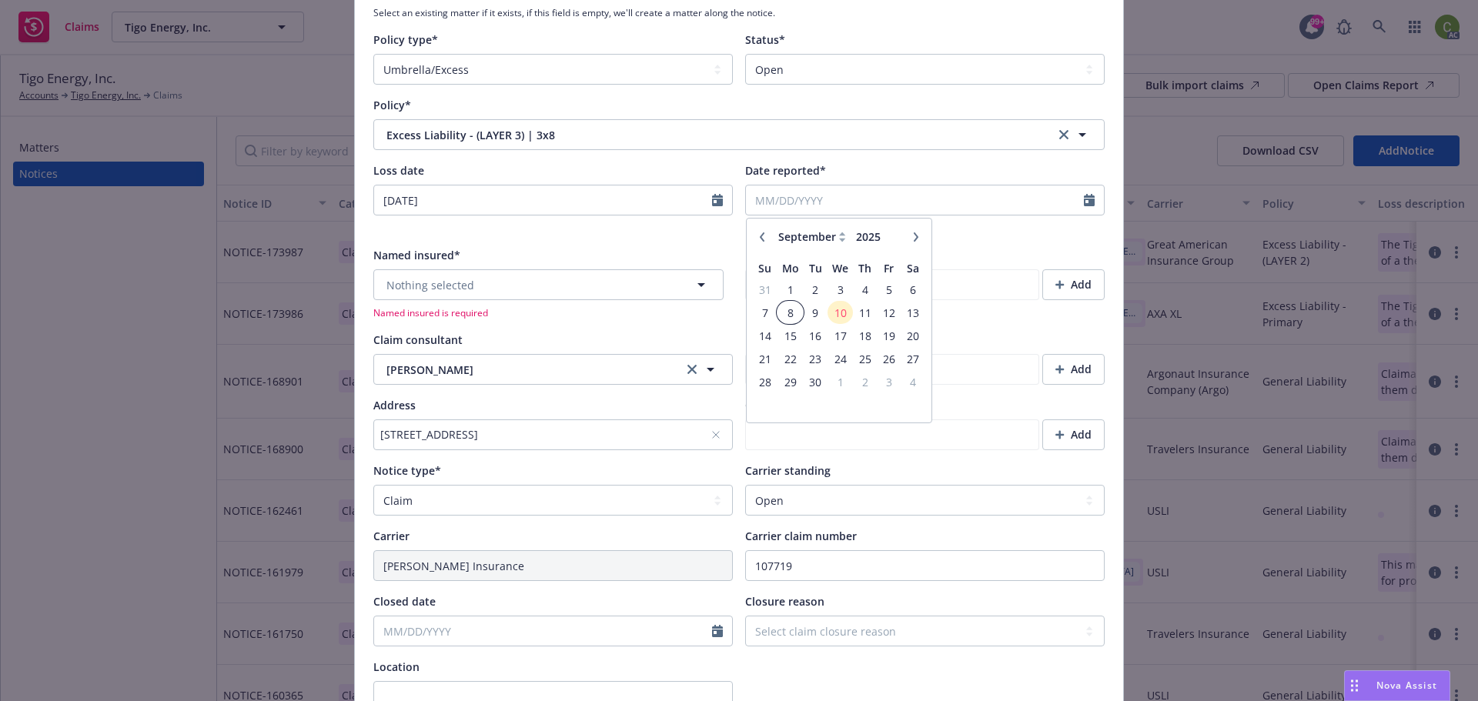
click at [787, 319] on span "8" at bounding box center [789, 312] width 23 height 19
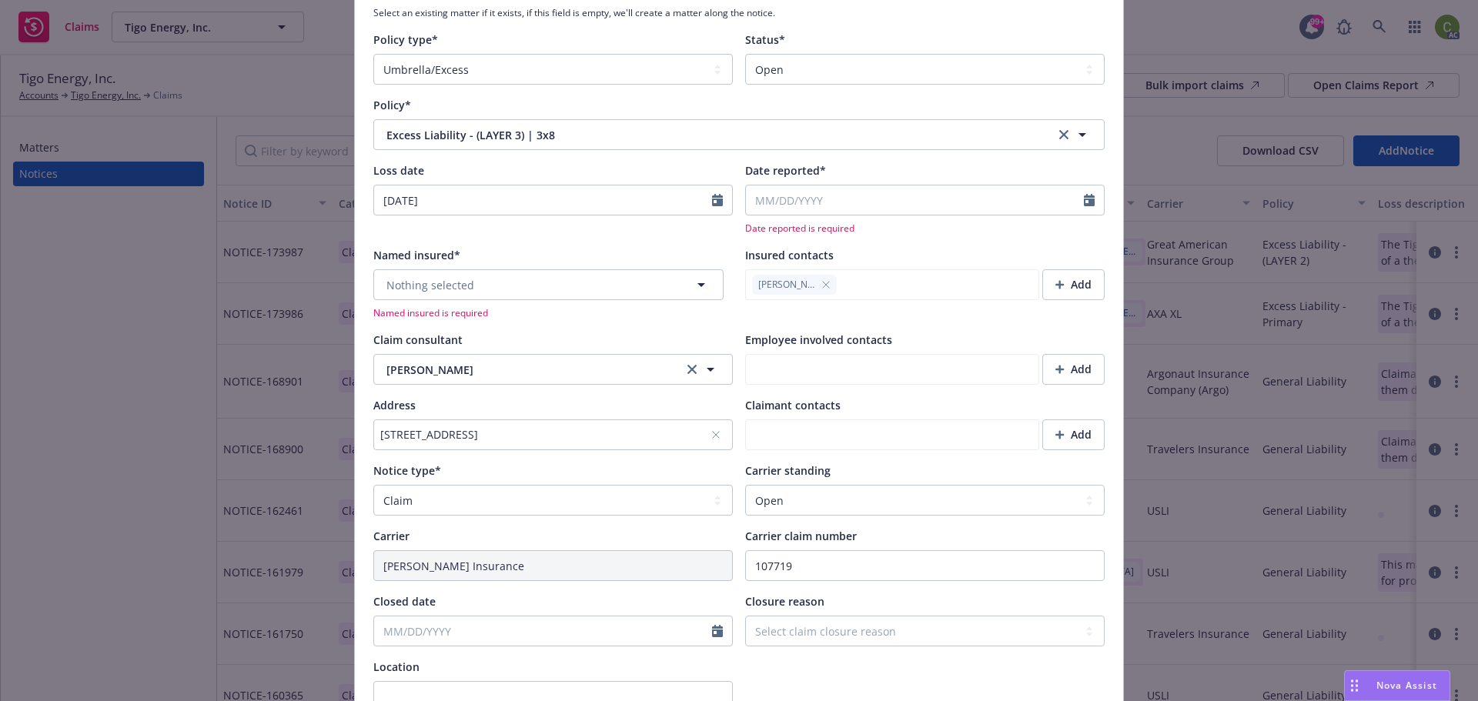
type textarea "x"
type input "[DATE]"
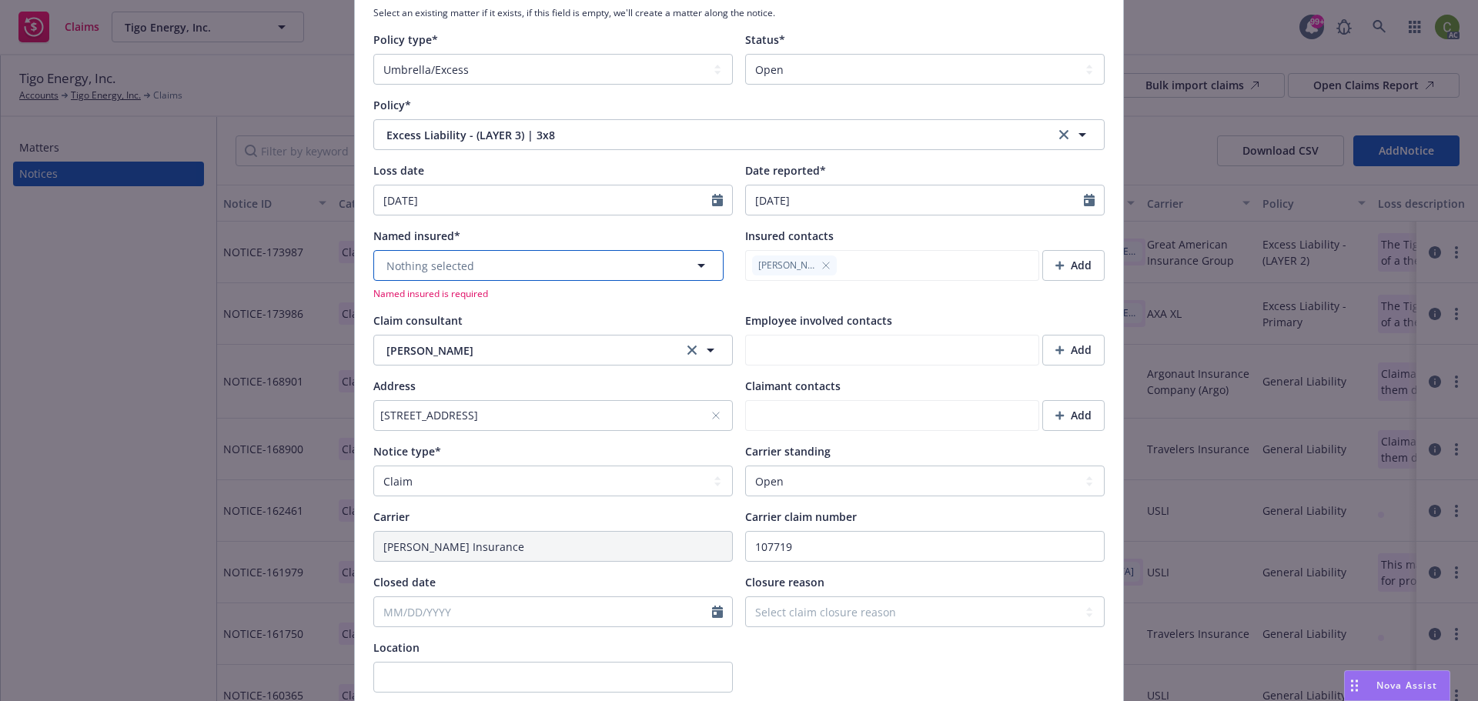
click at [549, 258] on button "Nothing selected" at bounding box center [548, 265] width 350 height 31
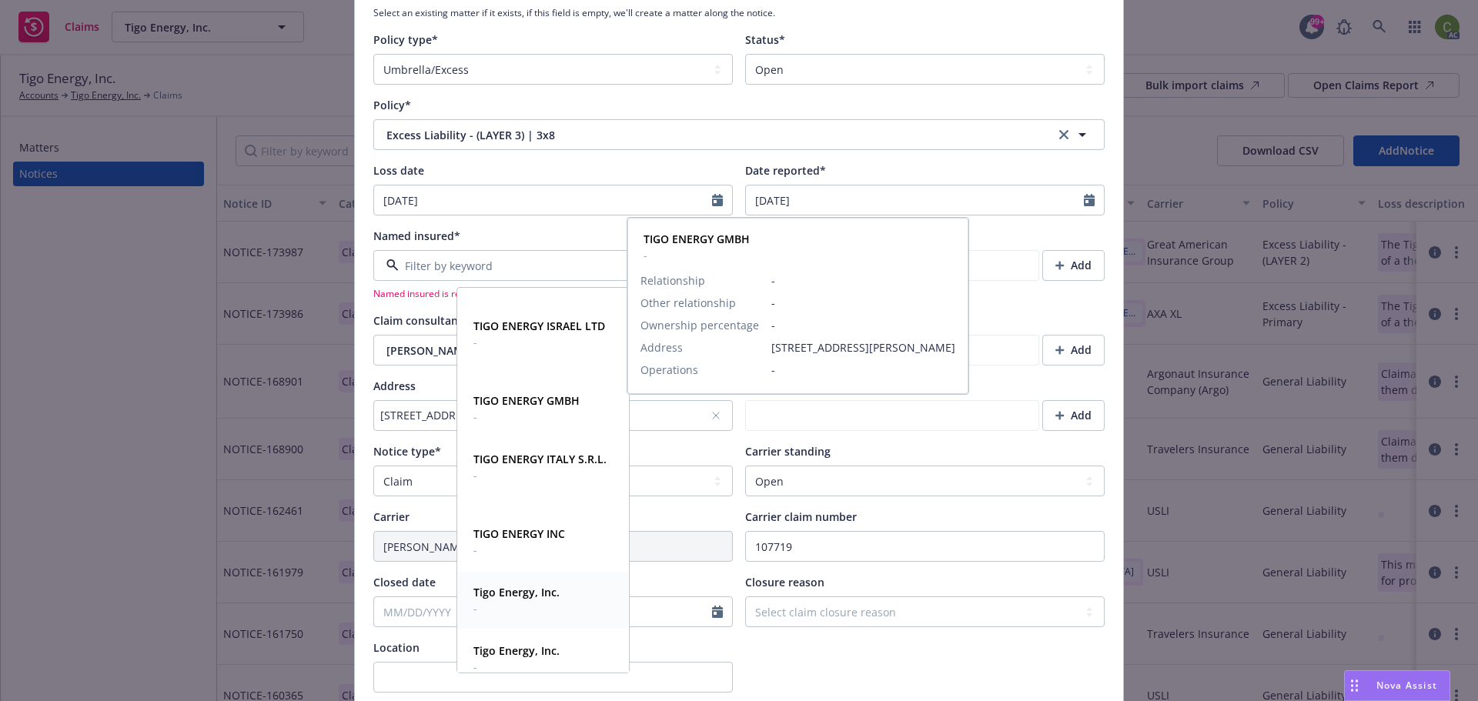
scroll to position [385, 0]
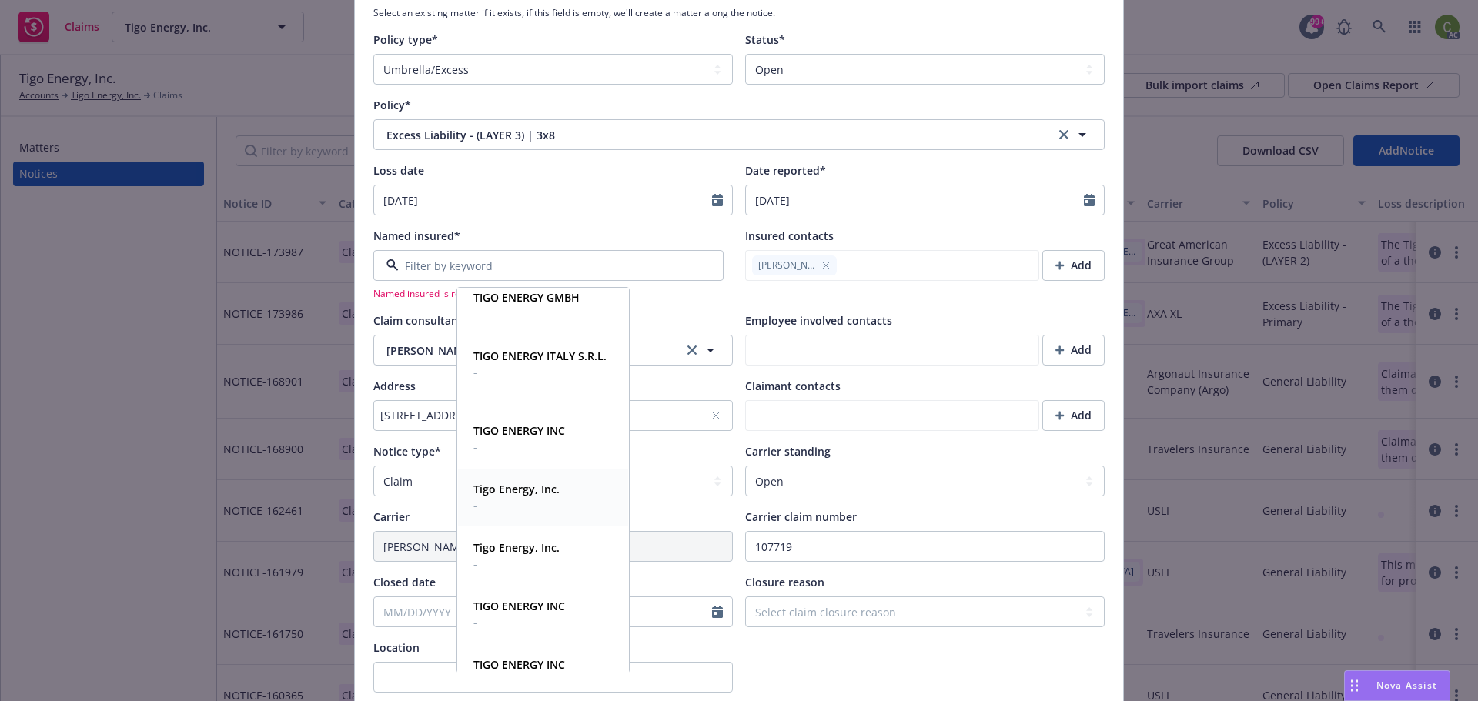
click at [526, 481] on span "Tigo Energy, Inc." at bounding box center [517, 489] width 86 height 16
type textarea "x"
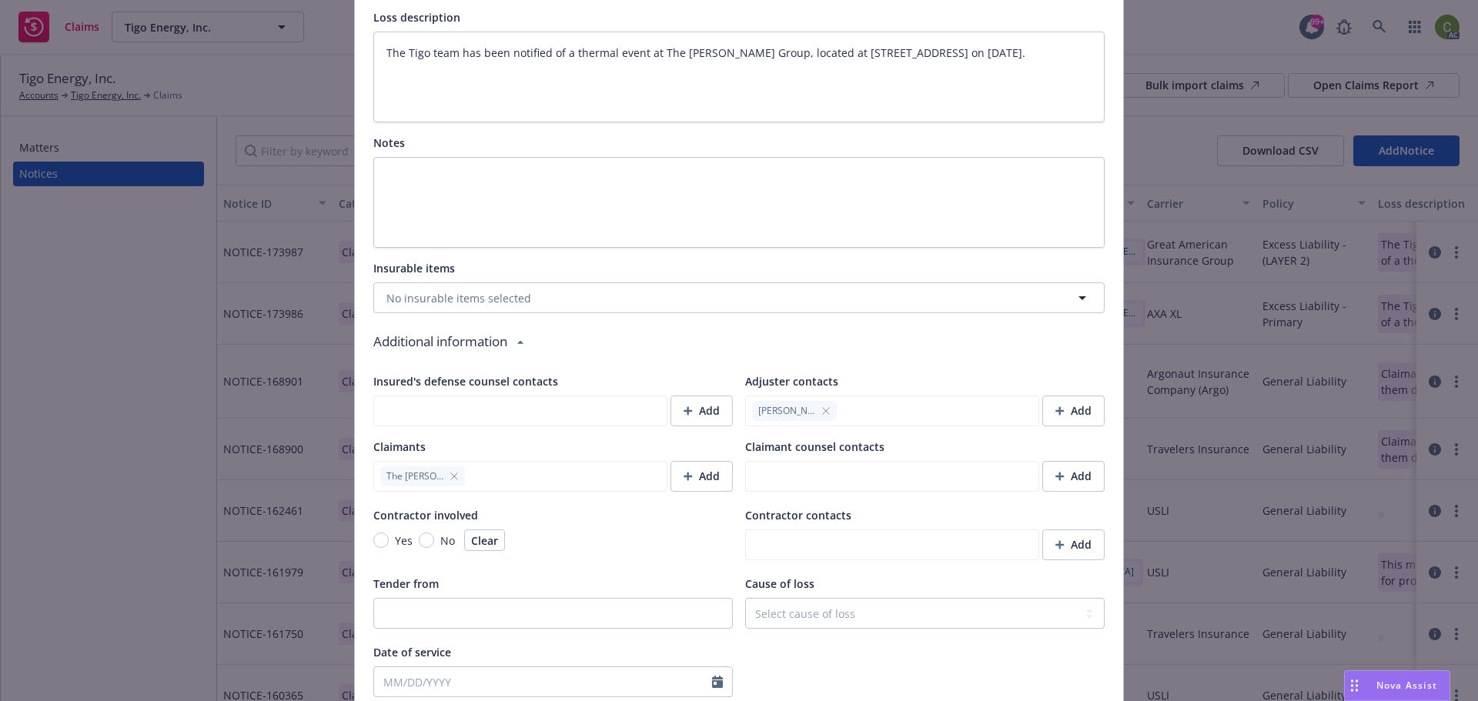
scroll to position [1001, 0]
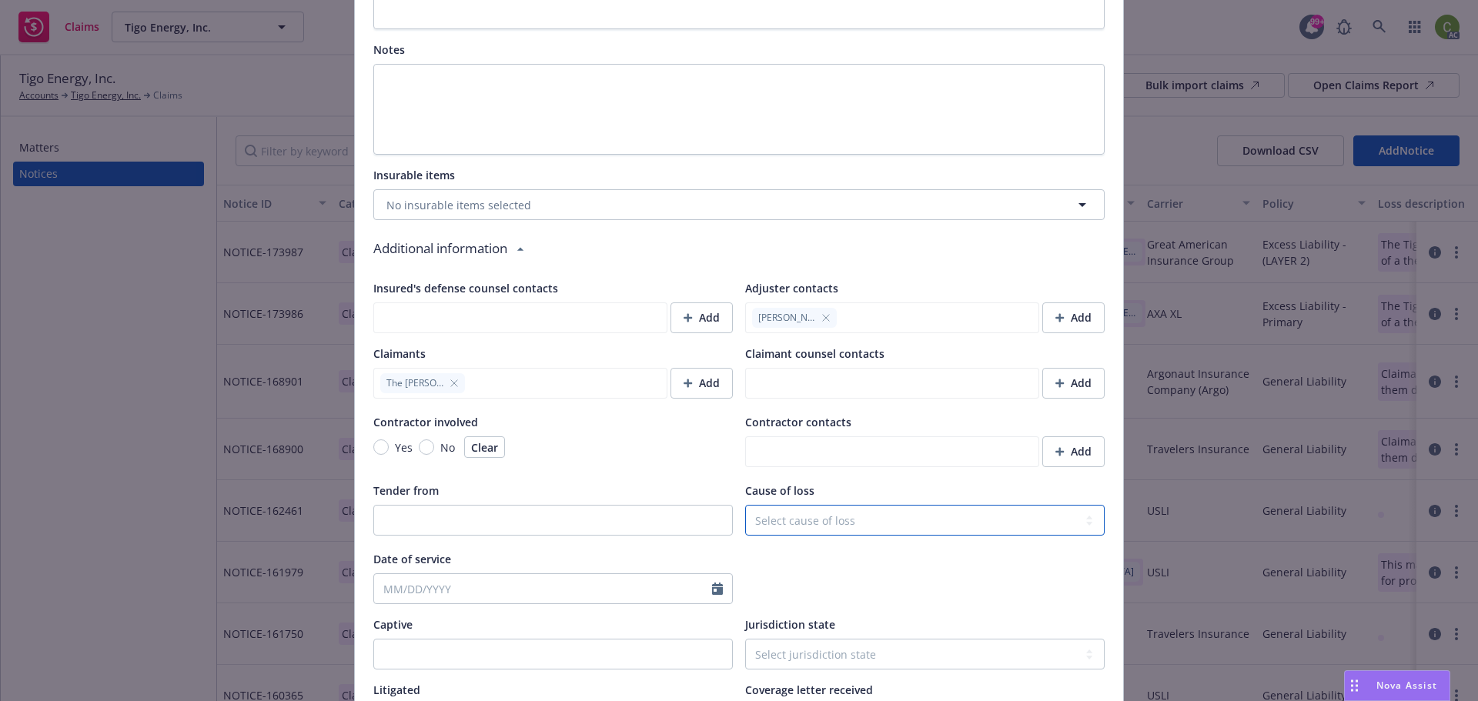
click at [819, 522] on select "Select cause of loss Burn or [MEDICAL_DATA] (Heat or Cold Exposures, Contact Wi…" at bounding box center [925, 520] width 360 height 31
select select "FIRE"
click at [745, 505] on select "Select cause of loss Burn or [MEDICAL_DATA] (Heat or Cold Exposures, Contact Wi…" at bounding box center [925, 520] width 360 height 31
type textarea "x"
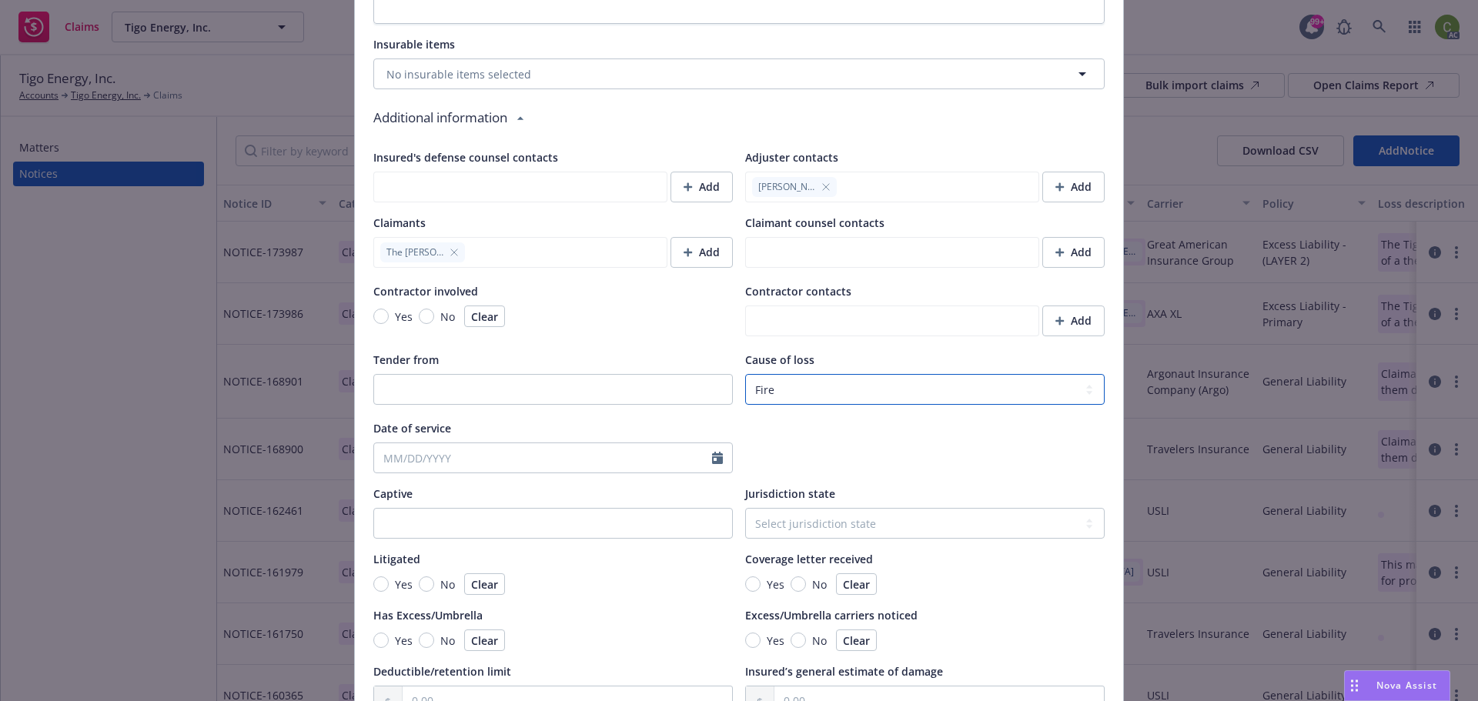
scroll to position [1155, 0]
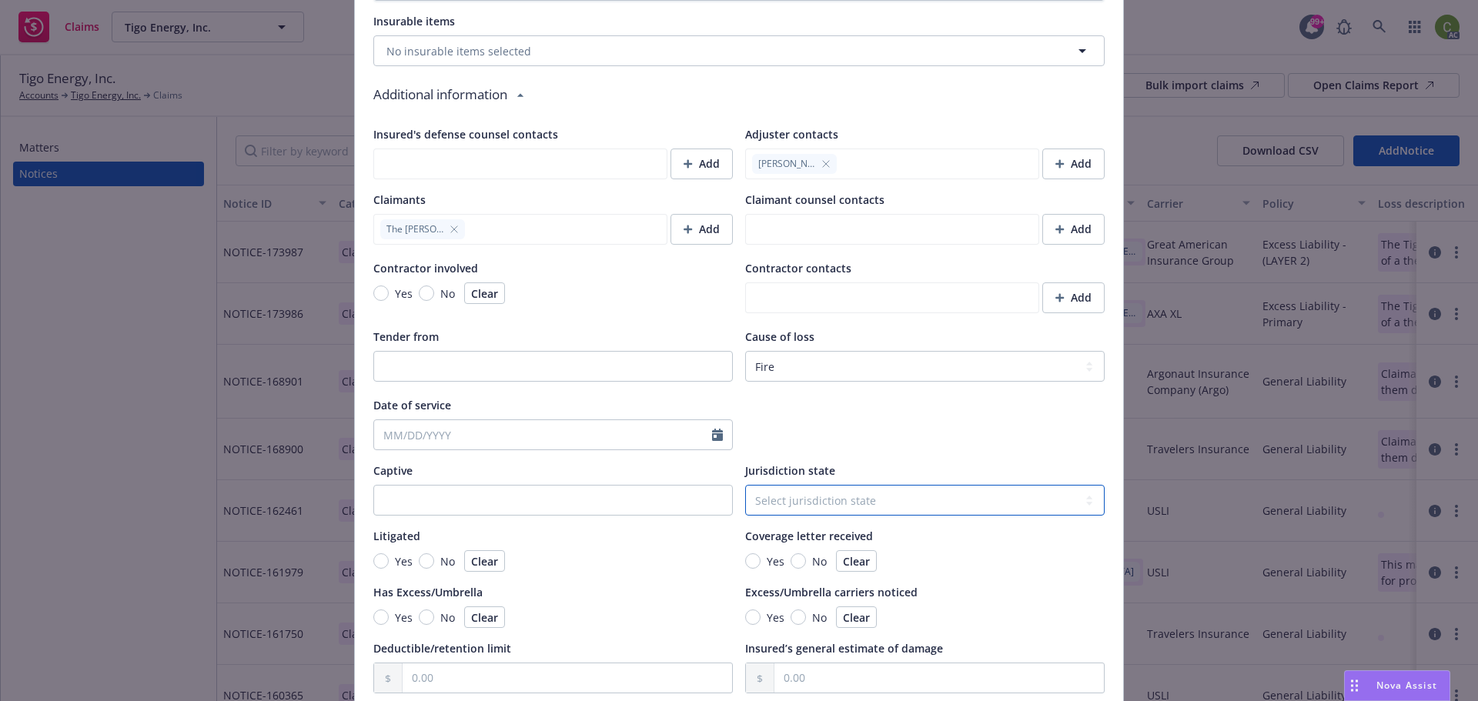
click at [798, 497] on select "Select jurisdiction state [US_STATE] [US_STATE] [US_STATE] [US_STATE] [US_STATE…" at bounding box center [925, 500] width 360 height 31
select select "NJ"
click at [745, 485] on select "Select jurisdiction state [US_STATE] [US_STATE] [US_STATE] [US_STATE] [US_STATE…" at bounding box center [925, 500] width 360 height 31
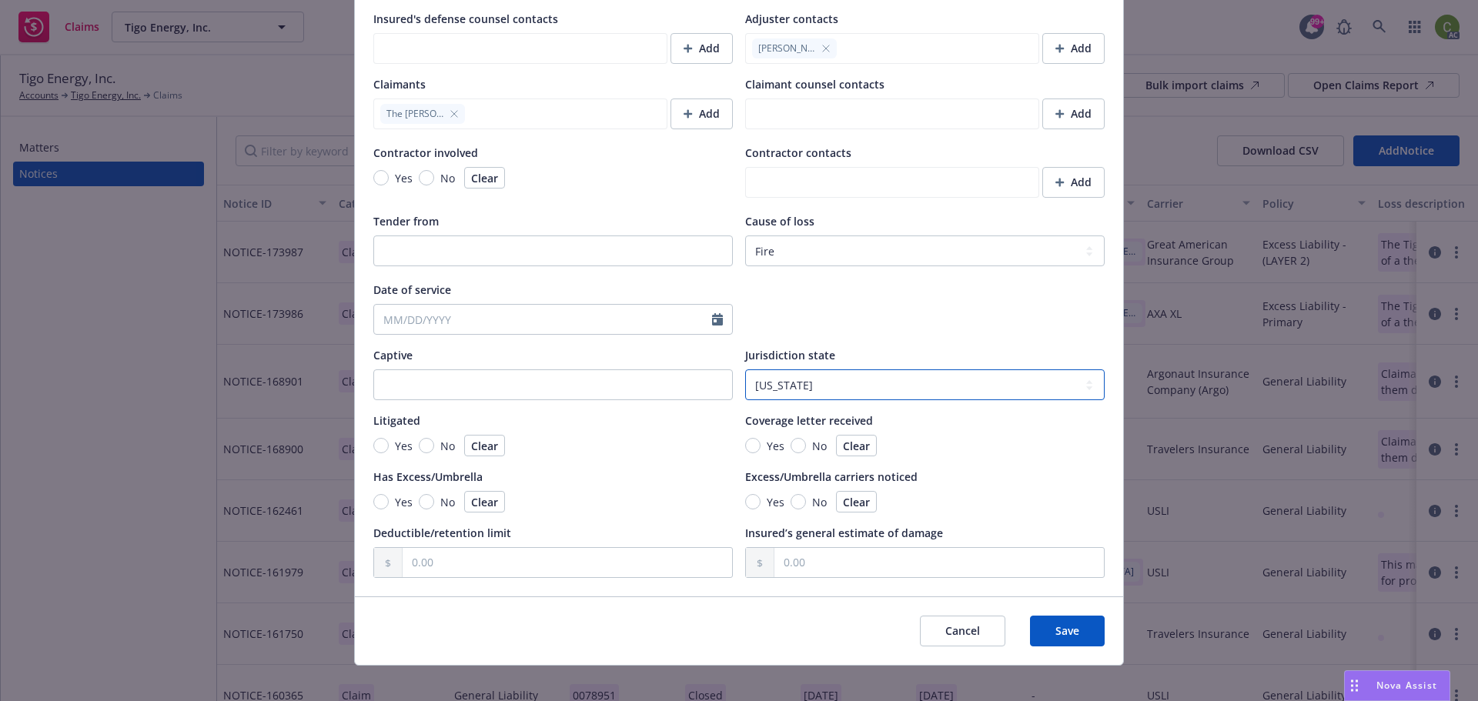
scroll to position [1284, 0]
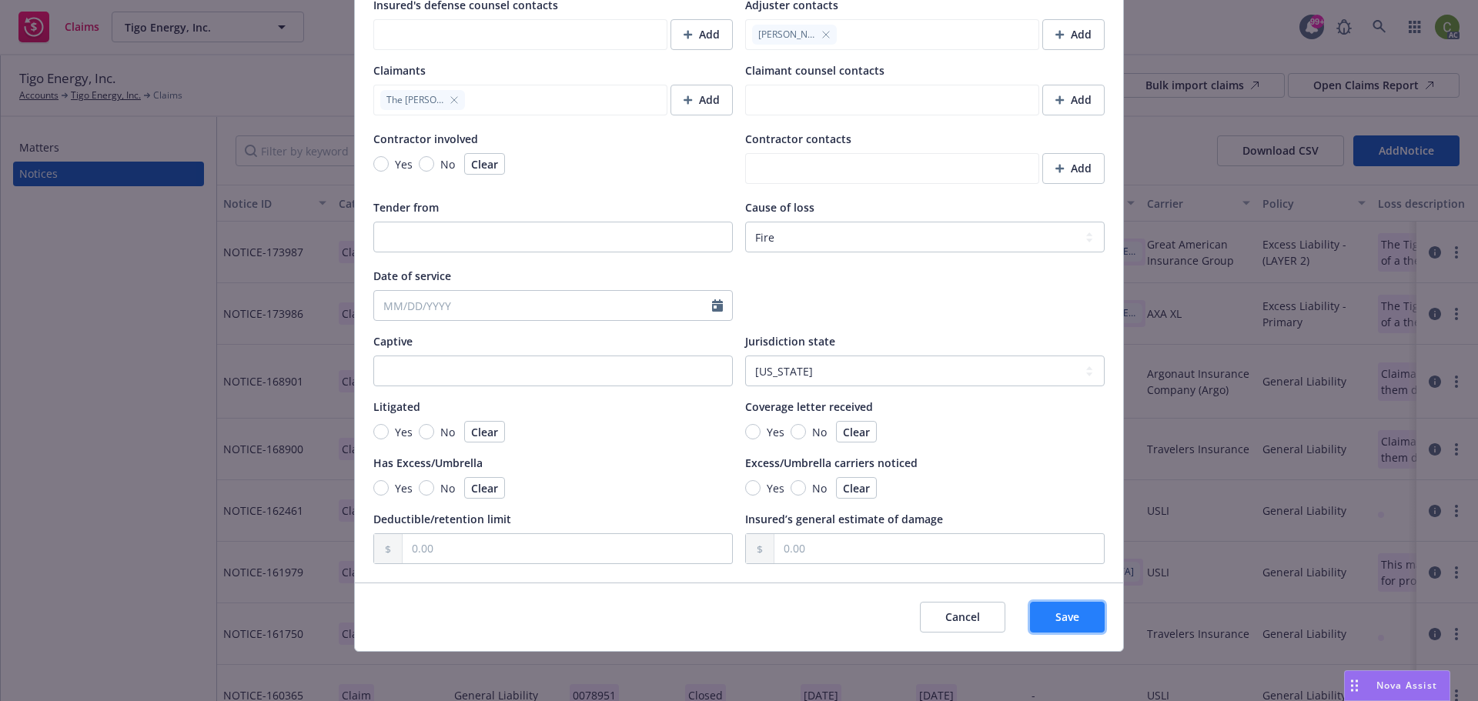
click at [1055, 625] on button "Save" at bounding box center [1067, 617] width 75 height 31
type textarea "x"
